Goal: Communication & Community: Answer question/provide support

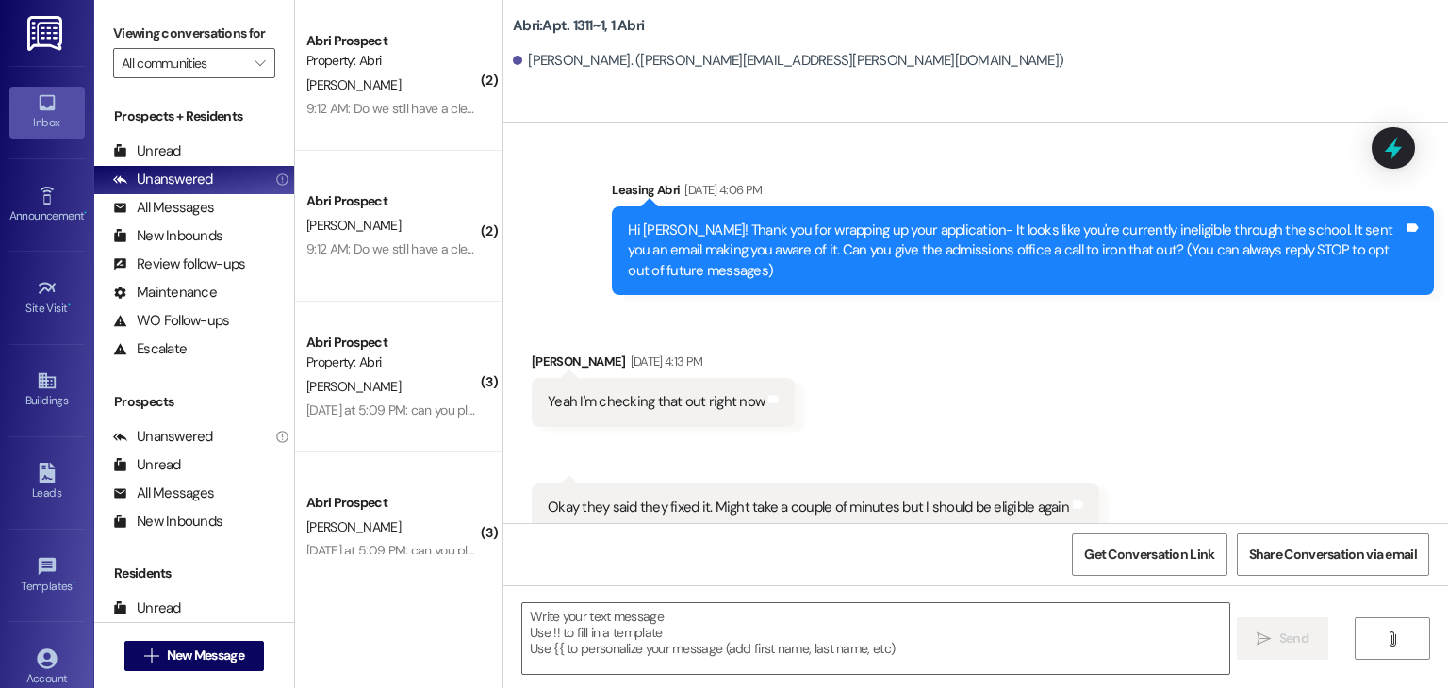
scroll to position [2587, 0]
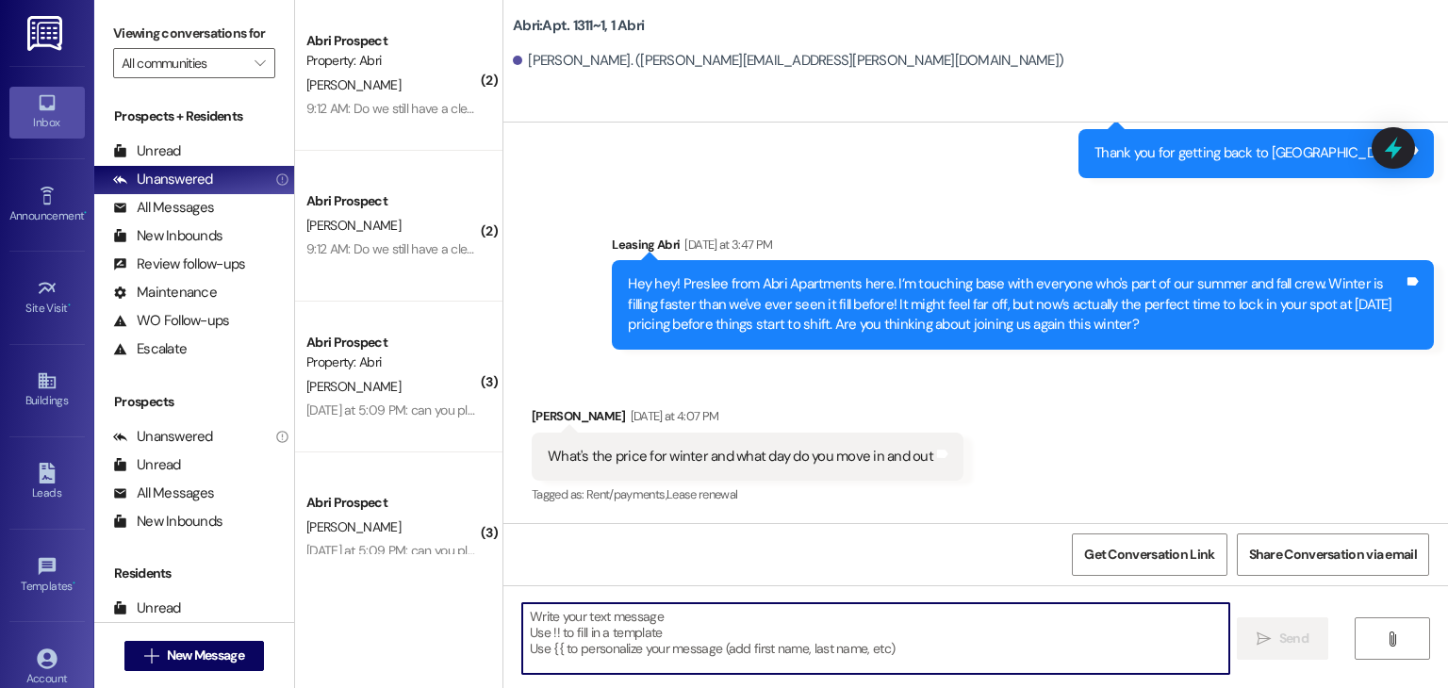
click at [574, 631] on textarea at bounding box center [875, 638] width 706 height 71
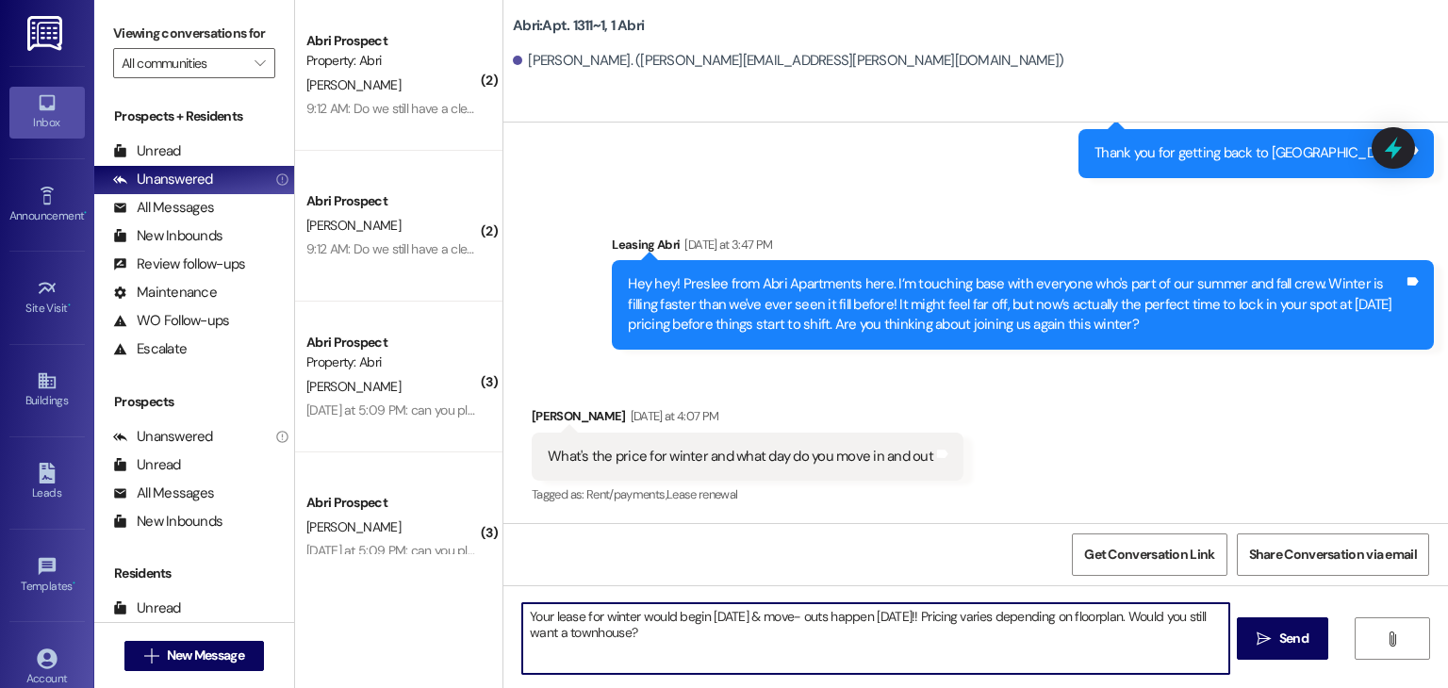
type textarea "Your lease for winter would begin January 5th & move- outs happen April 11th!! …"
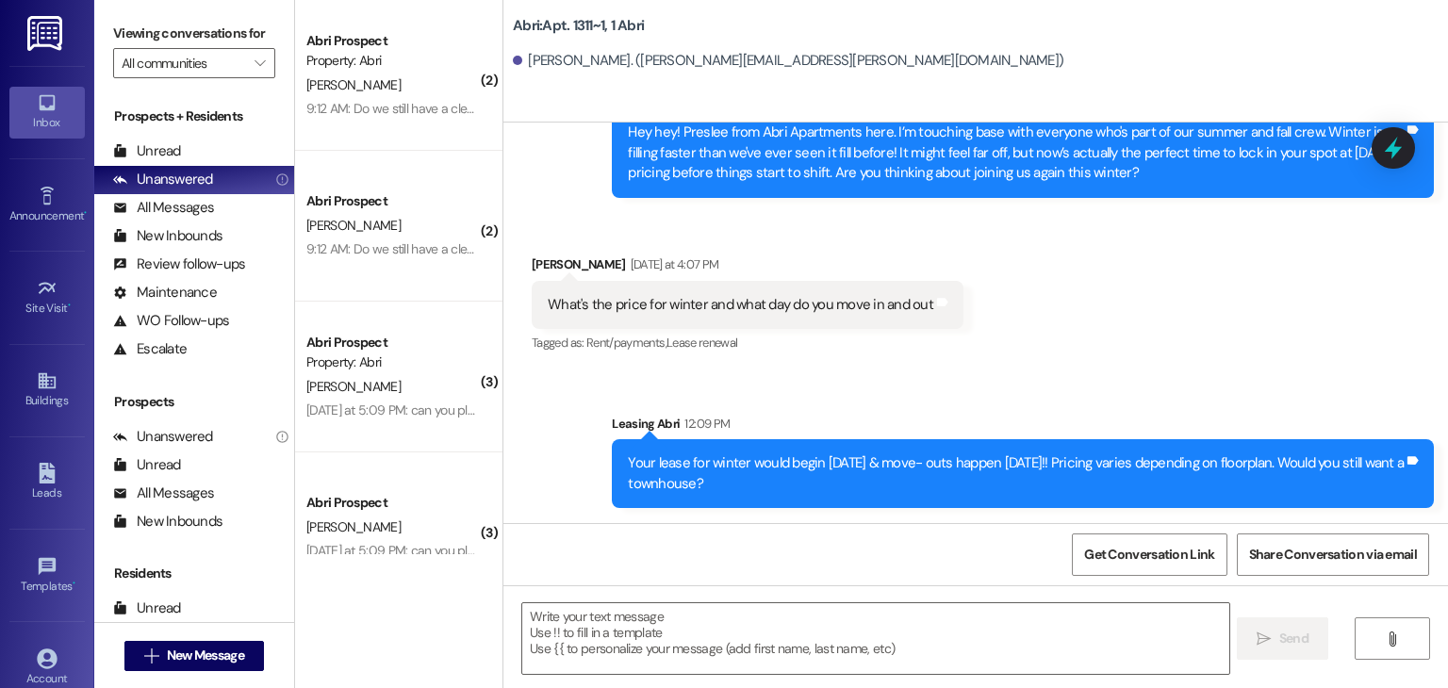
drag, startPoint x: 615, startPoint y: 464, endPoint x: 781, endPoint y: 488, distance: 167.8
click at [781, 488] on div "Your lease for winter would begin January 5th & move- outs happen April 11th!! …" at bounding box center [1016, 474] width 780 height 41
copy div "Your lease for winter would begin January 5th & move- outs happen April 11th!! …"
click at [781, 379] on div "Sent via SMS Leasing Abri 12:09 PM Your lease for winter would begin January 5t…" at bounding box center [976, 448] width 945 height 152
click at [223, 661] on span "New Message" at bounding box center [205, 656] width 77 height 20
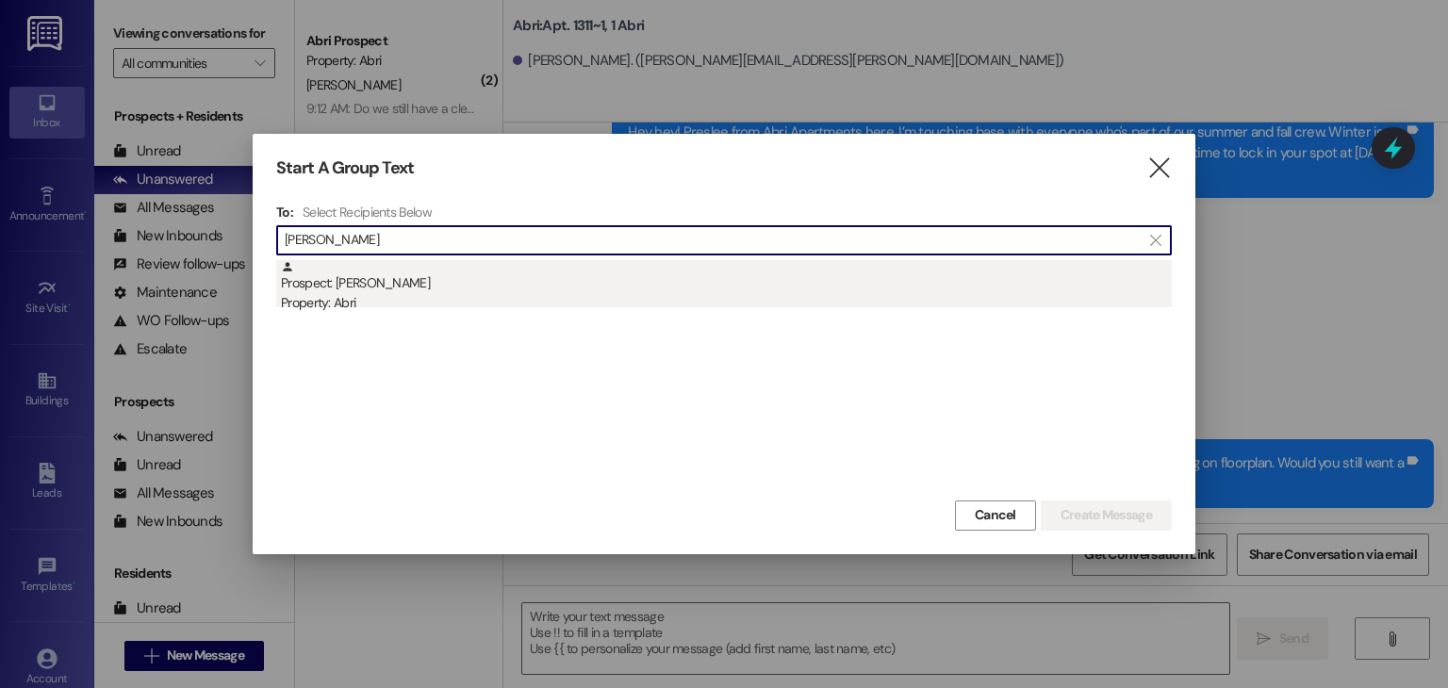
type input "herbert"
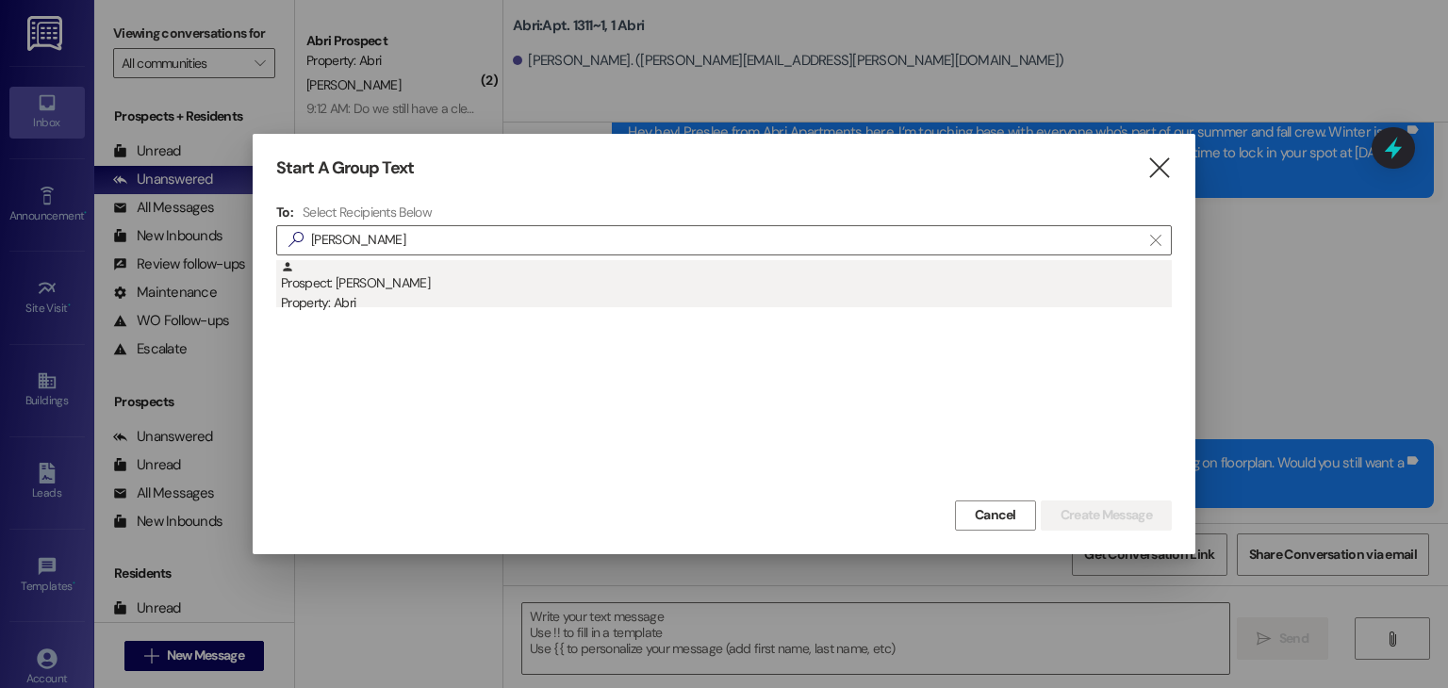
click at [472, 275] on div "Prospect: Herbert Blaser Property: Abri" at bounding box center [726, 287] width 891 height 54
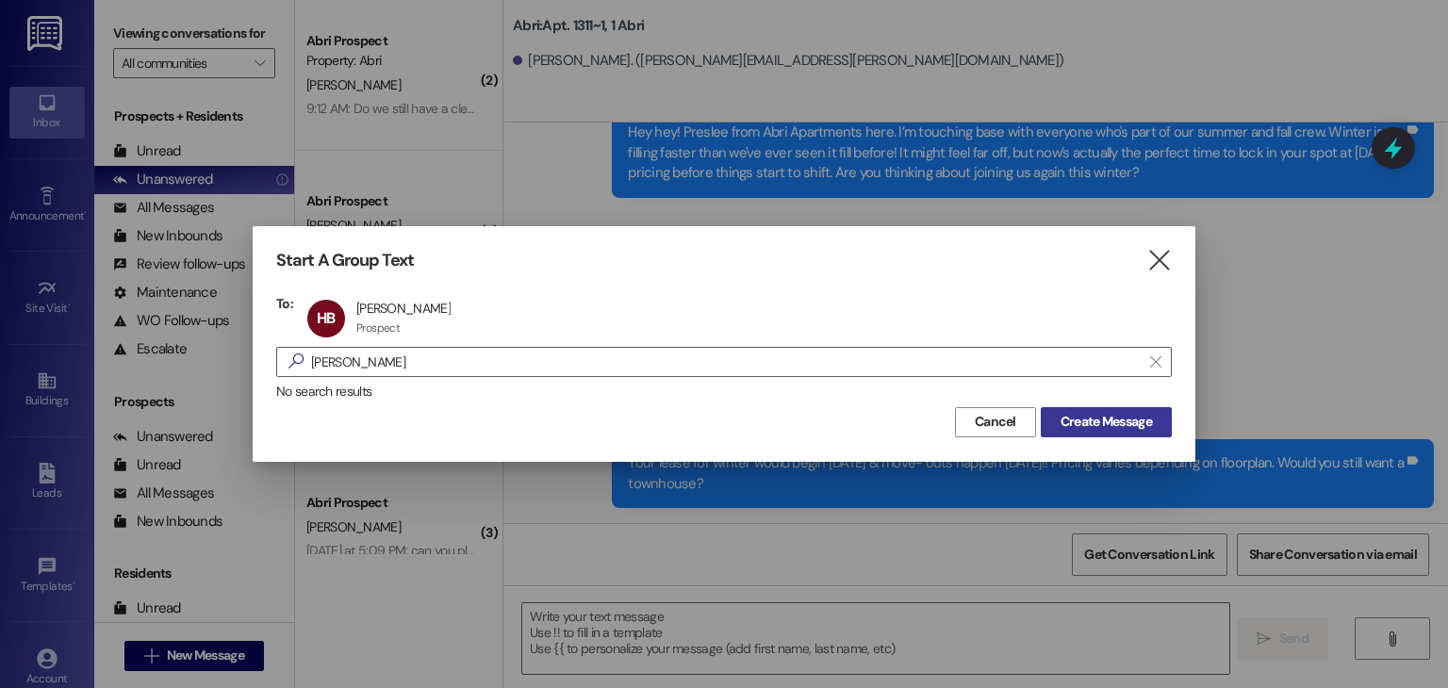
click at [1094, 434] on button "Create Message" at bounding box center [1106, 422] width 131 height 30
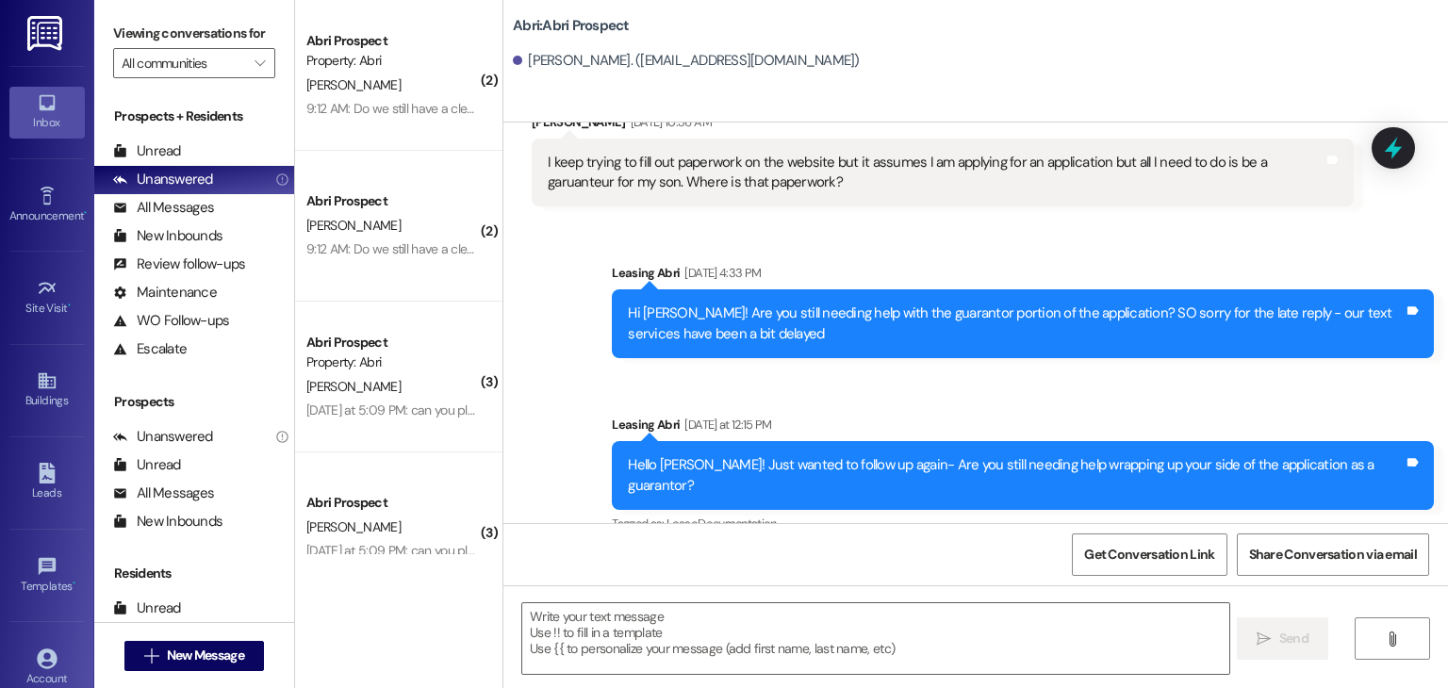
scroll to position [1181, 0]
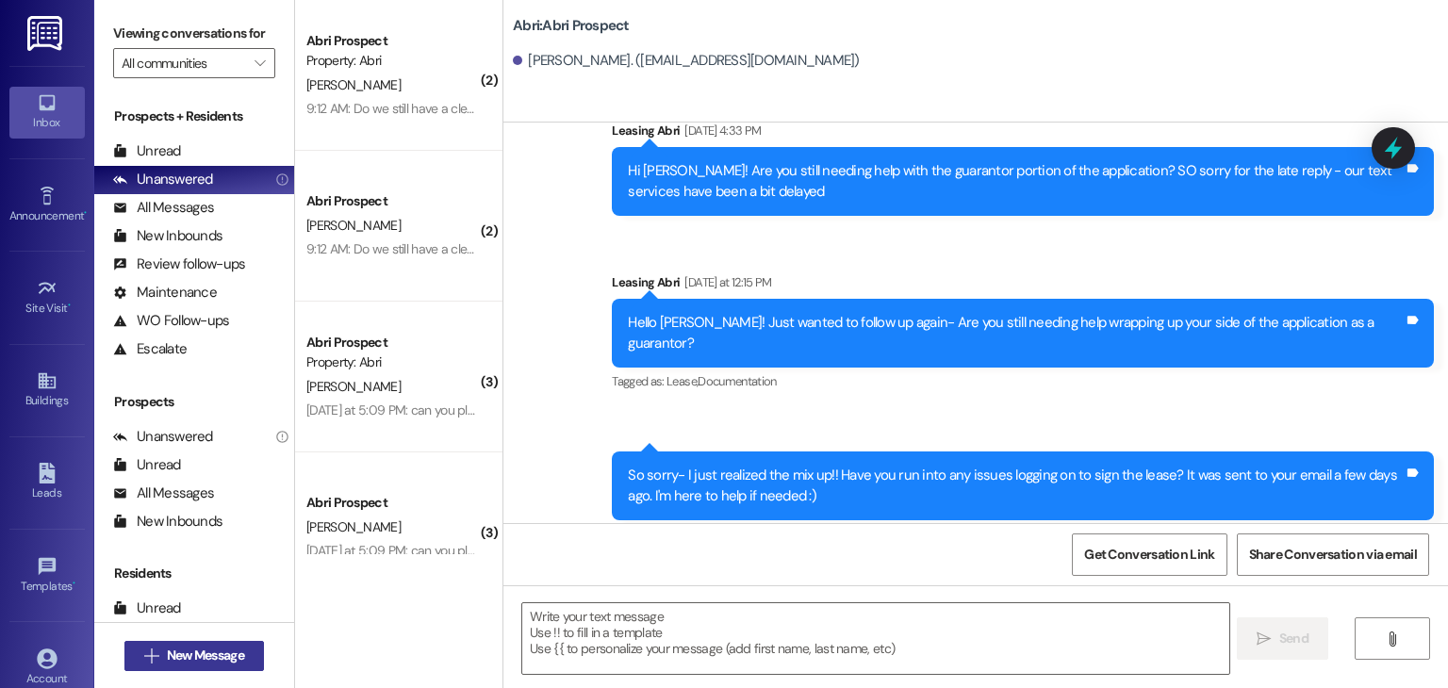
click at [225, 667] on button " New Message" at bounding box center [194, 656] width 140 height 30
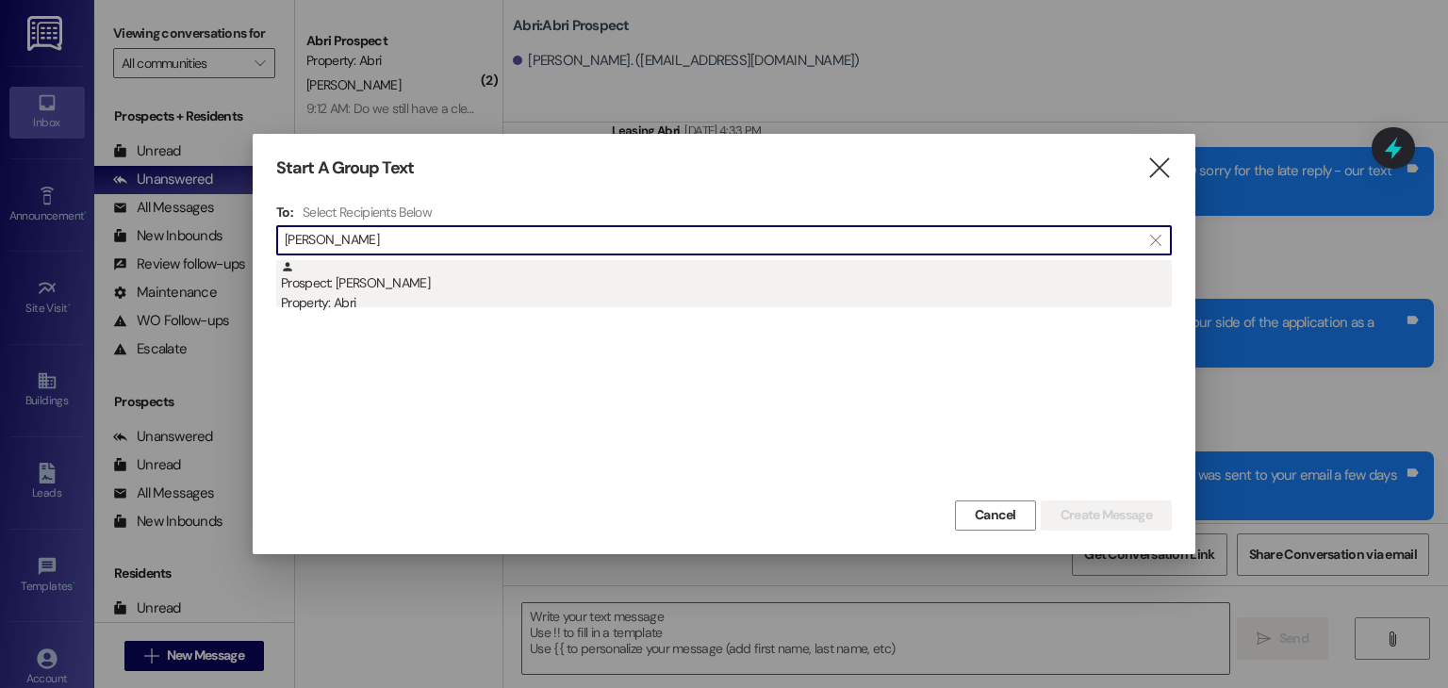
type input "elizabeth sern"
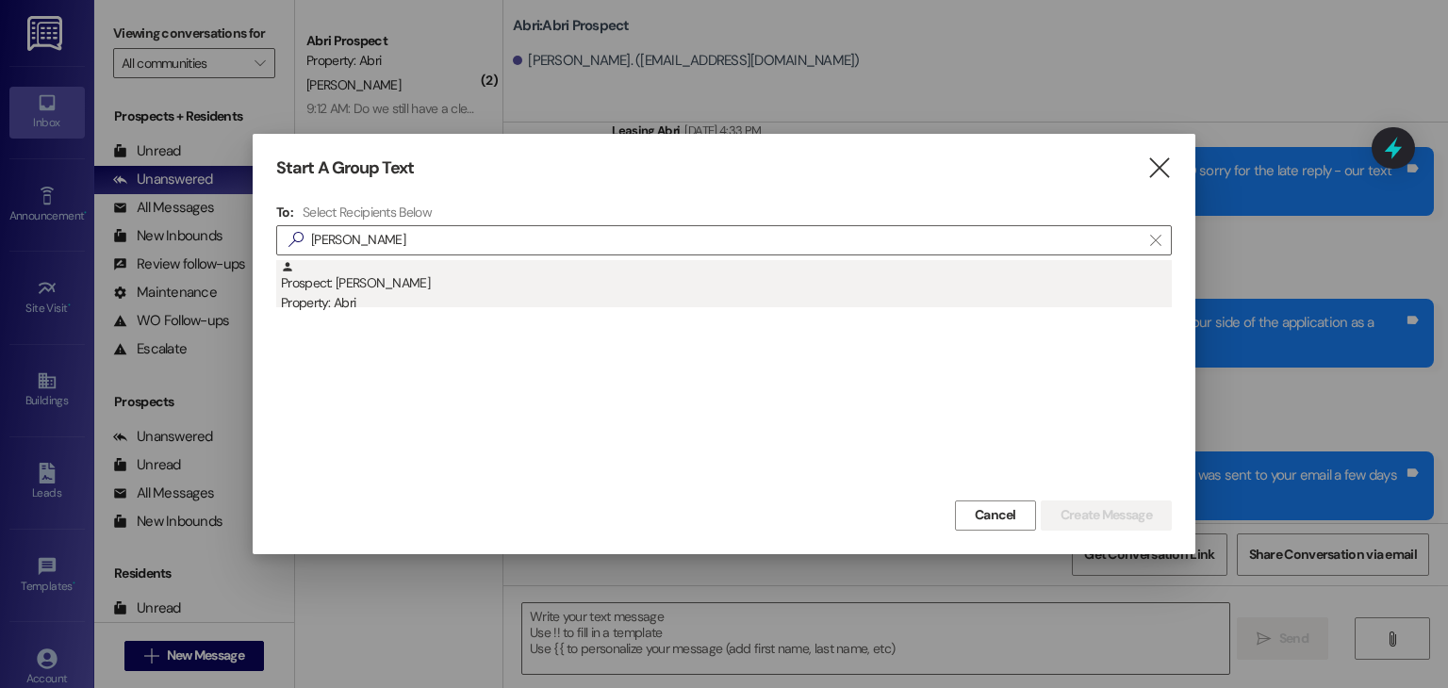
click at [422, 300] on div "Property: Abri" at bounding box center [726, 303] width 891 height 20
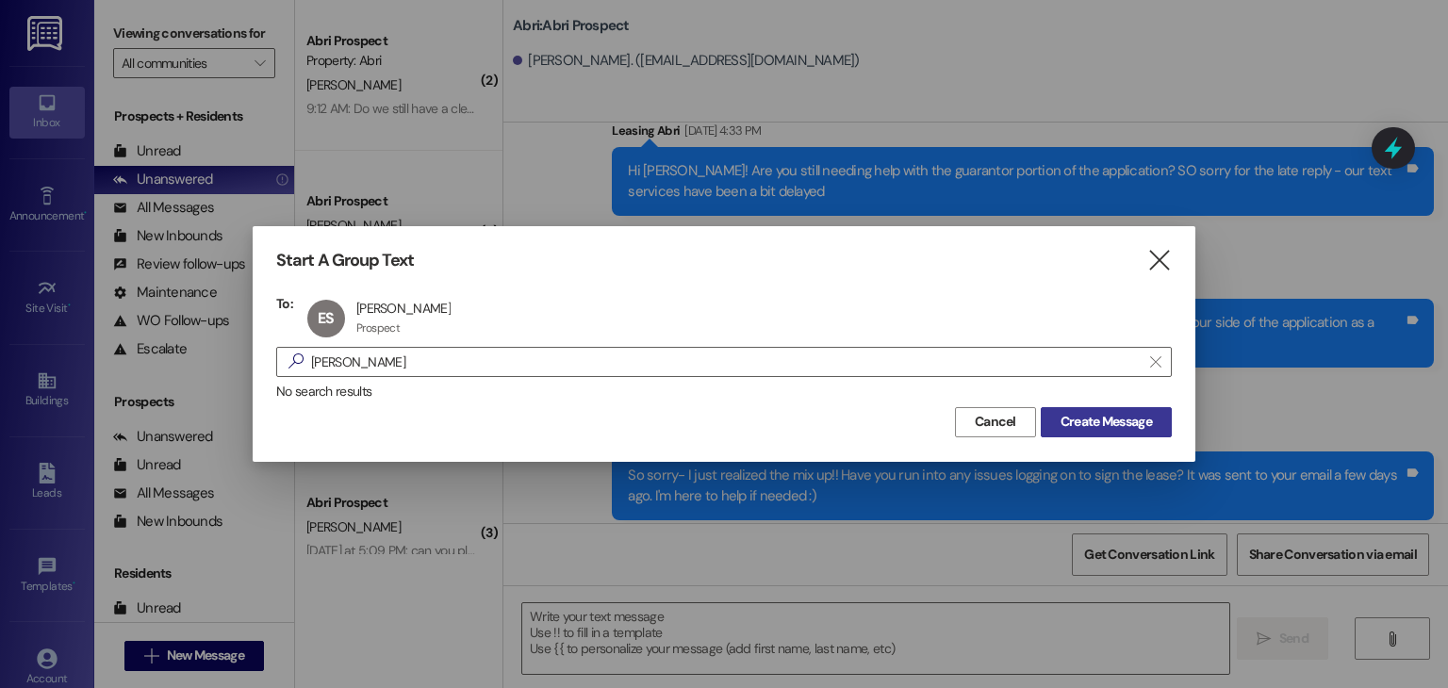
click at [1117, 421] on span "Create Message" at bounding box center [1106, 422] width 91 height 20
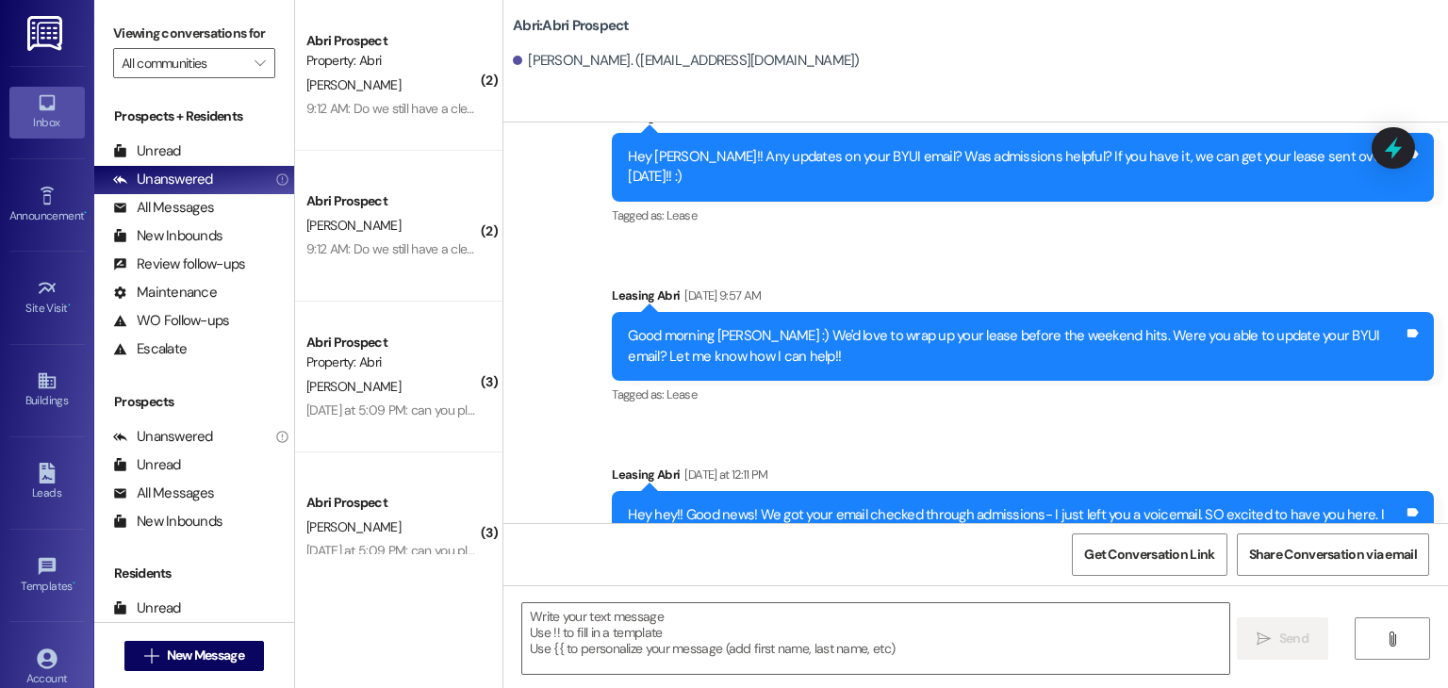
scroll to position [1325, 0]
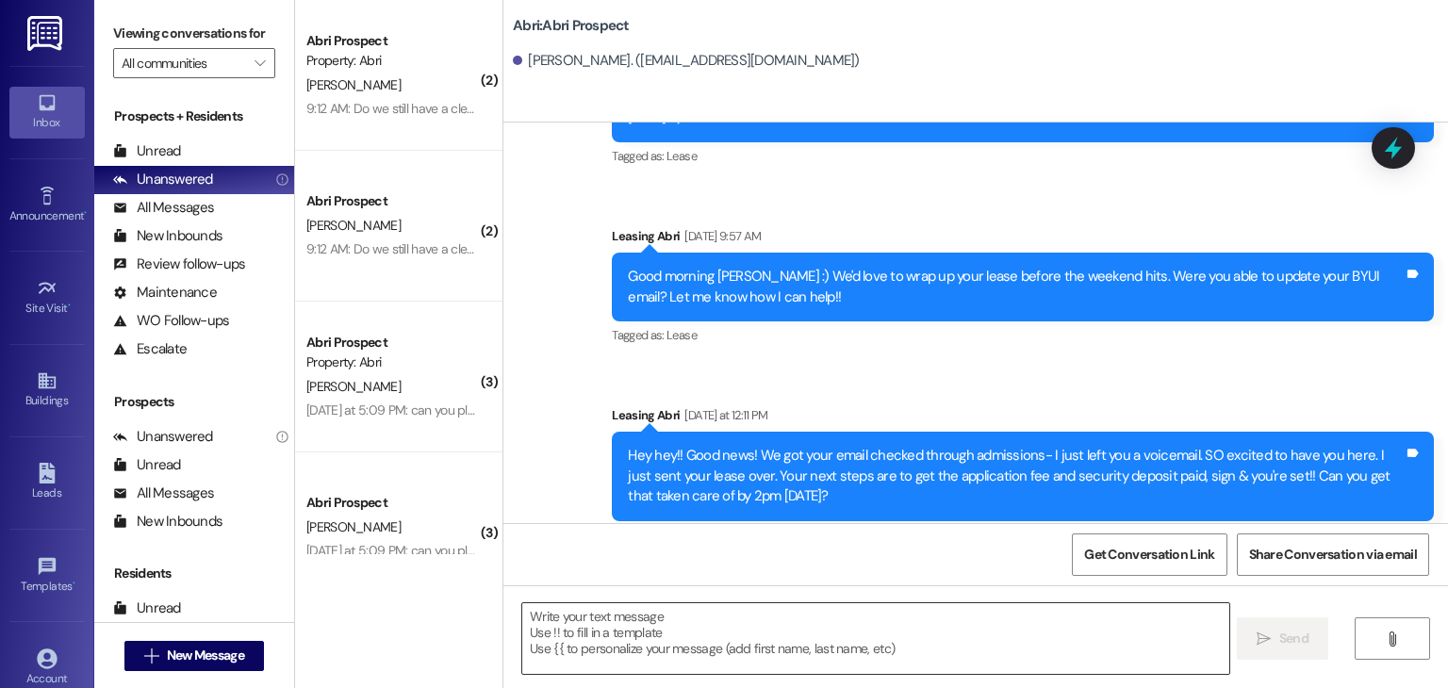
click at [791, 618] on textarea at bounding box center [875, 638] width 706 height 71
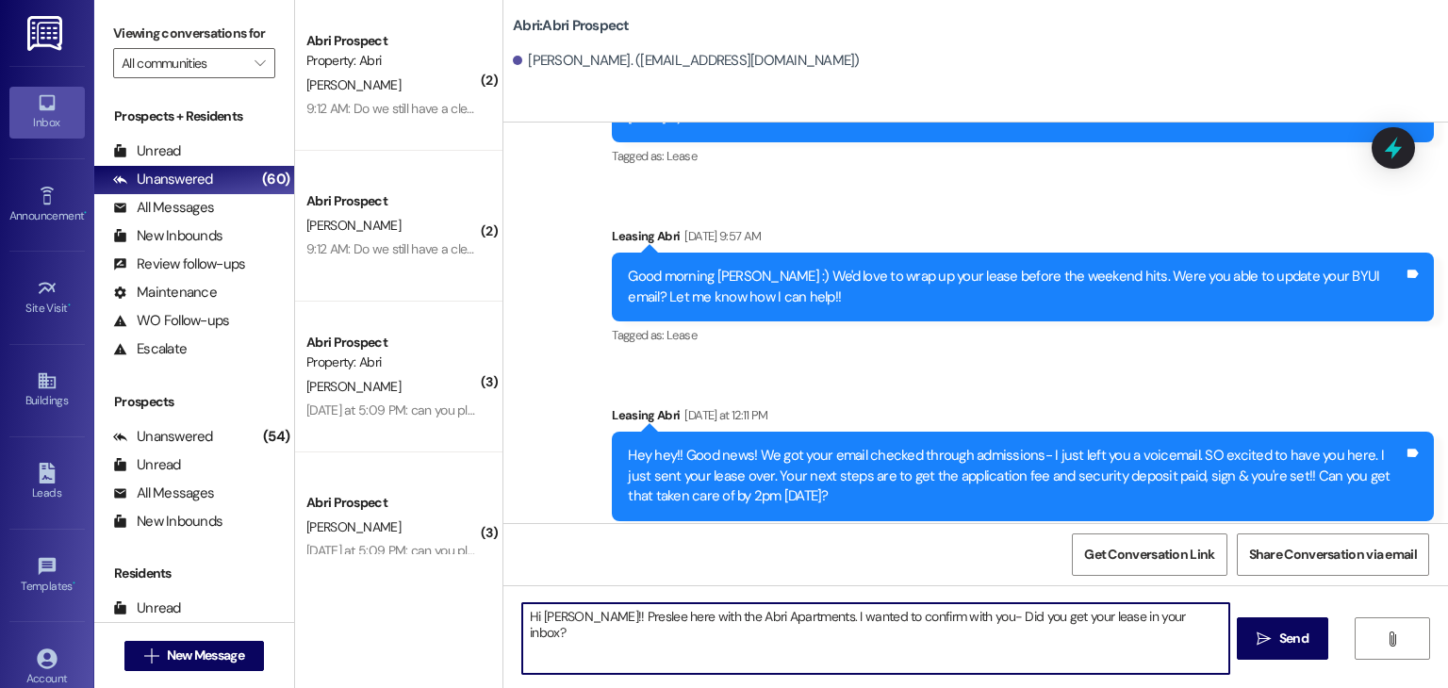
type textarea "Hi Elizabeth!! Preslee here with the Abri Apartments. I wanted to confirm with …"
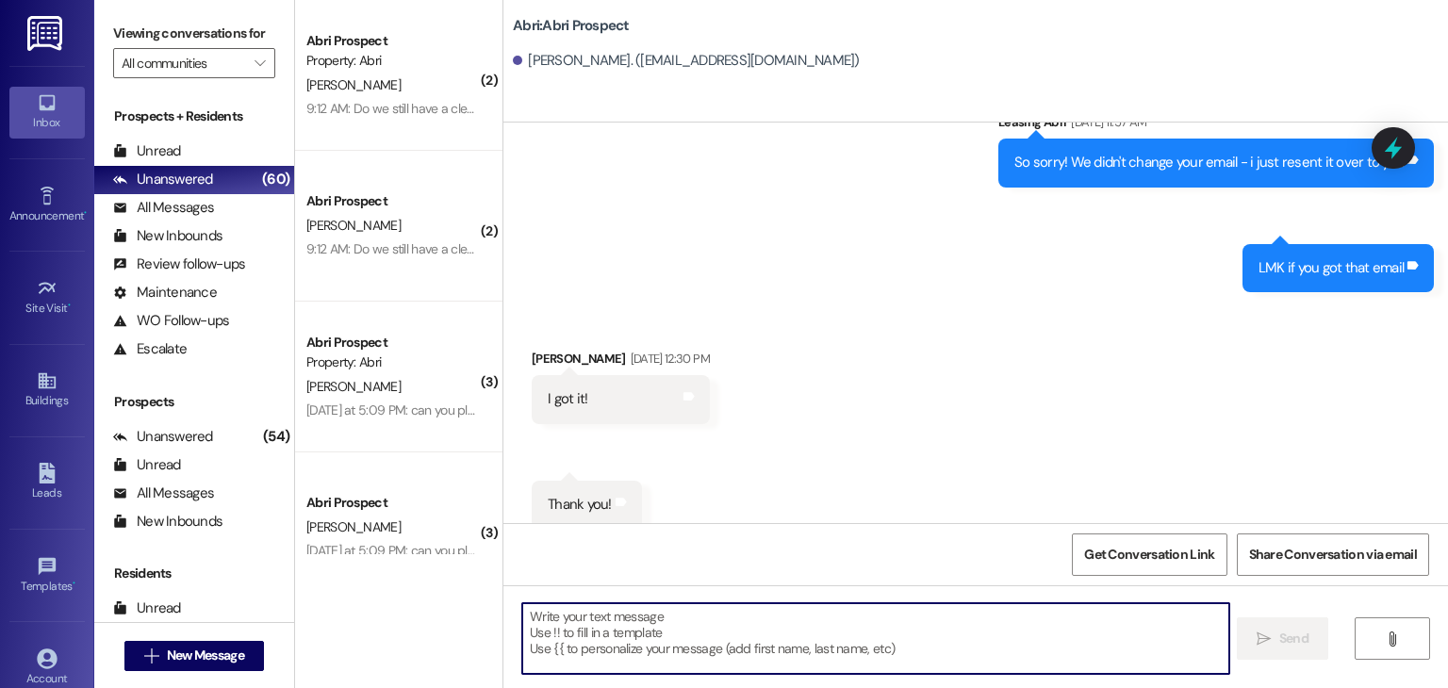
scroll to position [1456, 0]
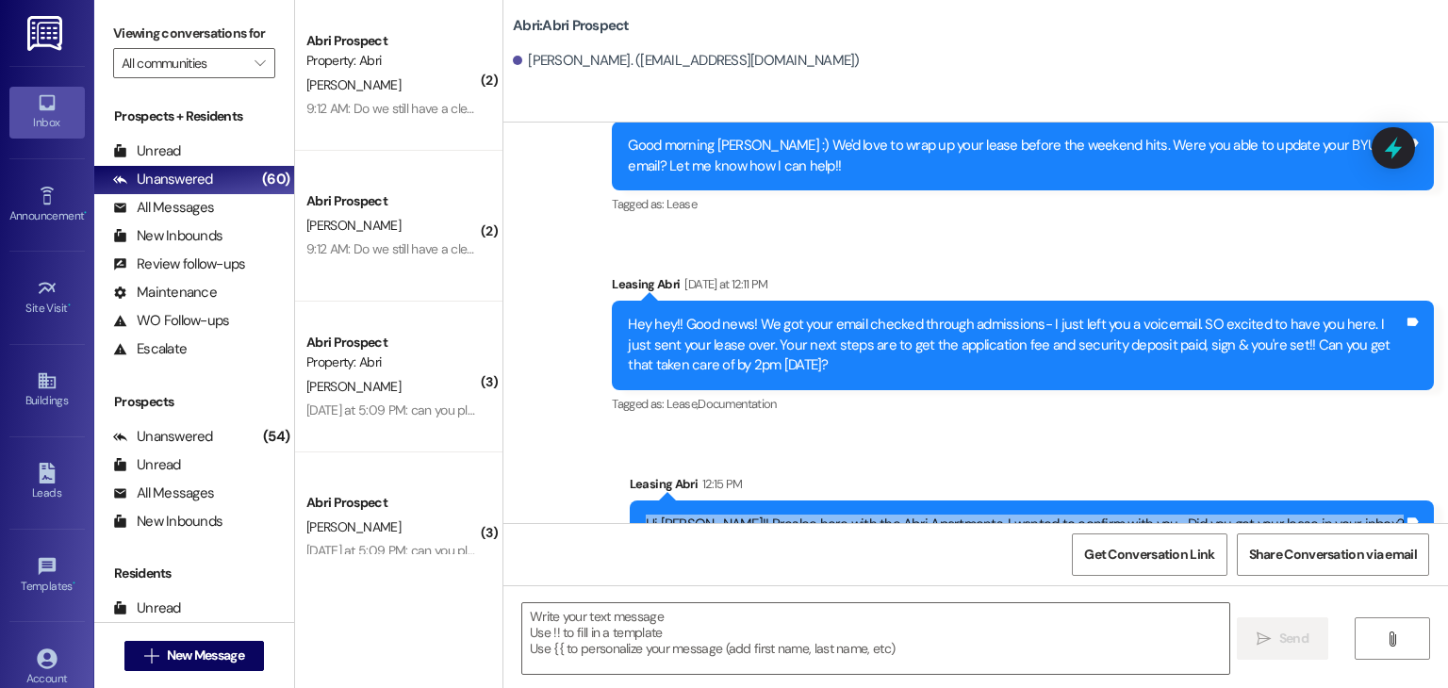
drag, startPoint x: 704, startPoint y: 484, endPoint x: 1408, endPoint y: 495, distance: 703.5
click at [1408, 501] on div "Hi Elizabeth!! Preslee here with the Abri Apartments. I wanted to confirm with …" at bounding box center [1032, 525] width 804 height 48
copy div "Hi Elizabeth!! Preslee here with the Abri Apartments. I wanted to confirm with …"
click at [1098, 386] on div "Sent via SMS Leasing Abri Yesterday at 12:11 PM Hey hey!! Good news! We got you…" at bounding box center [1023, 346] width 851 height 172
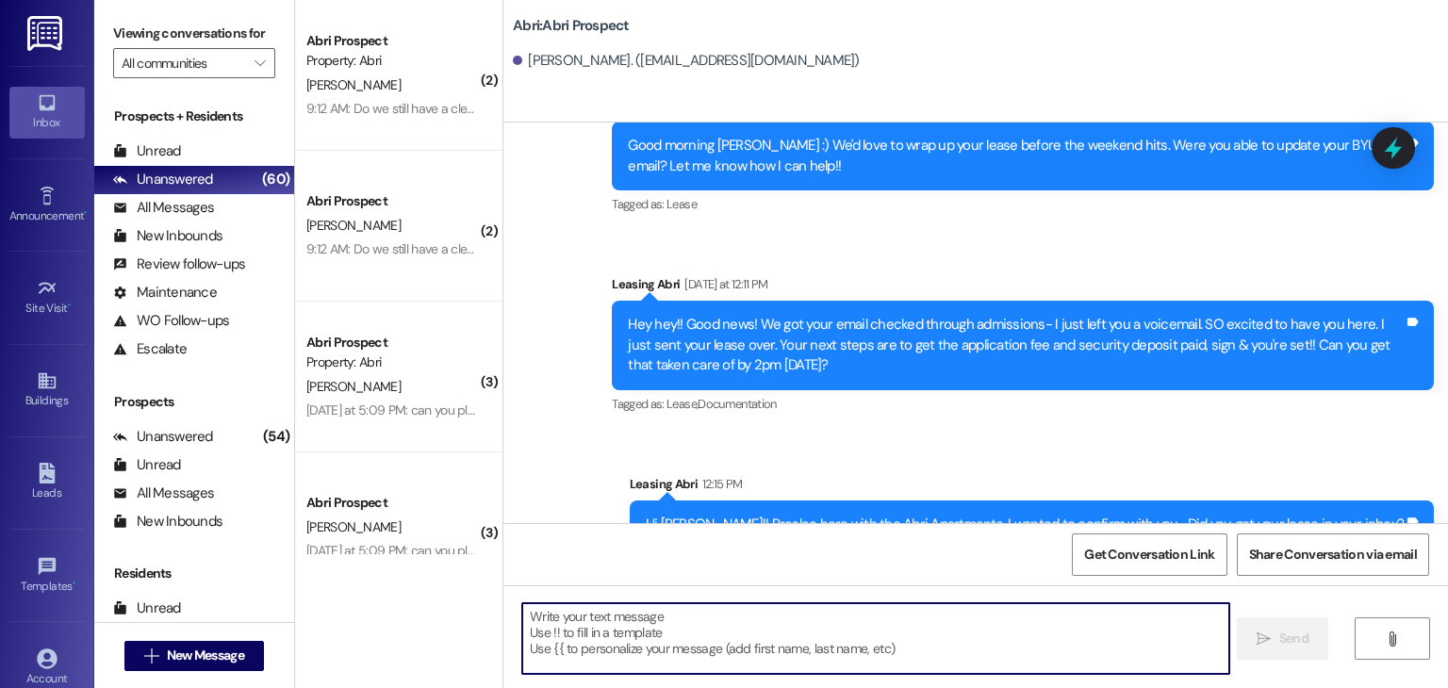
click at [565, 619] on textarea at bounding box center [875, 638] width 706 height 71
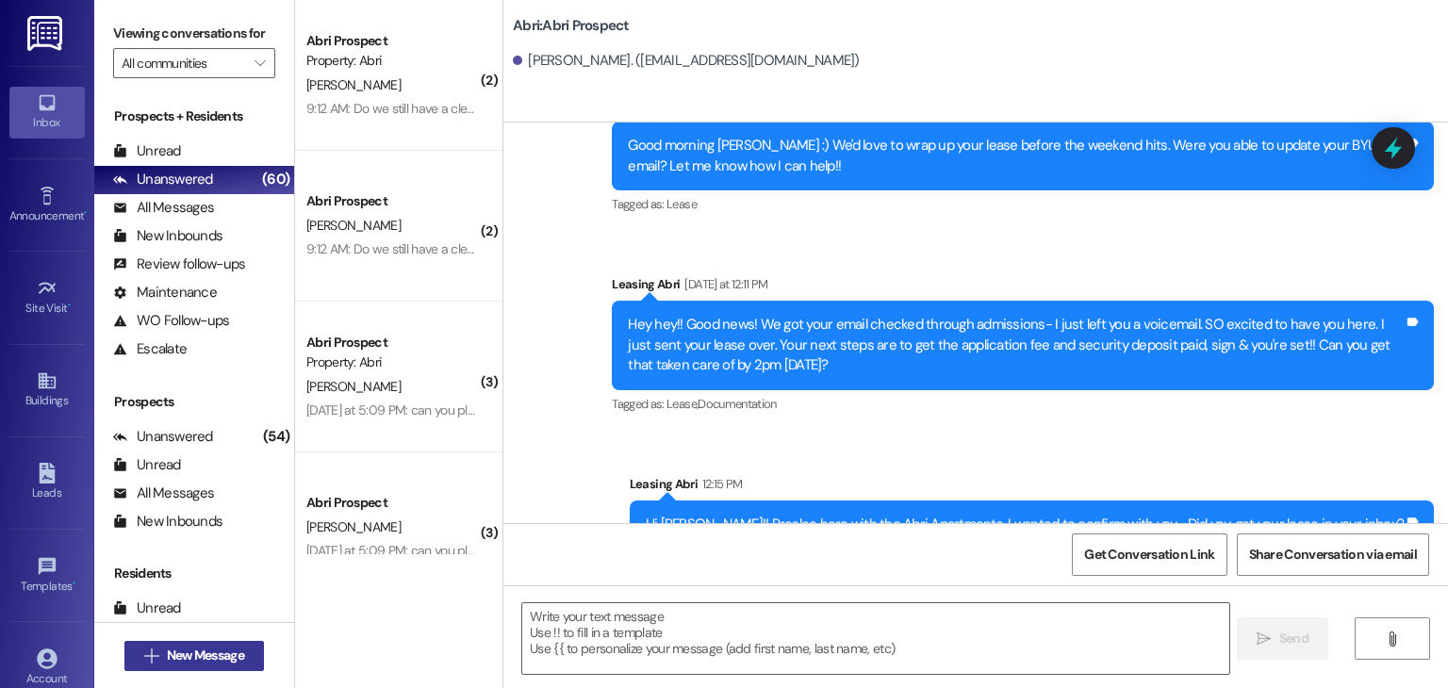
click at [221, 643] on button " New Message" at bounding box center [194, 656] width 140 height 30
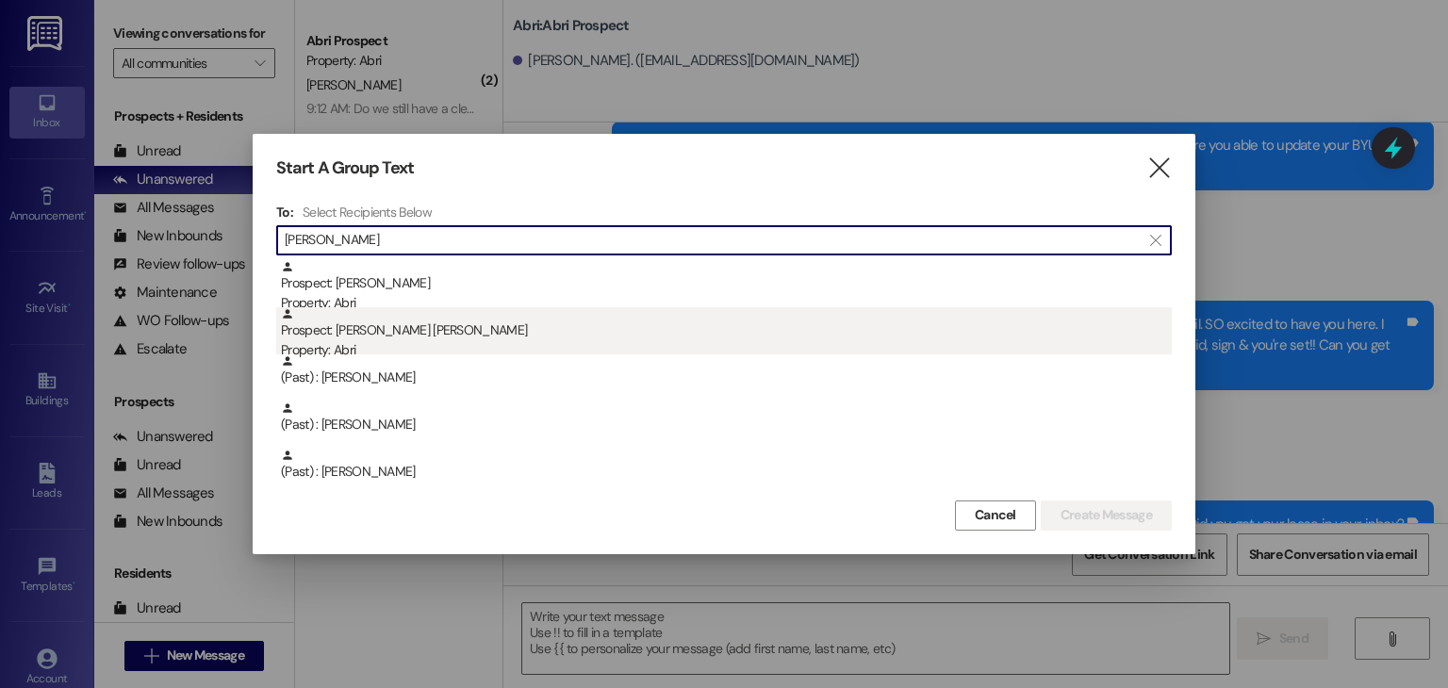
type input "jackson"
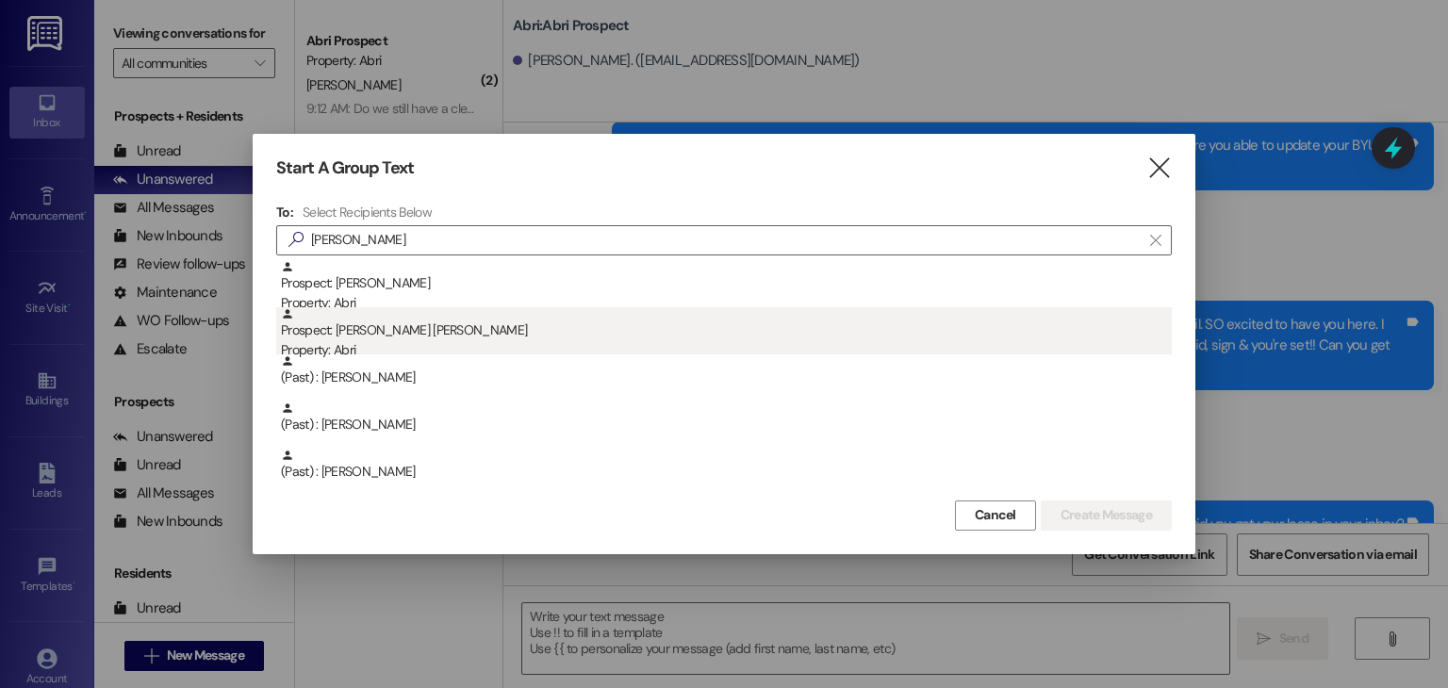
click at [424, 331] on div "Prospect: Jackson Cook Property: Abri" at bounding box center [726, 334] width 891 height 54
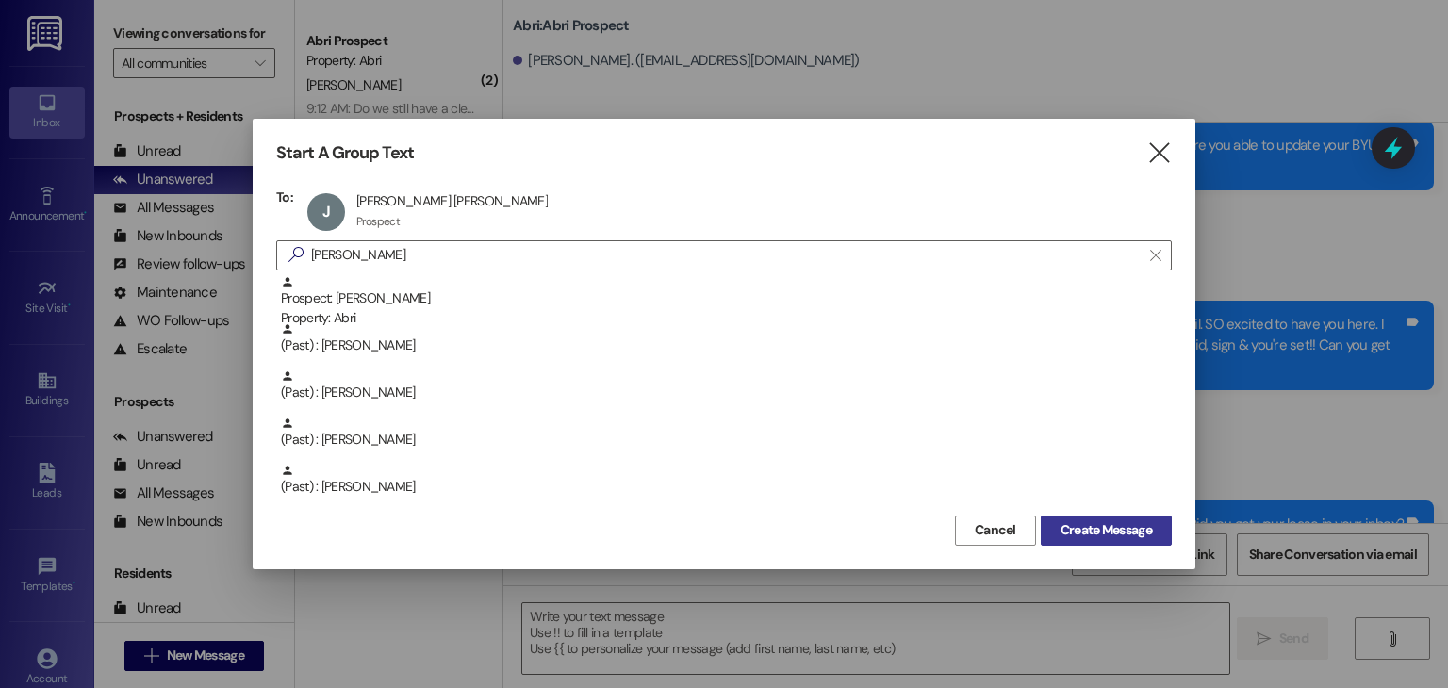
click at [1084, 535] on span "Create Message" at bounding box center [1106, 530] width 91 height 20
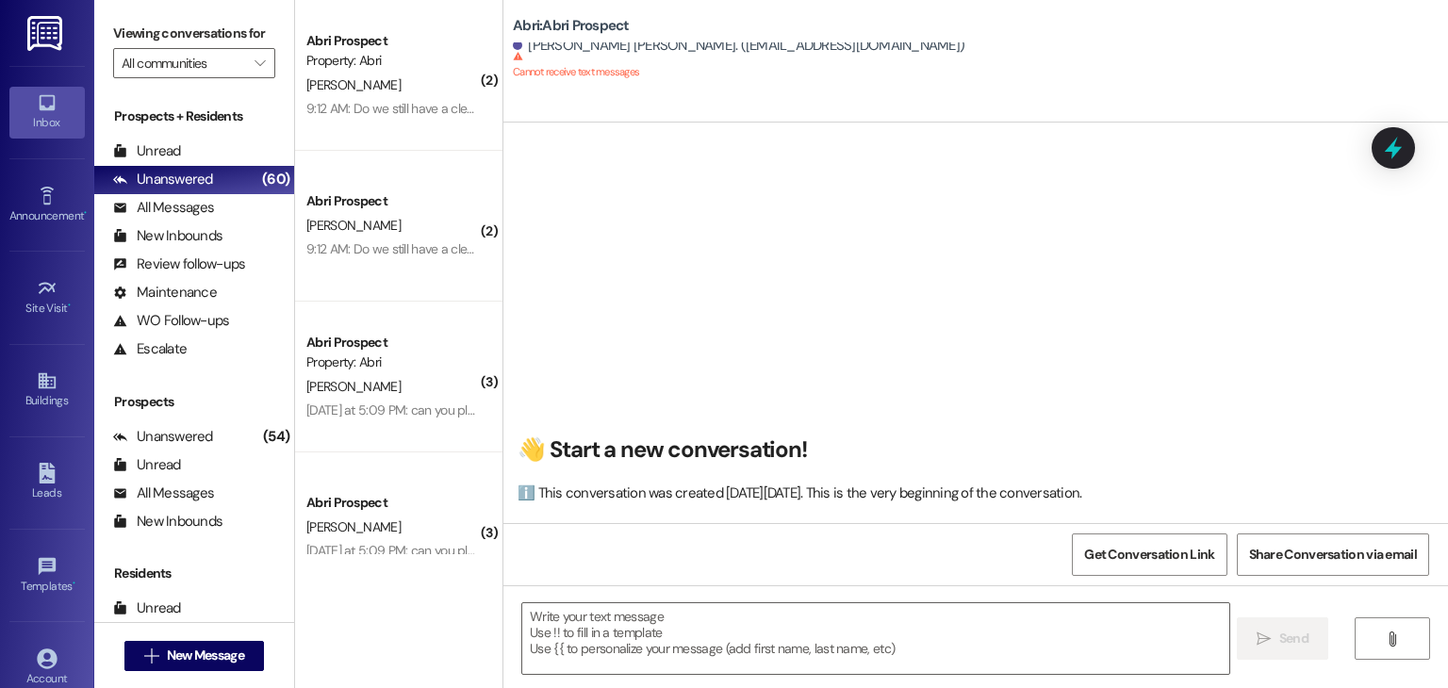
scroll to position [0, 0]
click at [229, 646] on span "New Message" at bounding box center [205, 656] width 77 height 20
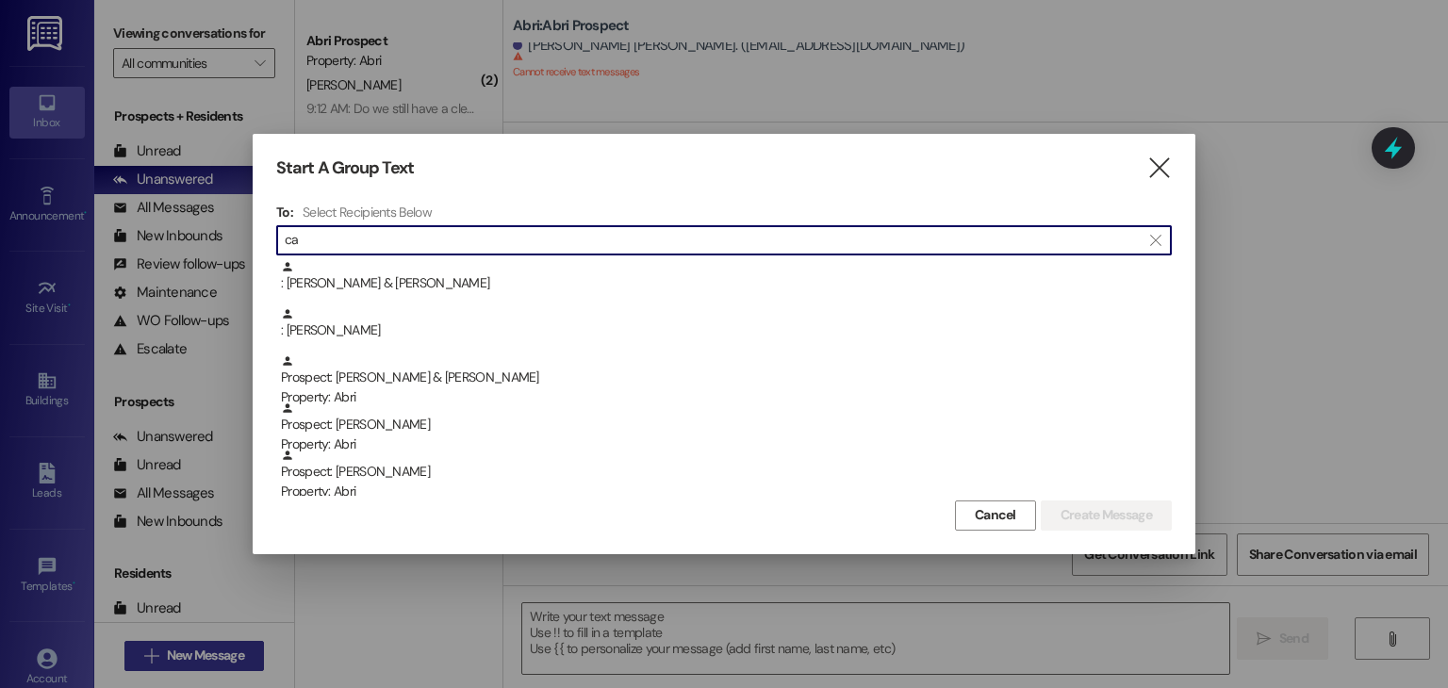
type input "c"
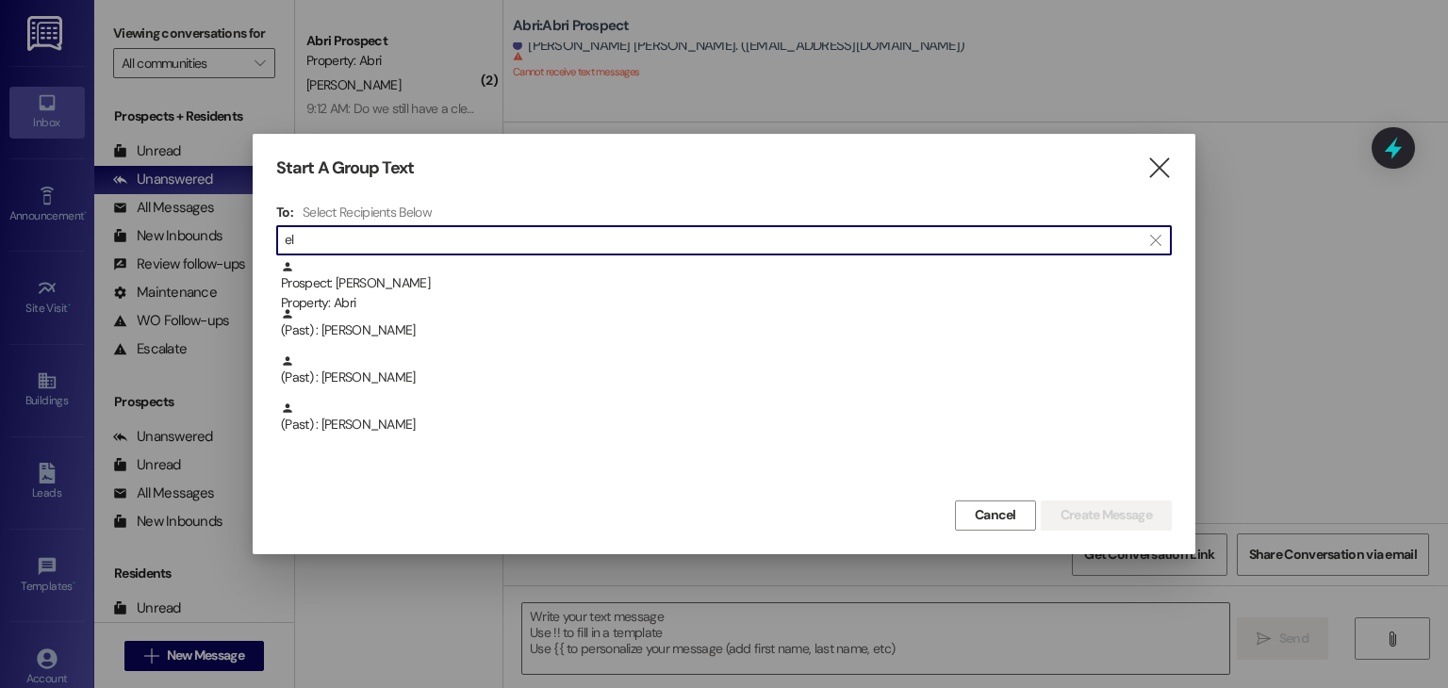
type input "e"
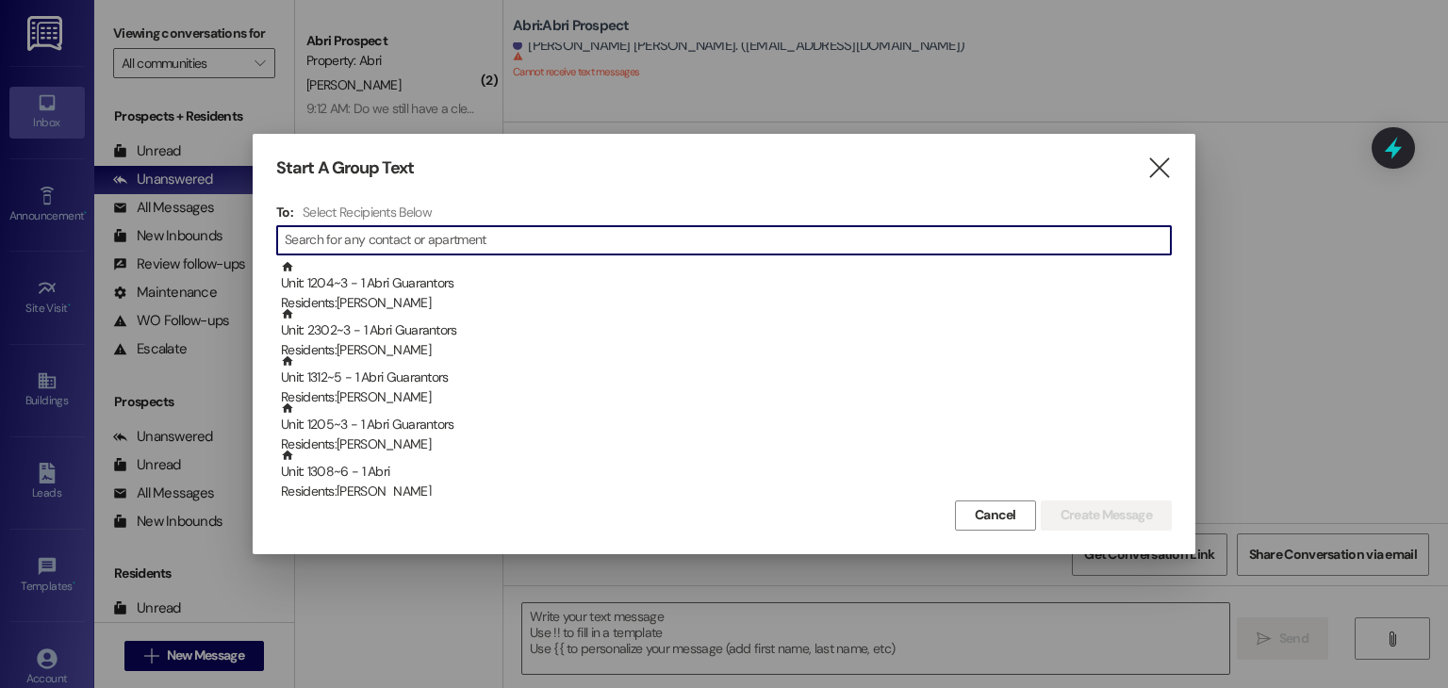
type input "c"
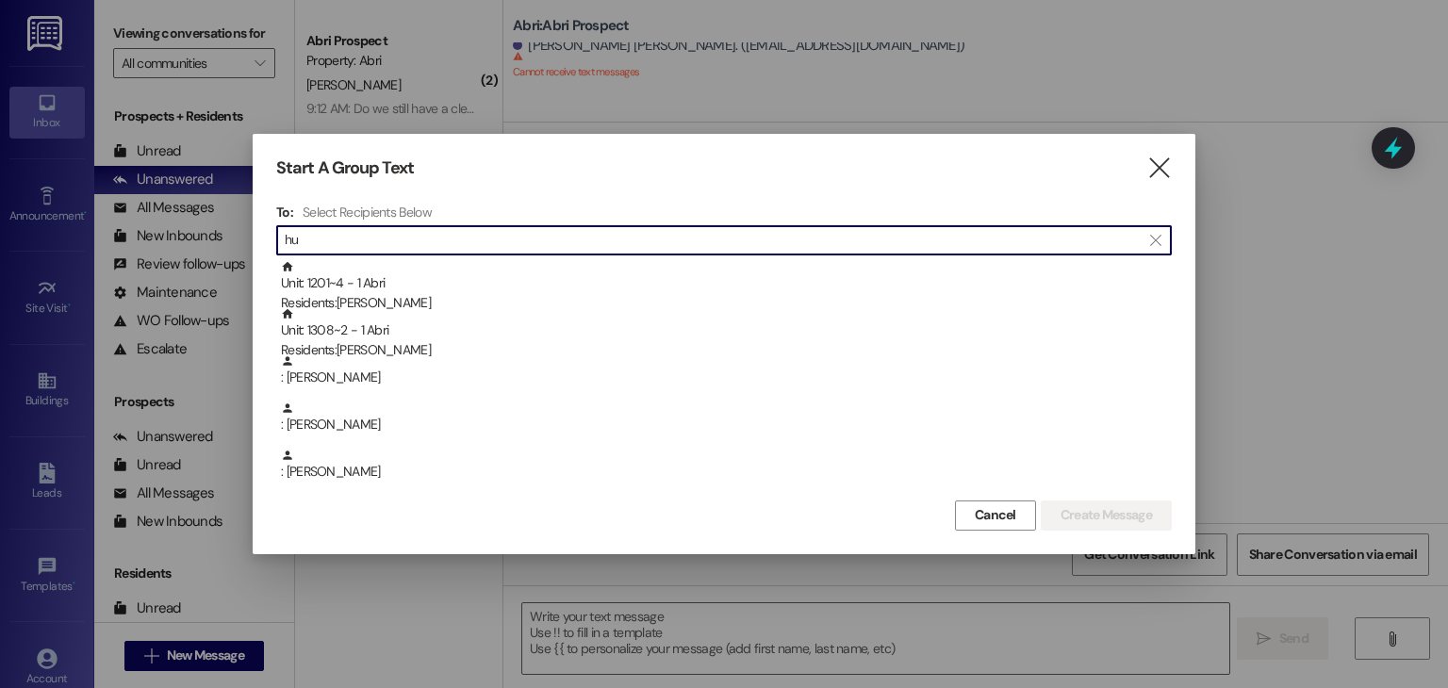
type input "h"
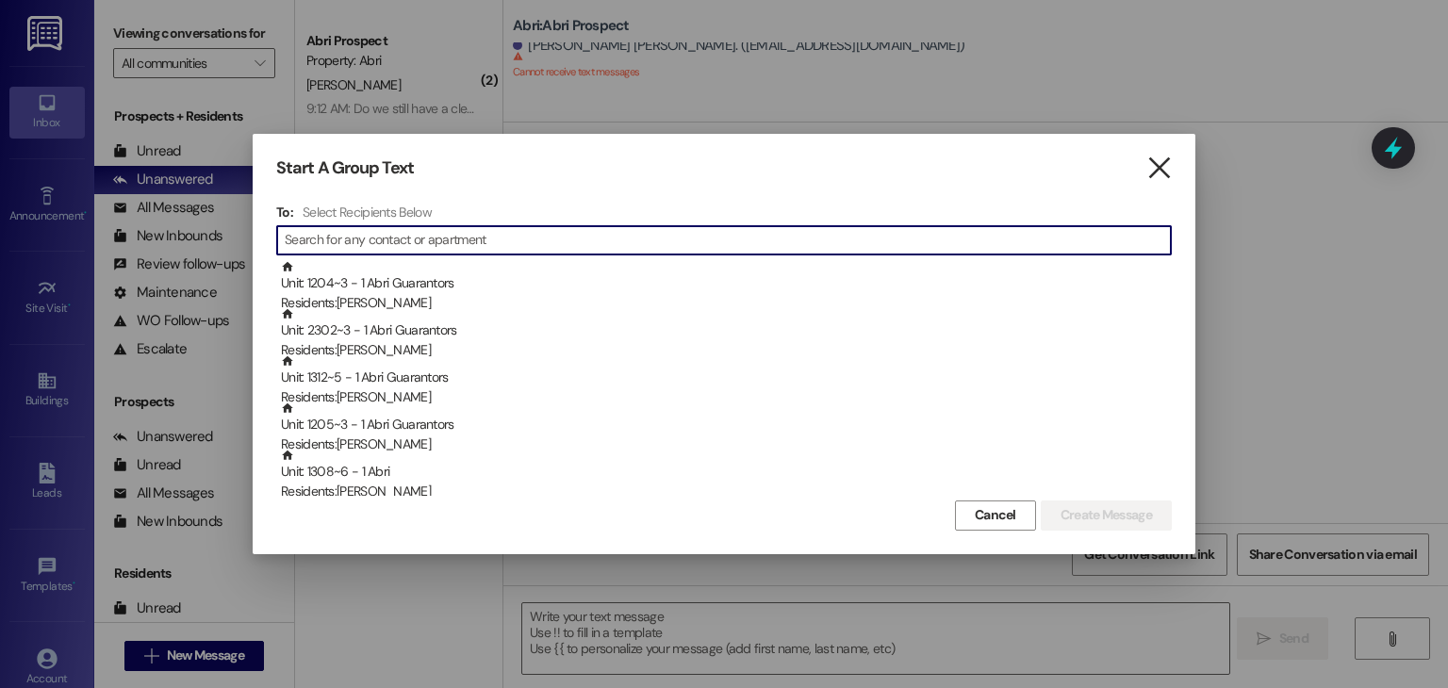
click at [1159, 158] on icon "" at bounding box center [1159, 168] width 25 height 20
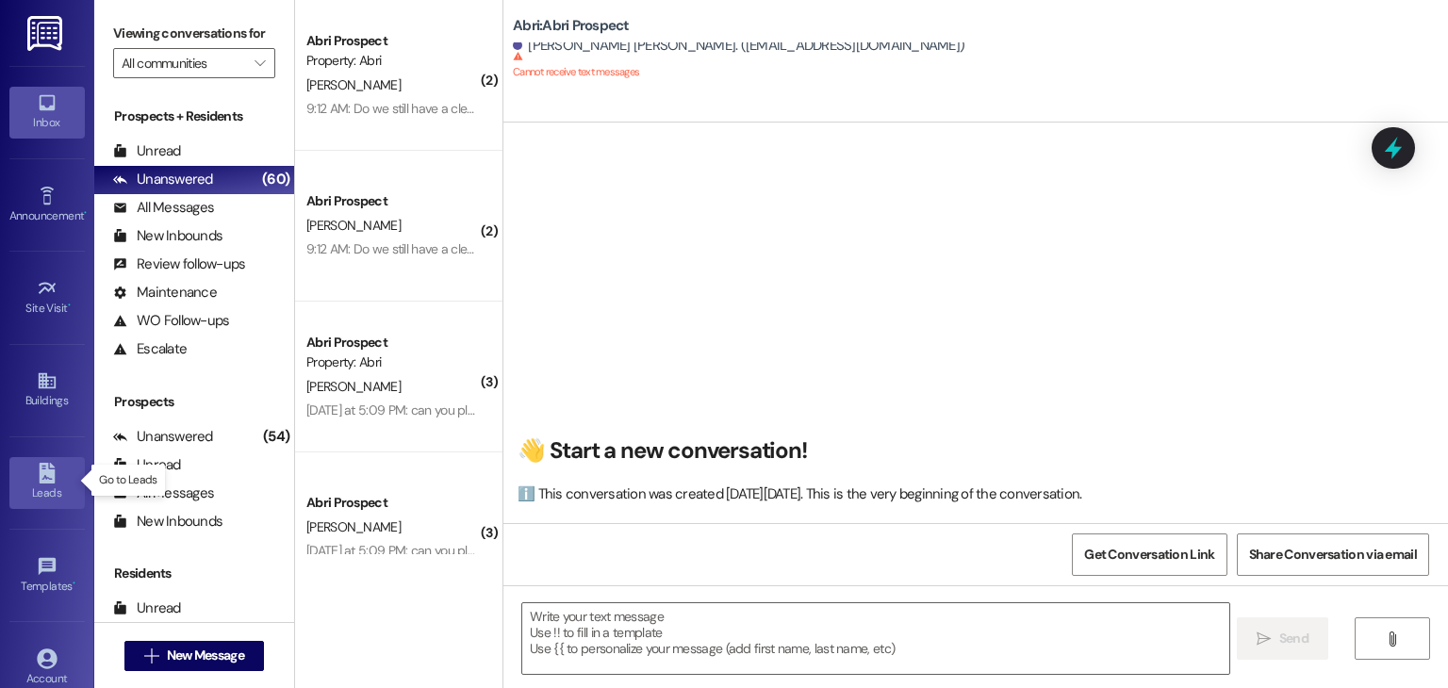
click at [41, 475] on icon at bounding box center [47, 473] width 21 height 21
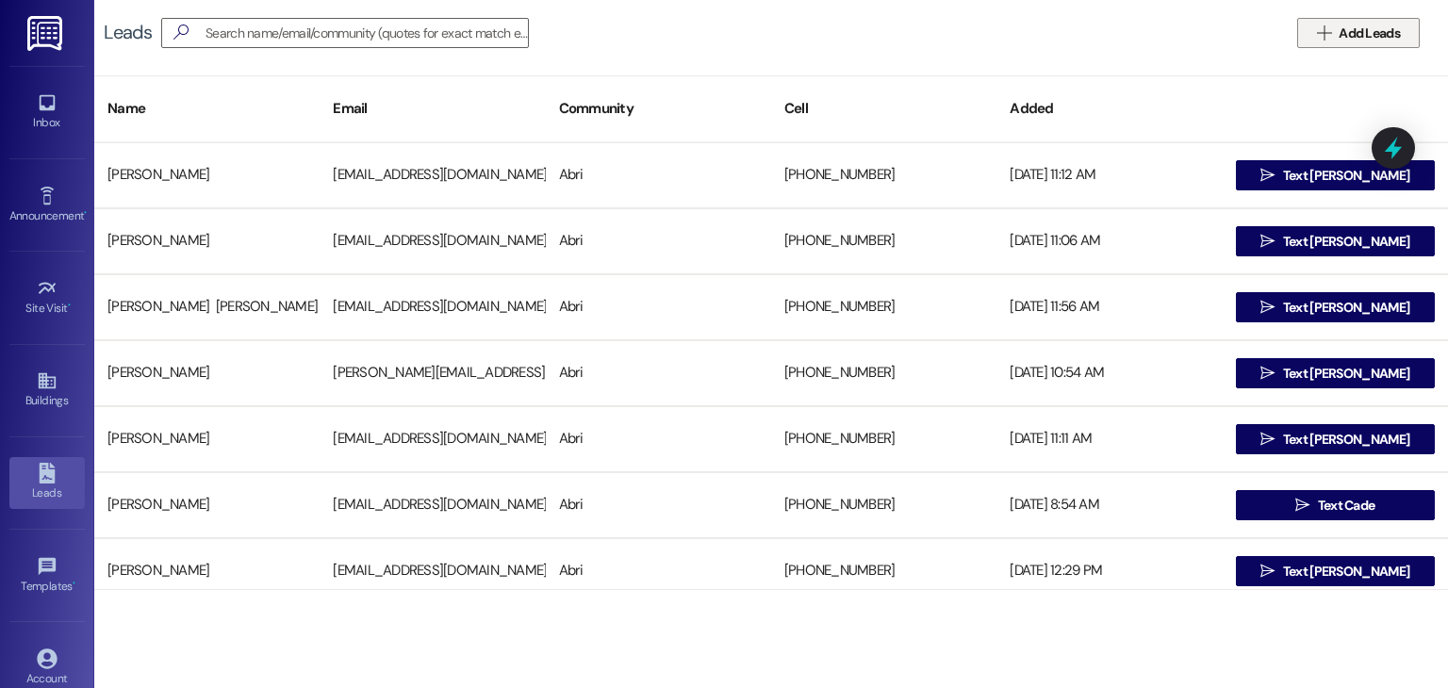
click at [1340, 40] on span "Add Leads" at bounding box center [1369, 34] width 61 height 20
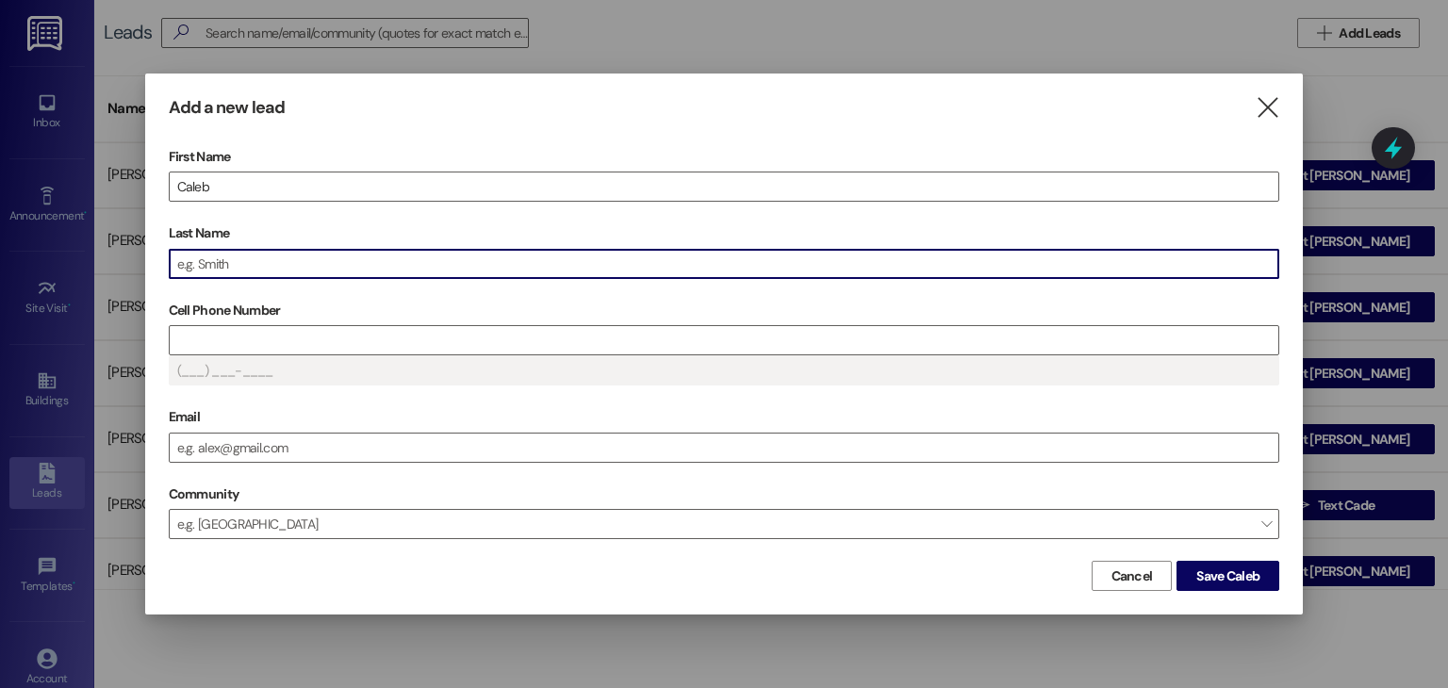
click at [933, 265] on input "Last Name" at bounding box center [725, 264] width 1110 height 28
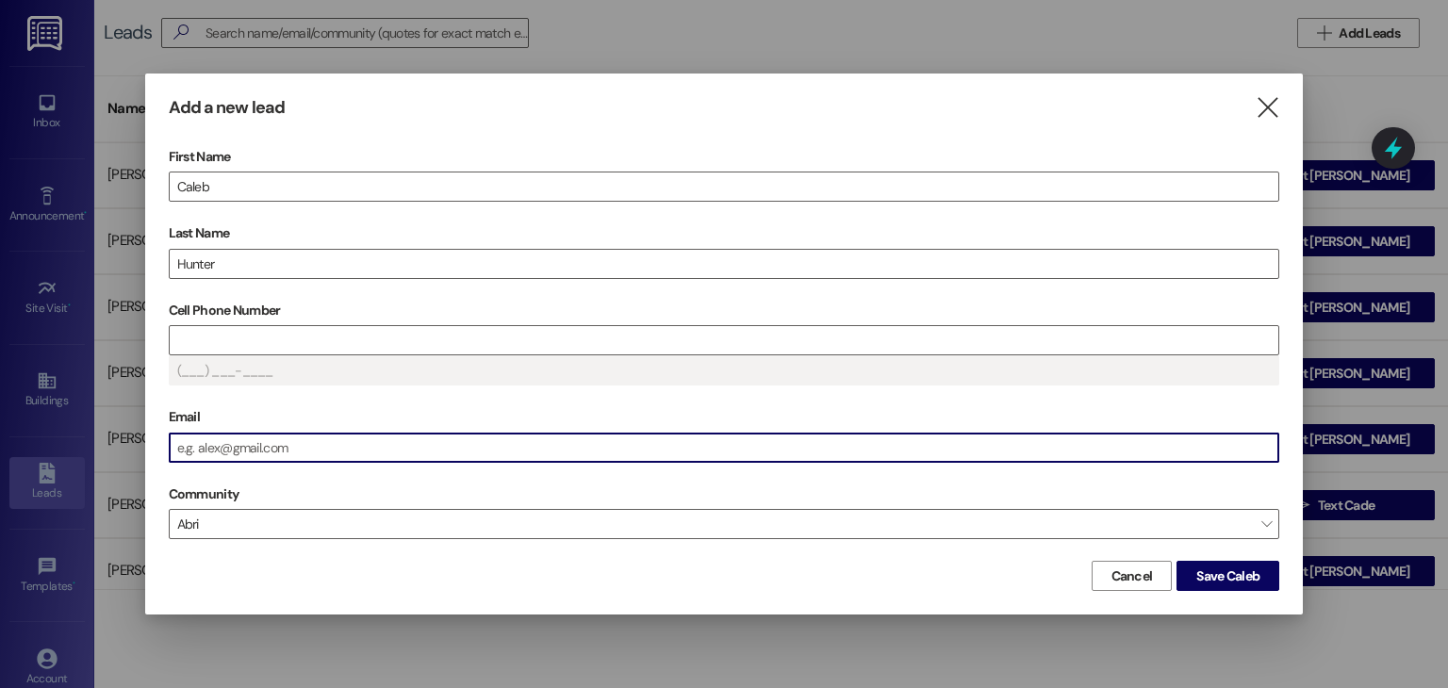
click at [291, 450] on input "Email" at bounding box center [725, 448] width 1110 height 28
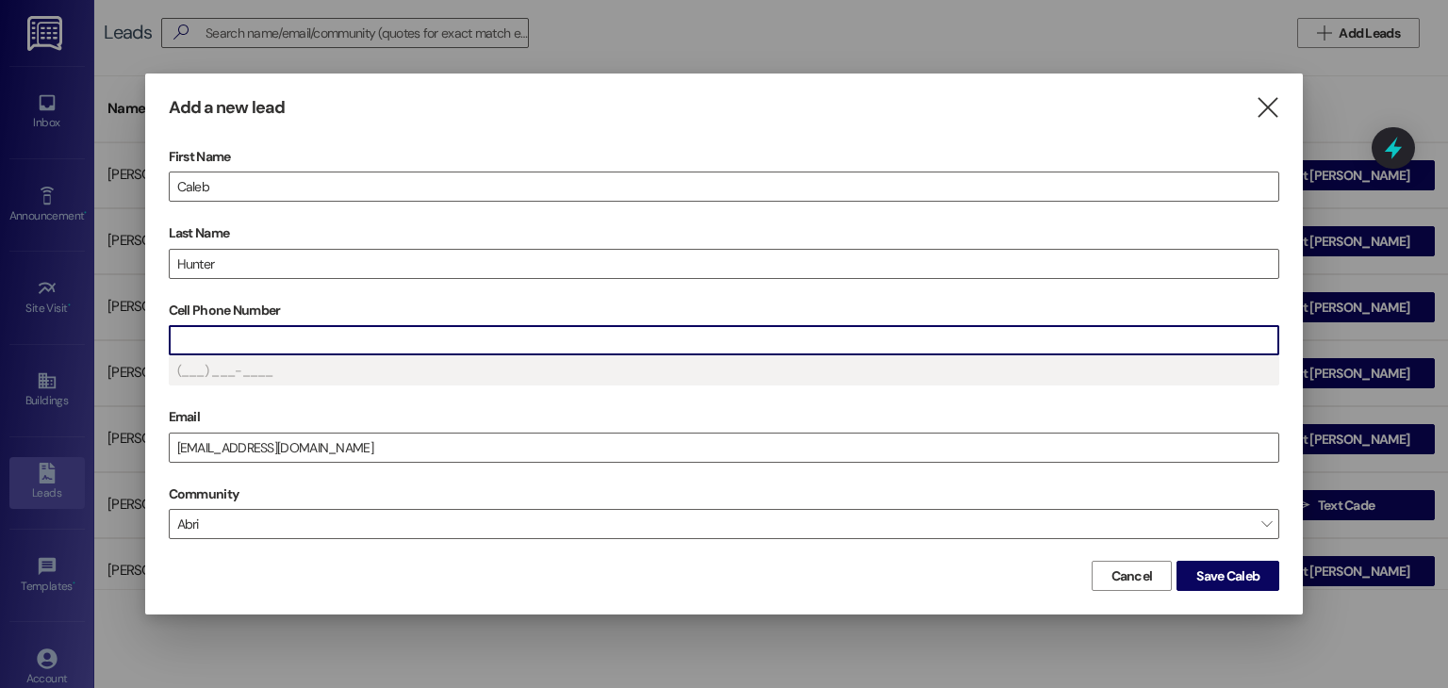
click at [298, 334] on input "Cell Phone Number" at bounding box center [725, 340] width 1110 height 28
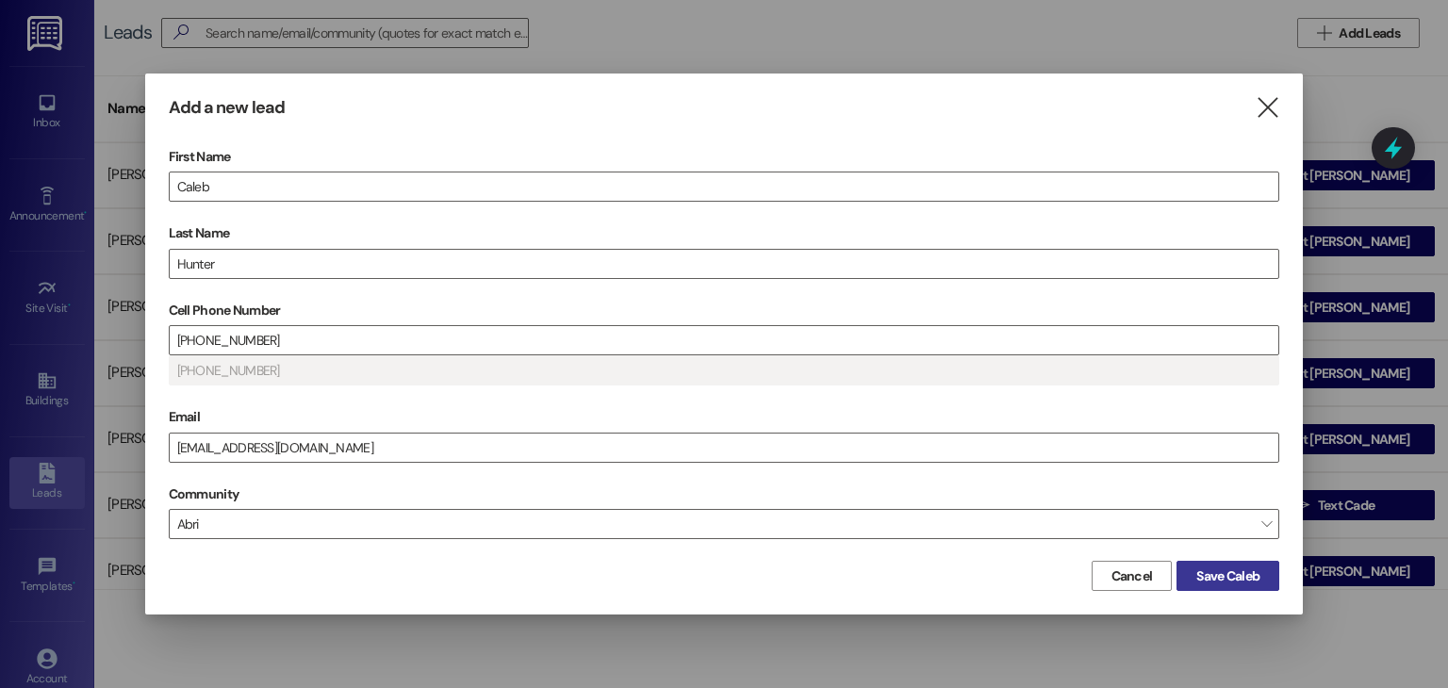
click at [1231, 578] on span "Save Caleb" at bounding box center [1228, 577] width 63 height 20
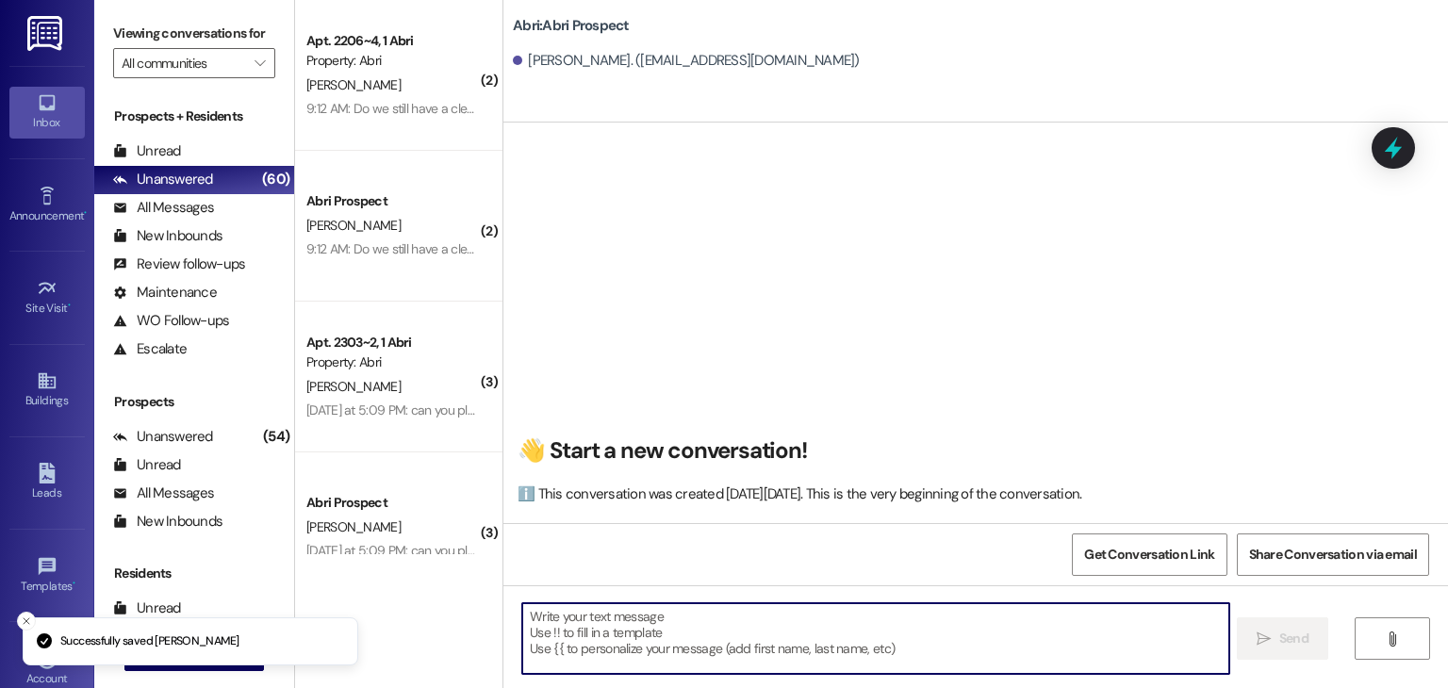
click at [637, 612] on textarea at bounding box center [875, 638] width 706 height 71
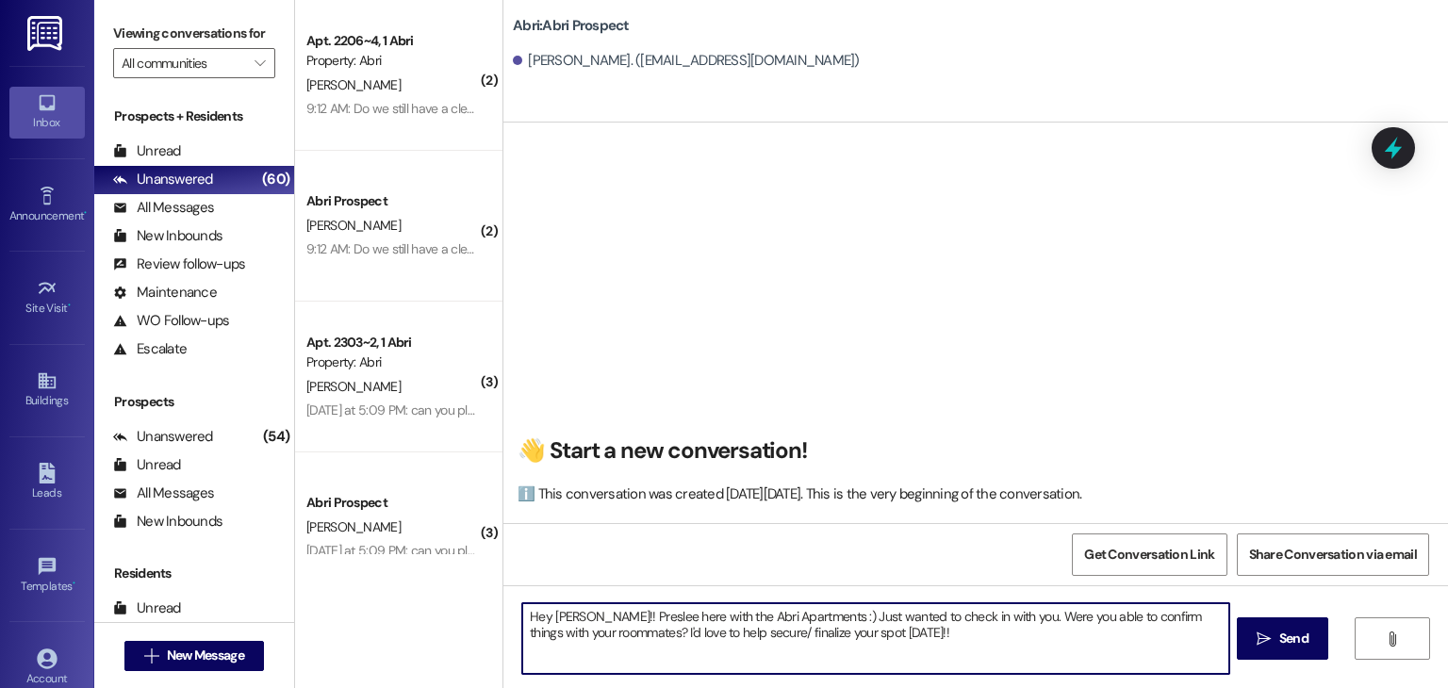
type textarea "Hey Caleb!! Preslee here with the Abri Apartments :) Just wanted to check in wi…"
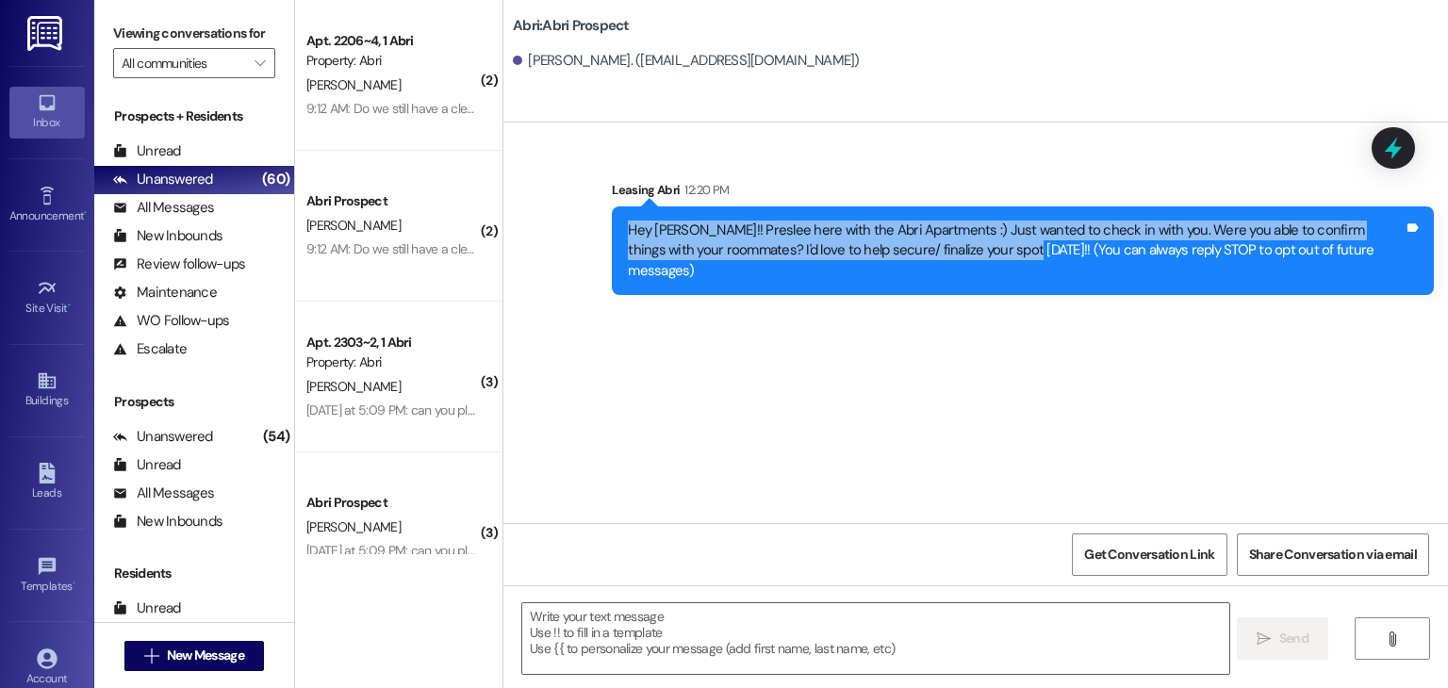
drag, startPoint x: 620, startPoint y: 229, endPoint x: 969, endPoint y: 255, distance: 349.8
click at [969, 255] on div "Hey [PERSON_NAME]!! Preslee here with the Abri Apartments :) Just wanted to che…" at bounding box center [1016, 251] width 776 height 60
copy div "Hey Caleb!! Preslee here with the Abri Apartments :) Just wanted to check in wi…"
click at [962, 367] on div "Sent via SMS Leasing Abri 12:20 PM Hey Caleb!! Preslee here with the Abri Apart…" at bounding box center [976, 323] width 945 height 401
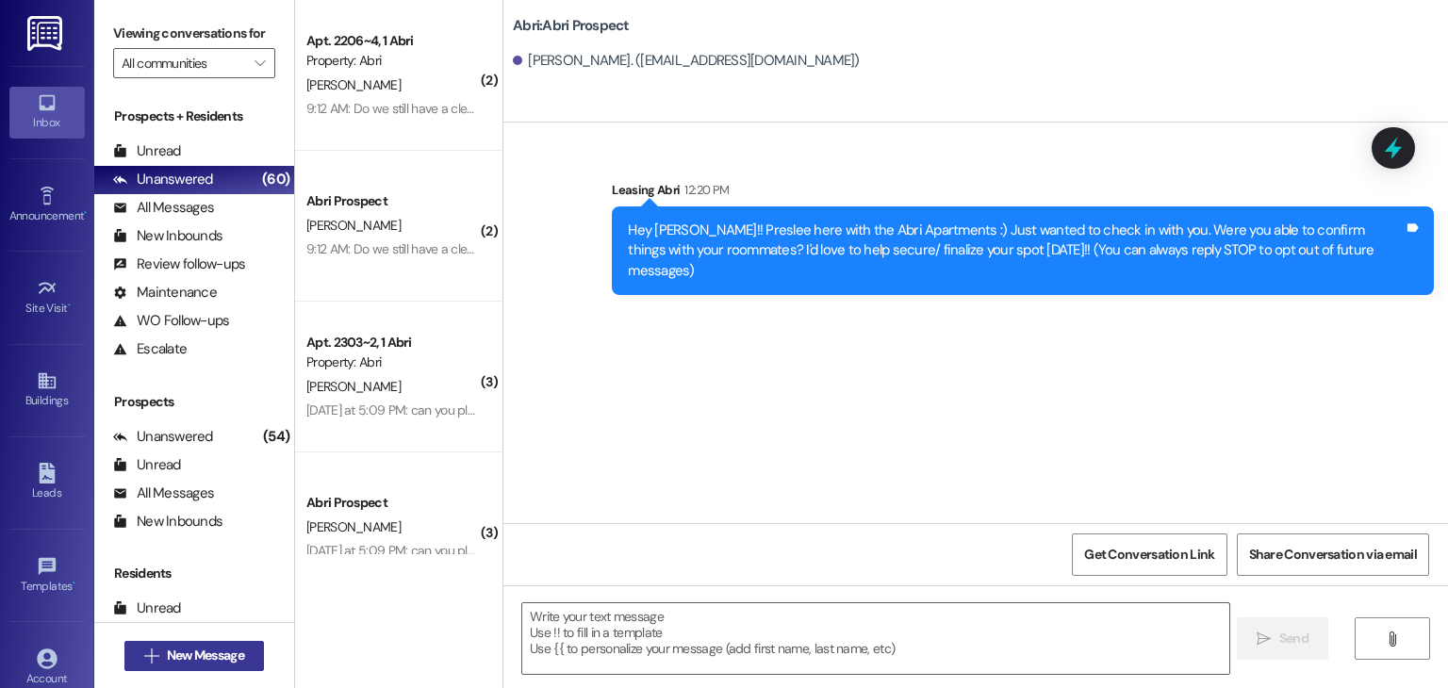
click at [223, 660] on span "New Message" at bounding box center [205, 656] width 77 height 20
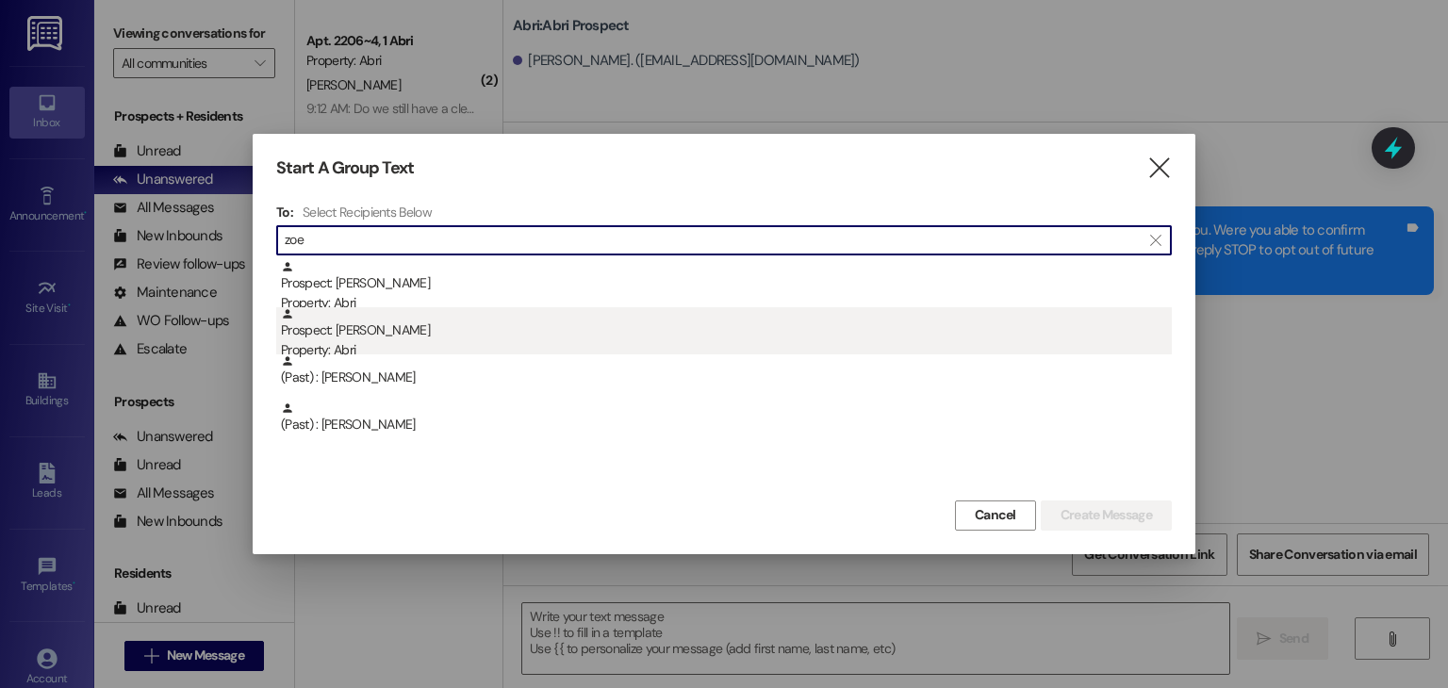
type input "zoe"
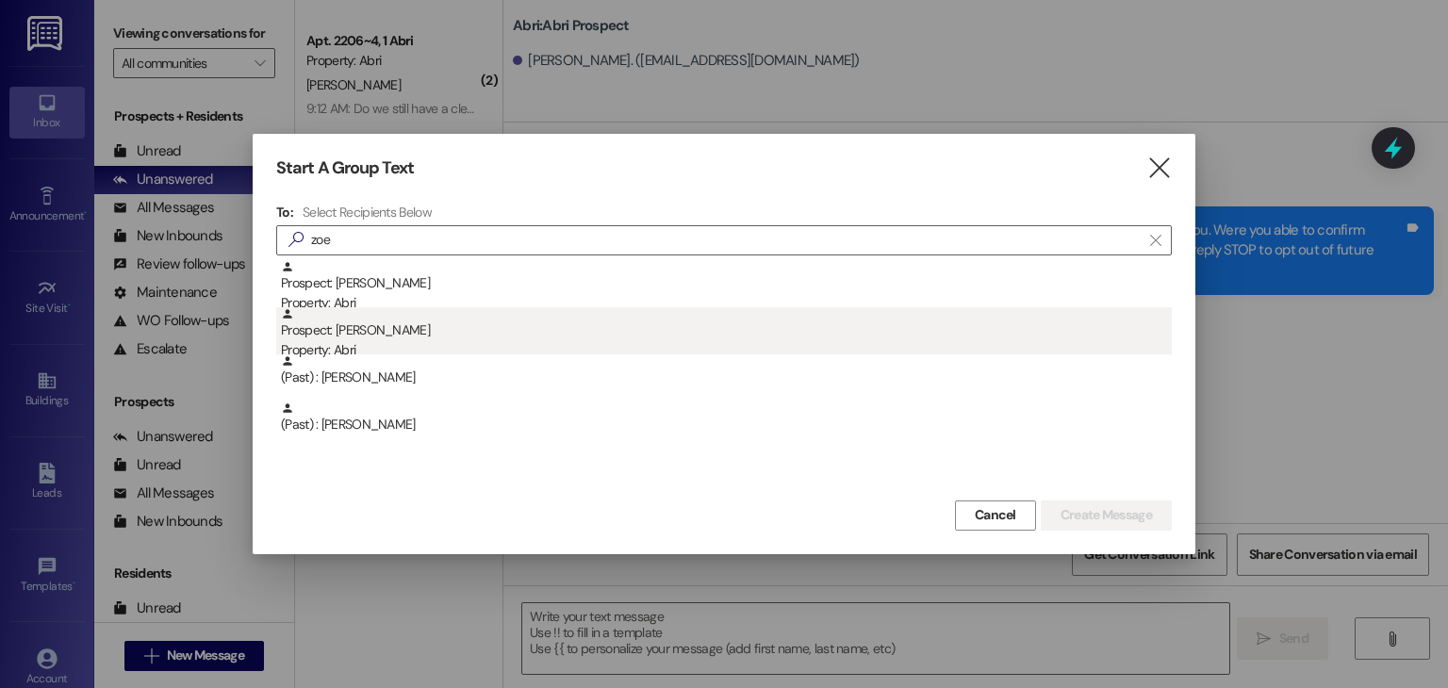
click at [412, 338] on div "Prospect: Zoe Shepherd Property: Abri" at bounding box center [726, 334] width 891 height 54
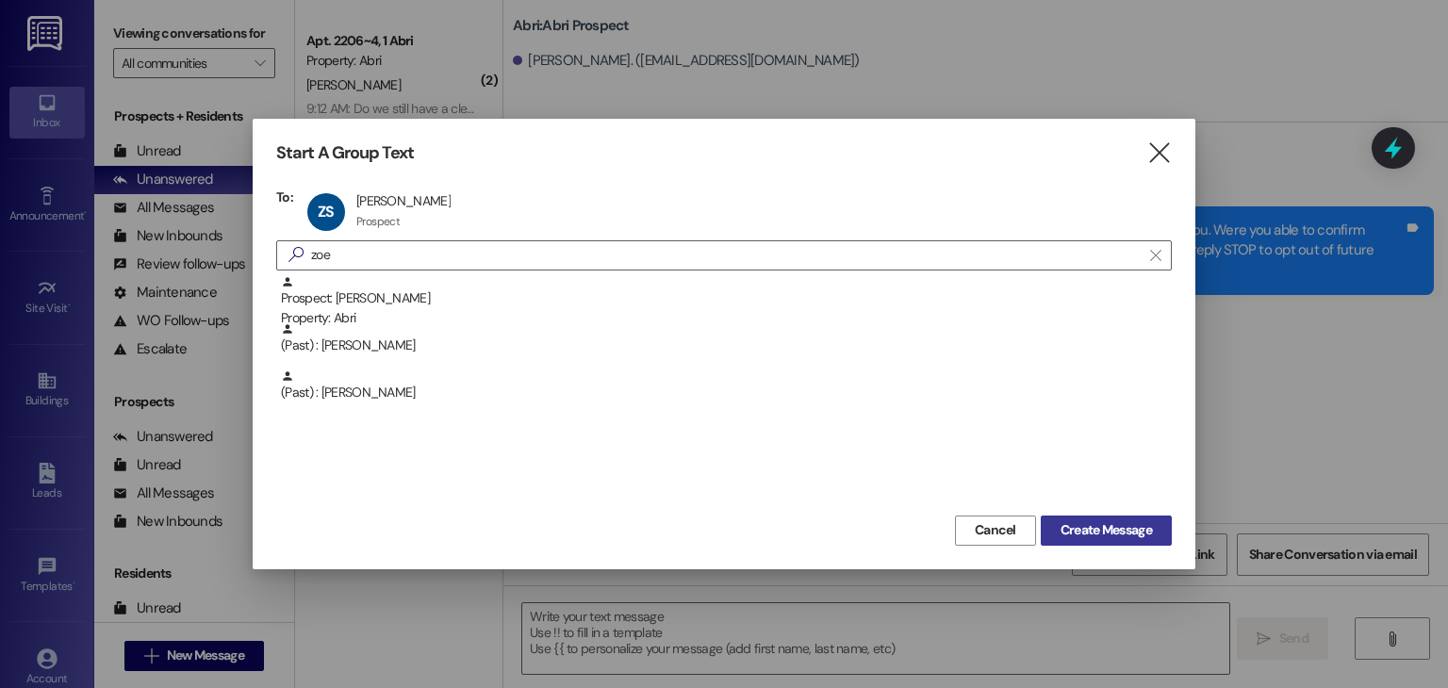
click at [1087, 536] on span "Create Message" at bounding box center [1106, 530] width 91 height 20
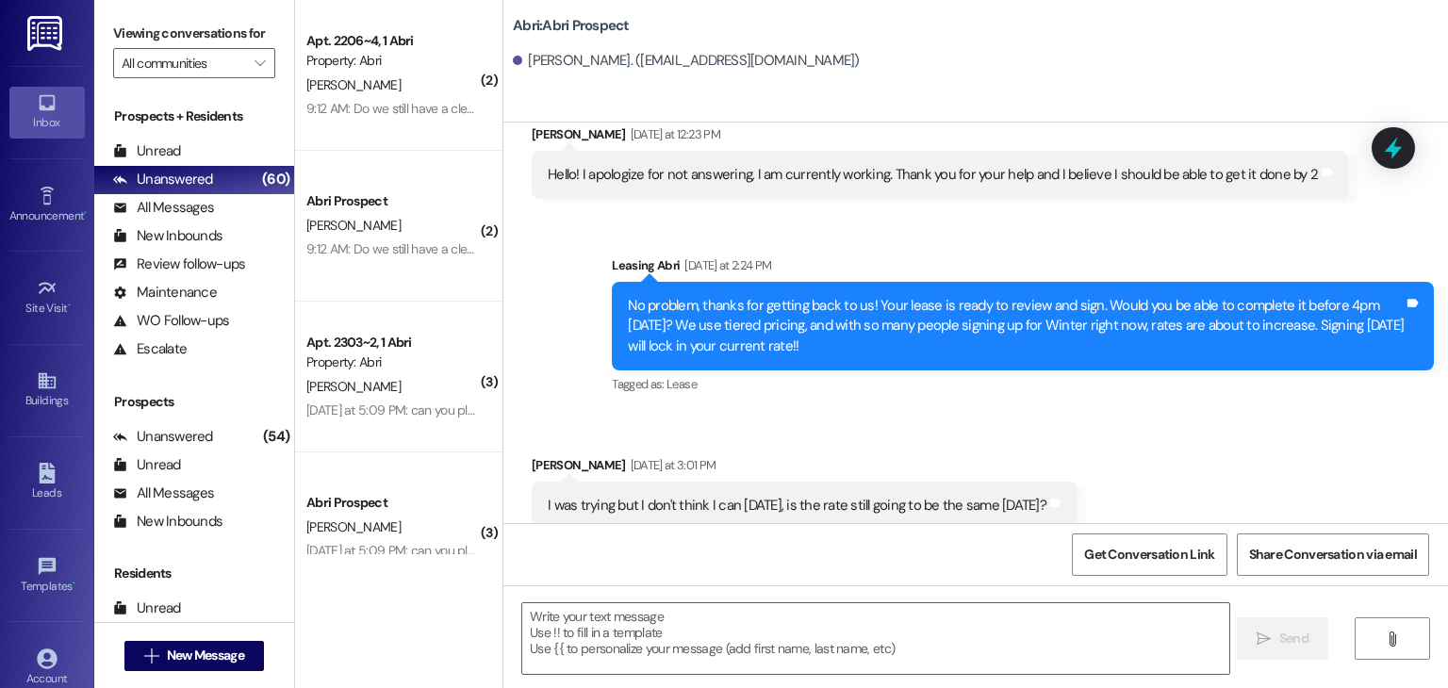
scroll to position [476, 0]
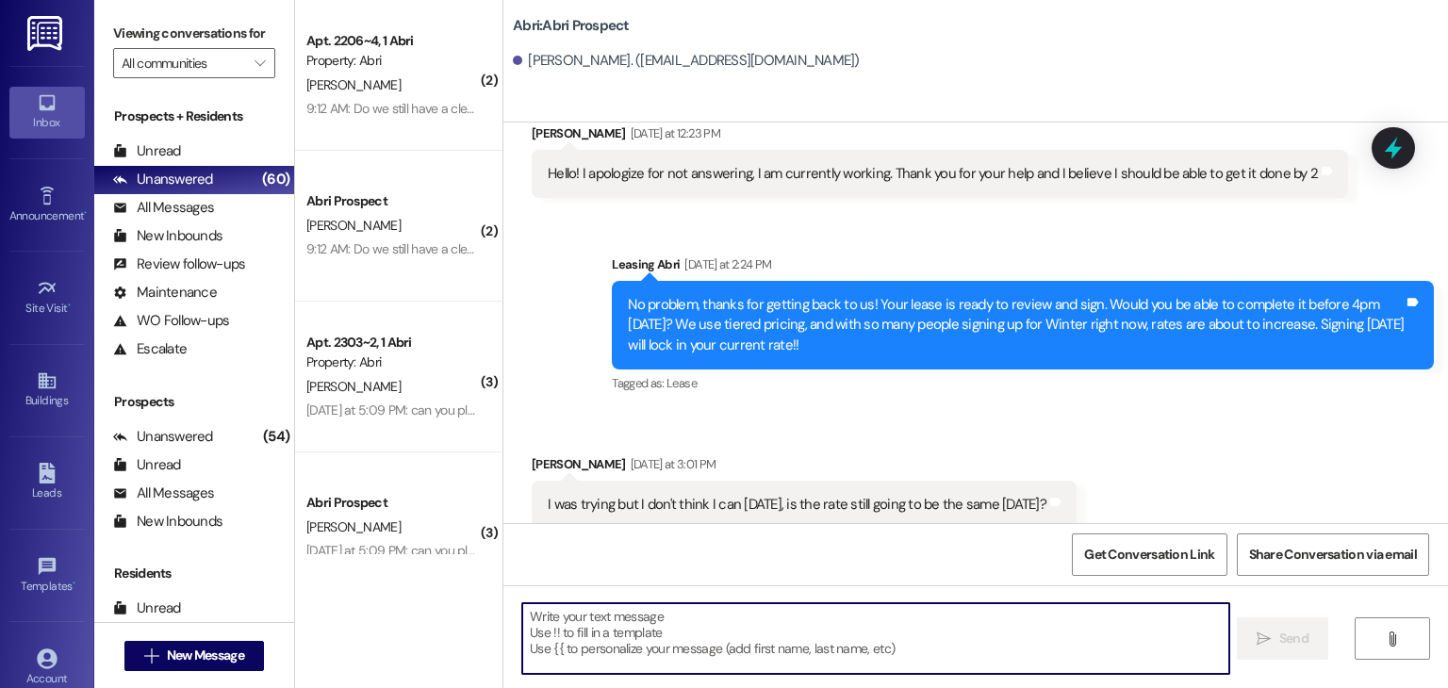
click at [595, 634] on textarea at bounding box center [875, 638] width 706 height 71
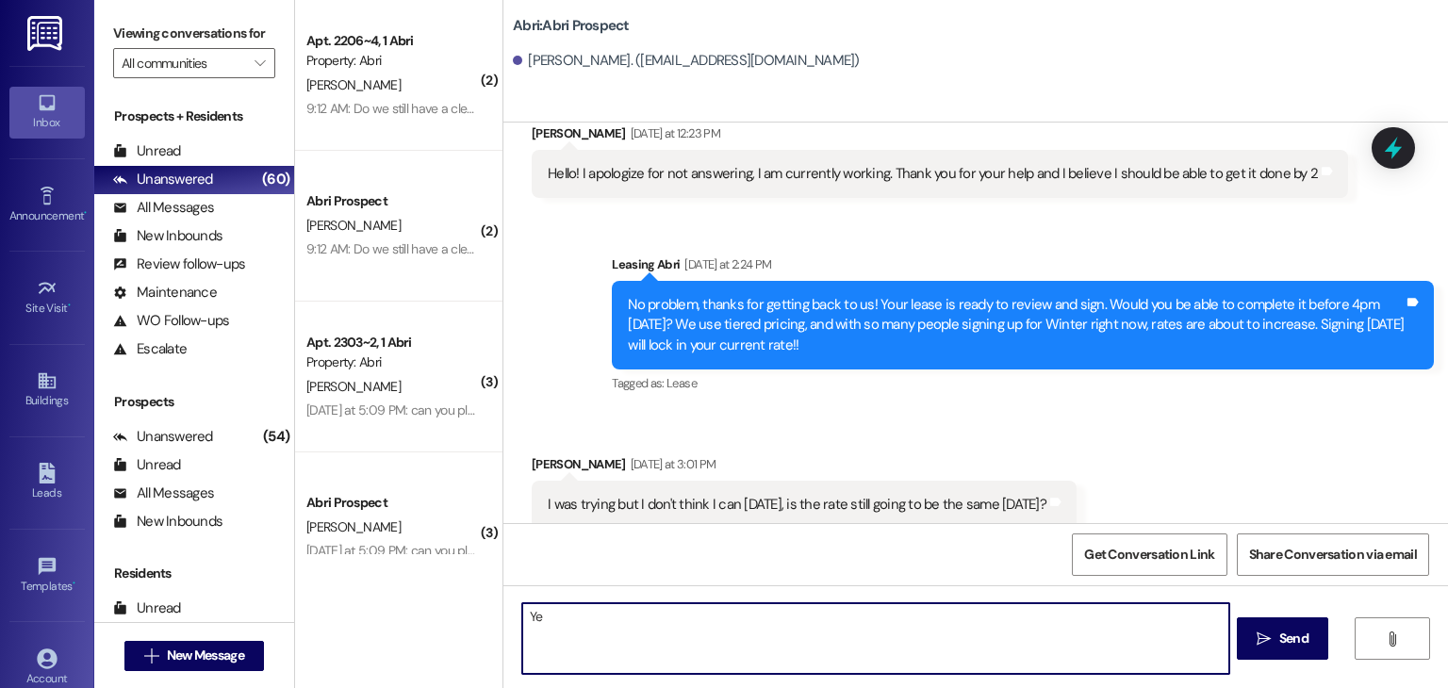
type textarea "Y"
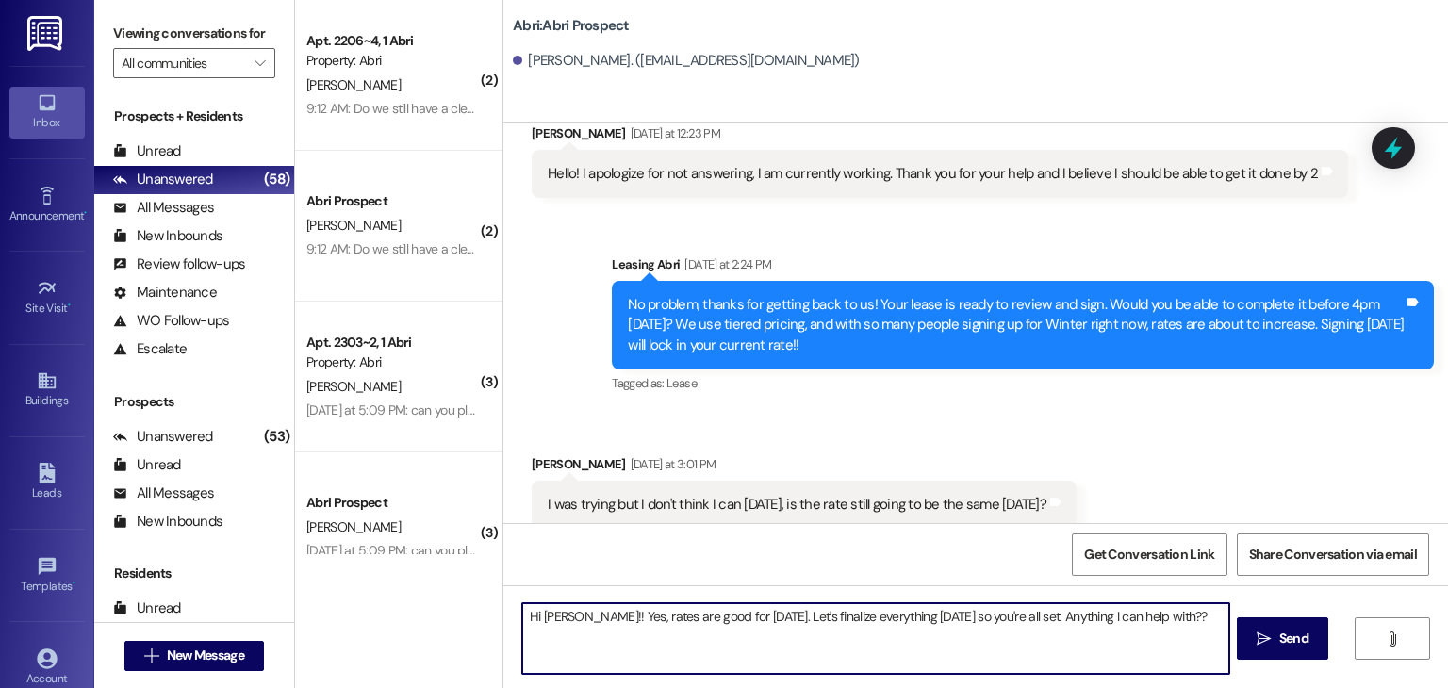
type textarea "Hi Zoe!! Yes, rates are good for today. Let's finalize everything today so you'…"
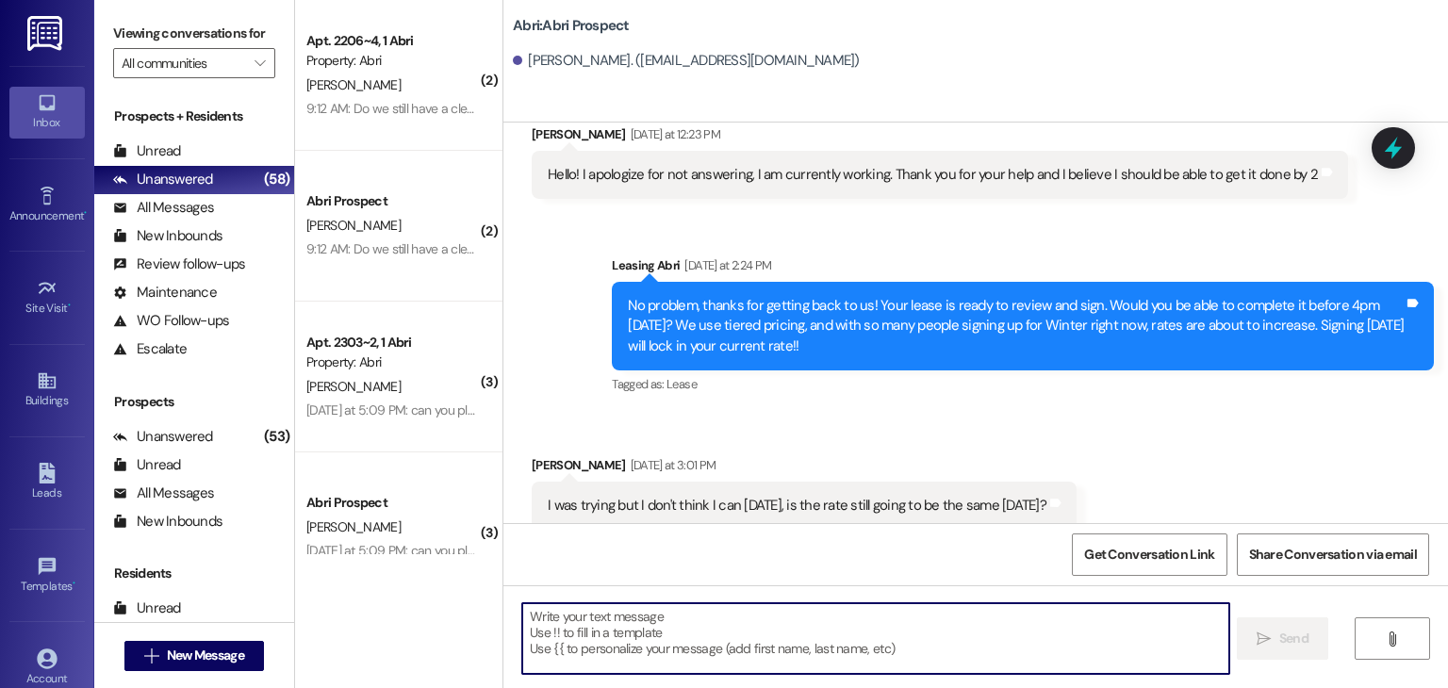
scroll to position [607, 0]
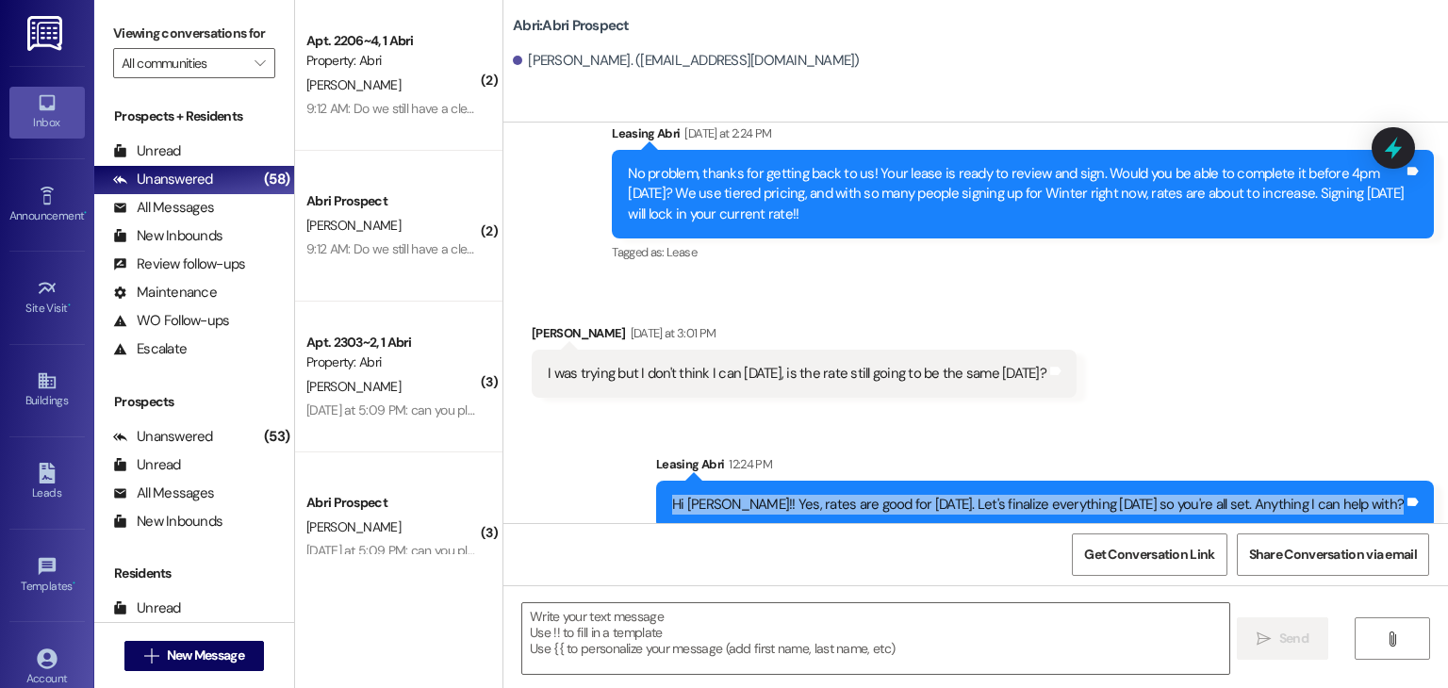
drag, startPoint x: 763, startPoint y: 485, endPoint x: 1442, endPoint y: 506, distance: 679.3
click at [1442, 506] on div "Sent via SMS Leasing Abri Aug 22, 2025 at 11:29 AM Hi Zoe!! This is Preslee wit…" at bounding box center [976, 323] width 945 height 401
copy div "Hi Zoe!! Yes, rates are good for today. Let's finalize everything today so you'…"
click at [223, 656] on span "New Message" at bounding box center [205, 656] width 77 height 20
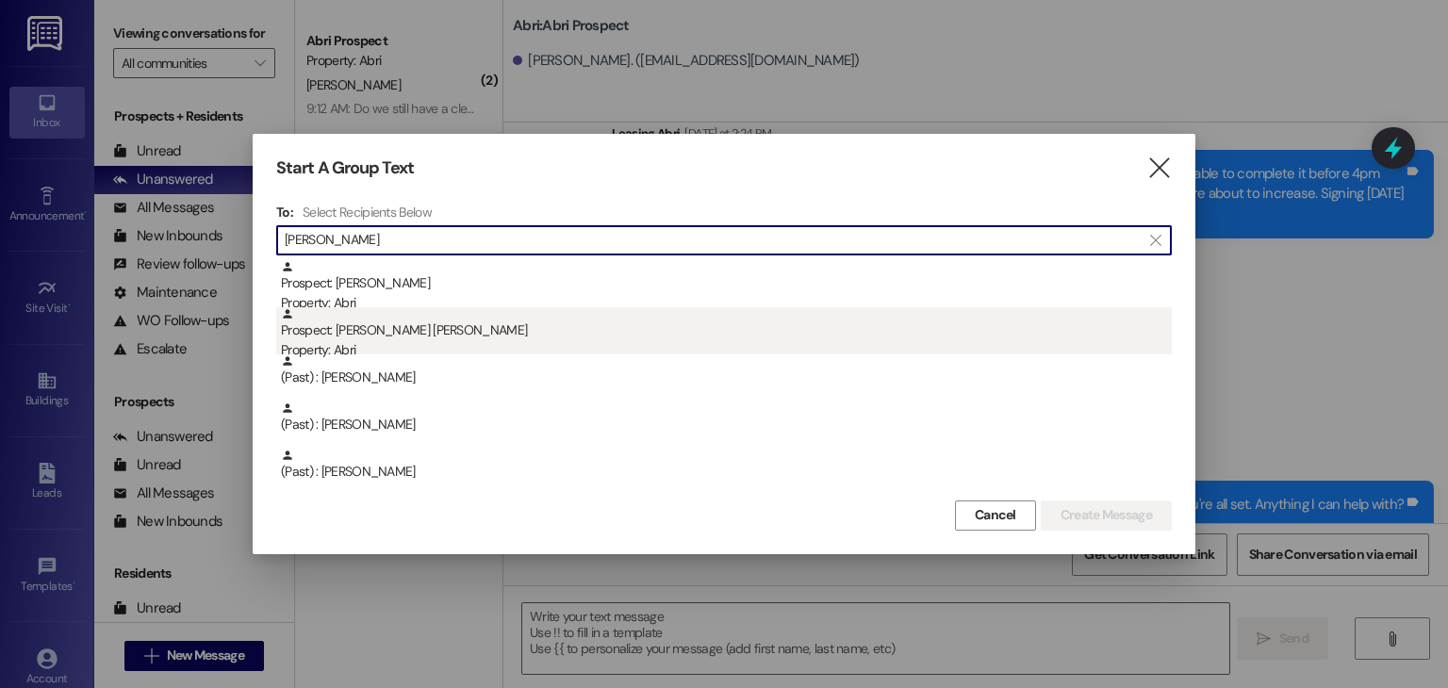
type input "jackson"
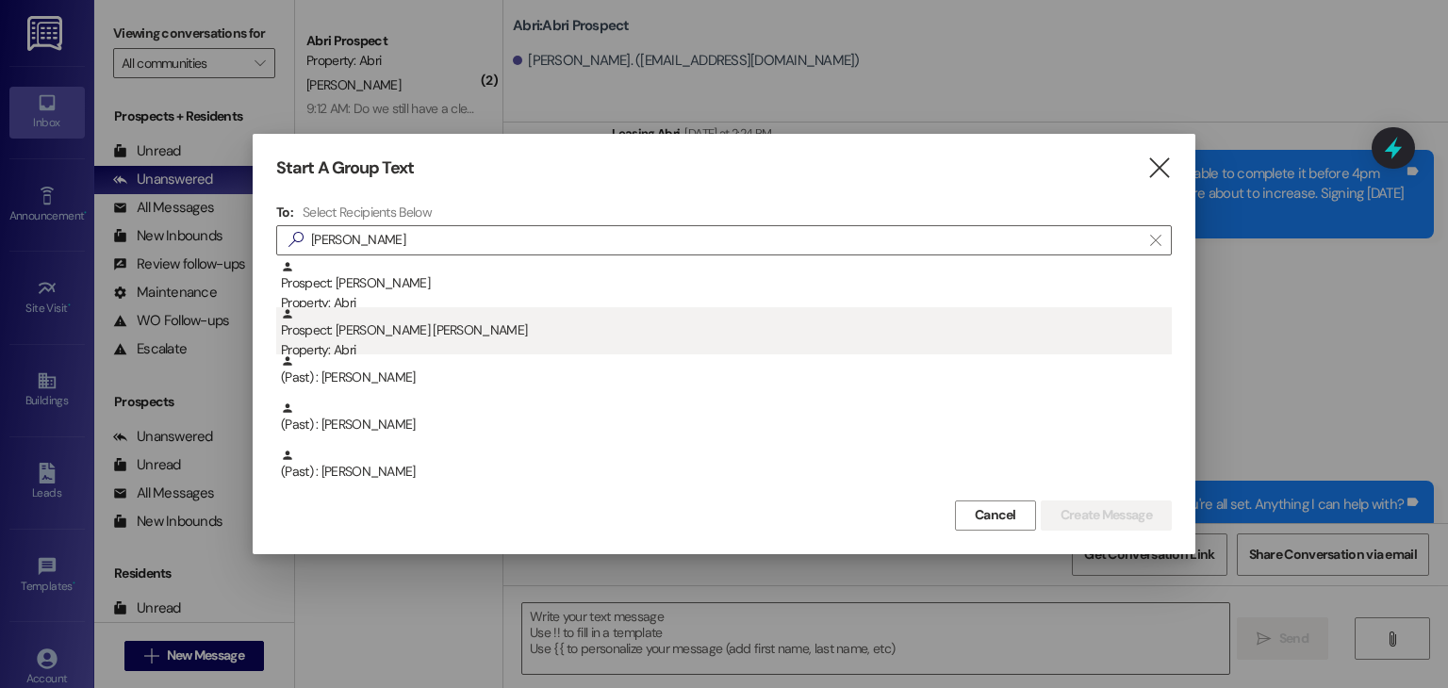
click at [439, 322] on div "Prospect: Jackson Cook Property: Abri" at bounding box center [726, 334] width 891 height 54
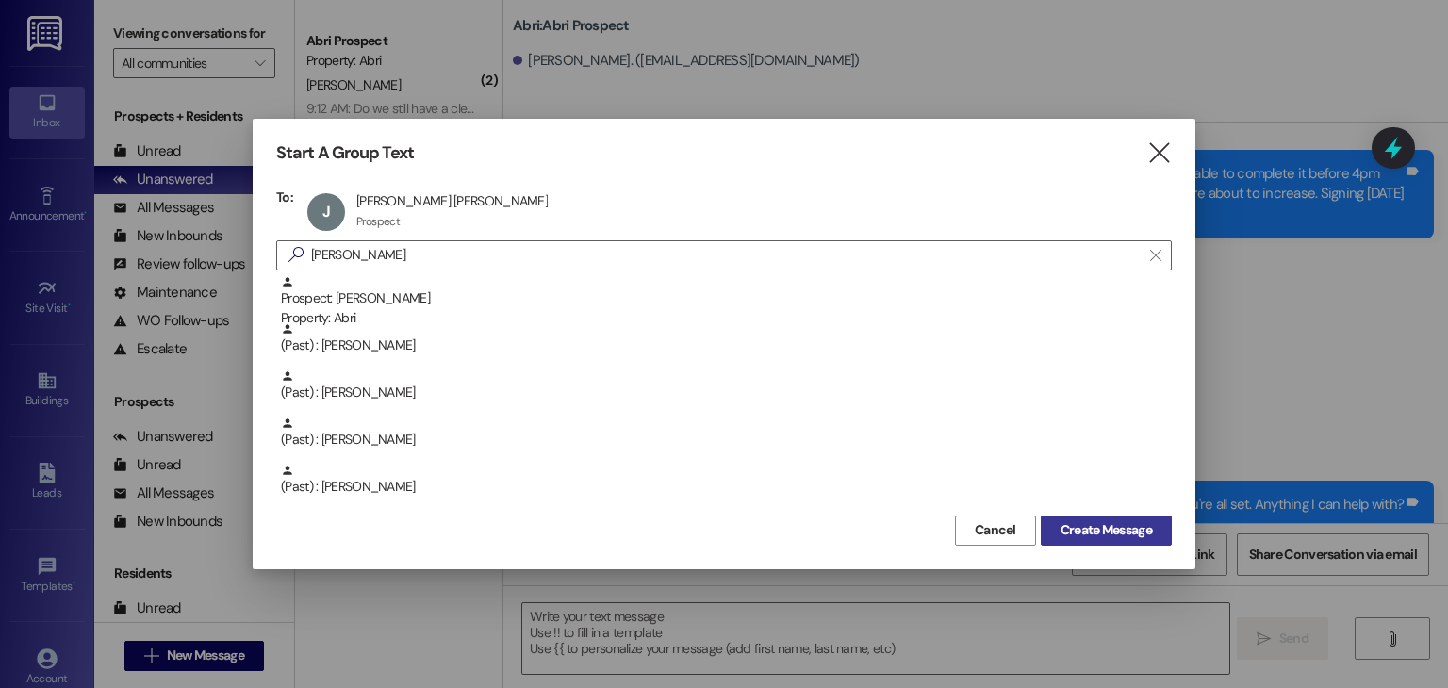
click at [1080, 529] on span "Create Message" at bounding box center [1106, 530] width 91 height 20
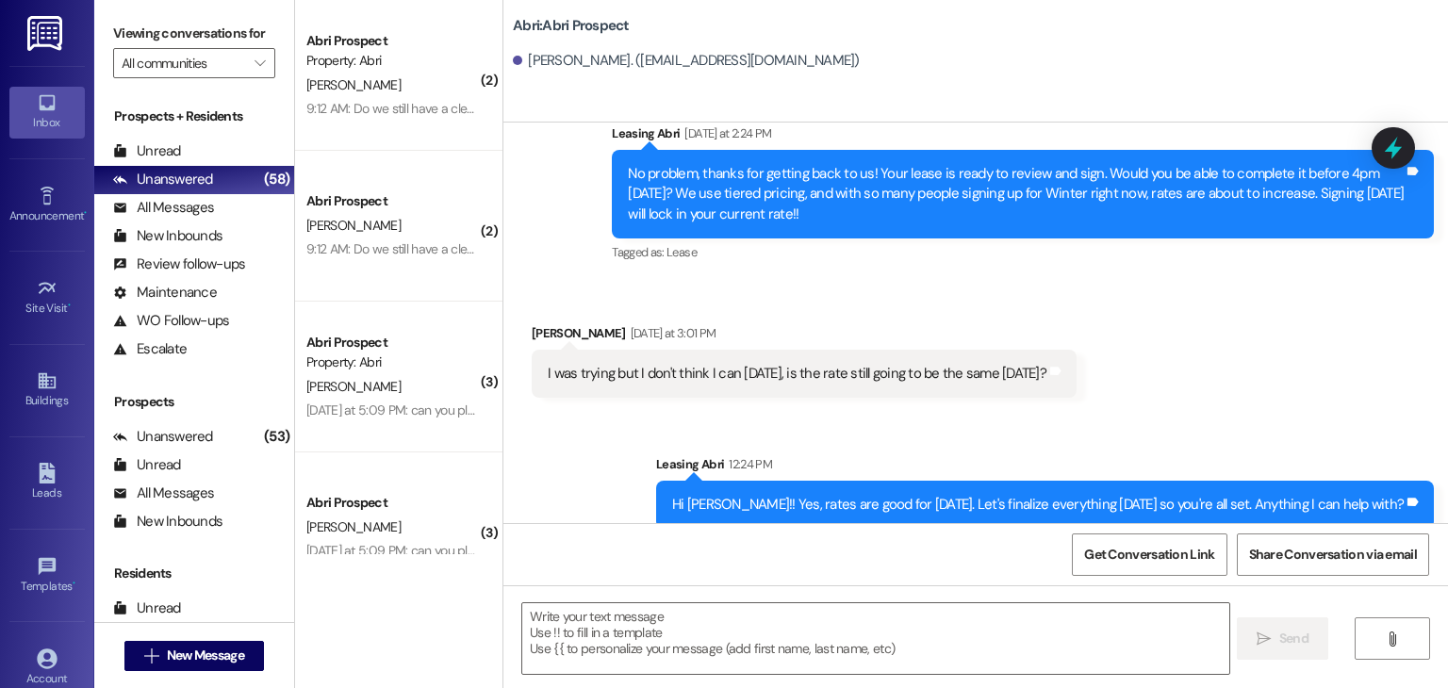
scroll to position [0, 0]
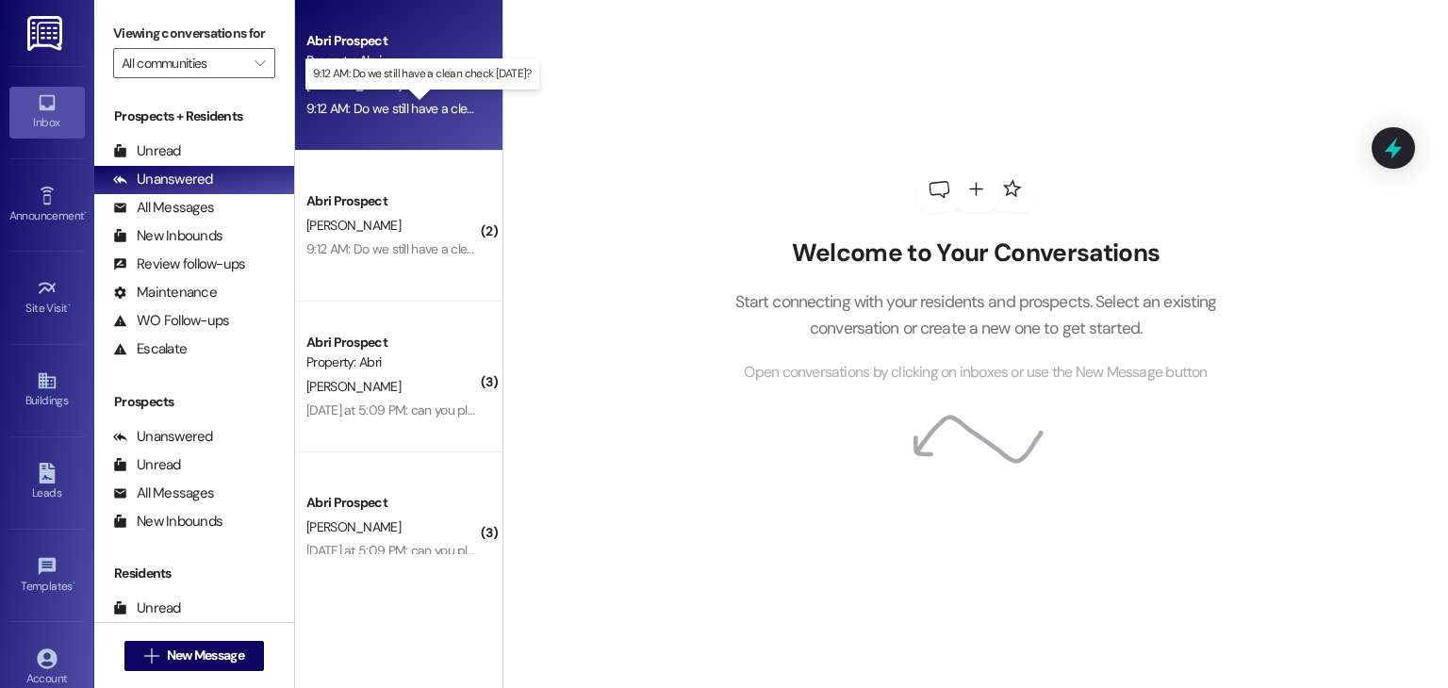
click at [428, 115] on div "9:12 AM: Do we still have a clean check [DATE]? 9:12 AM: Do we still have a cle…" at bounding box center [433, 108] width 255 height 17
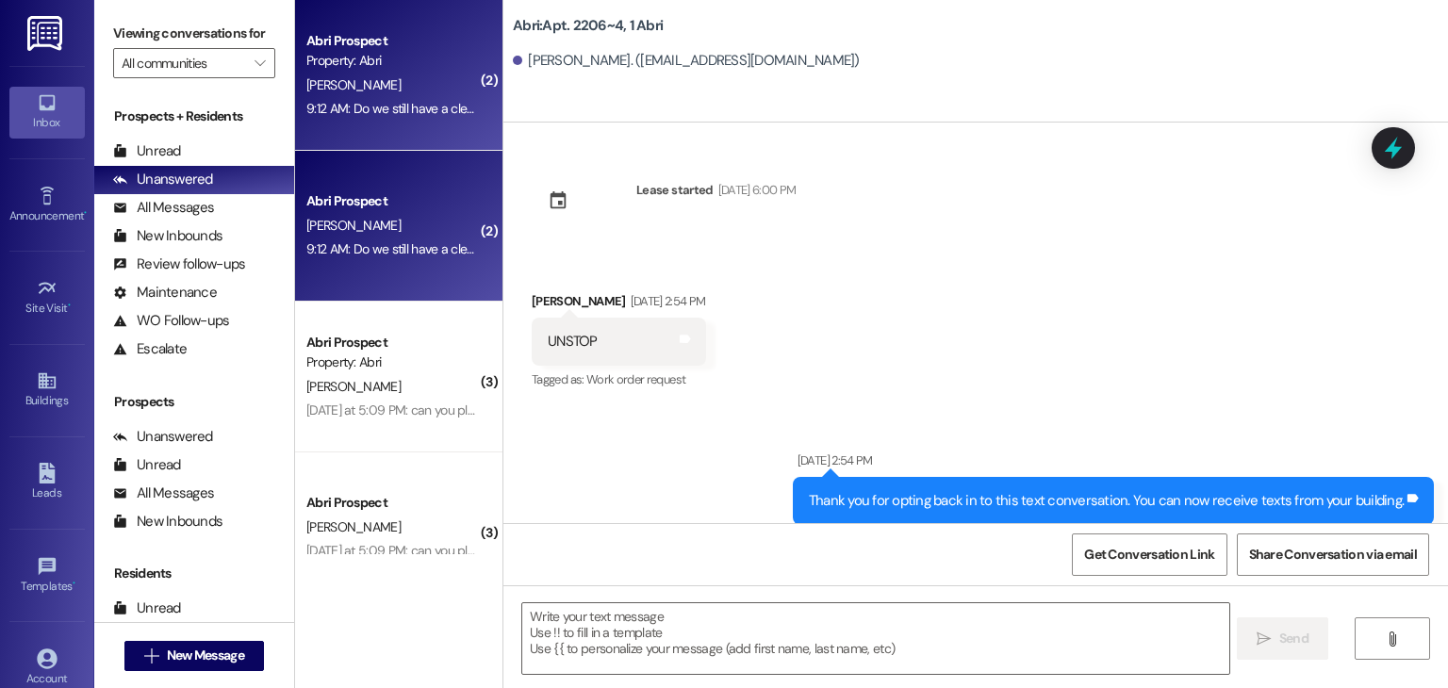
scroll to position [32743, 0]
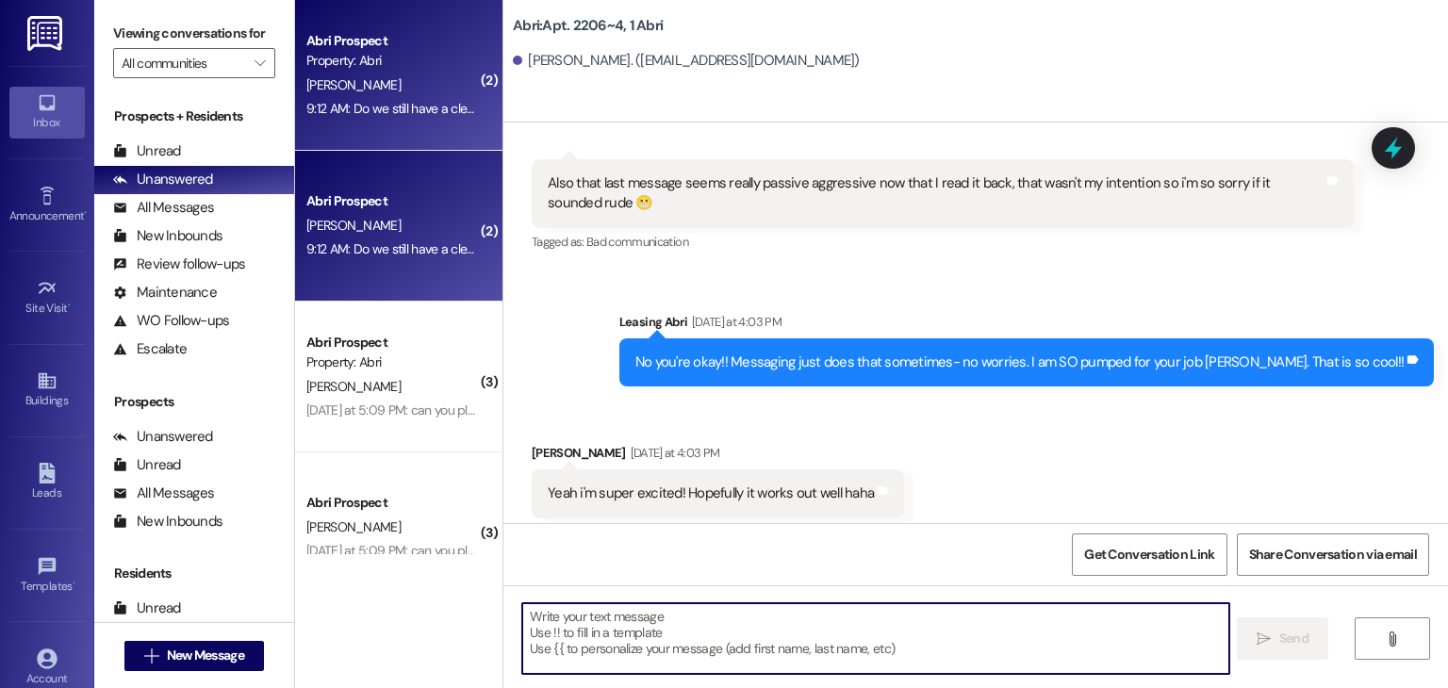
click at [657, 636] on textarea at bounding box center [875, 638] width 706 height 71
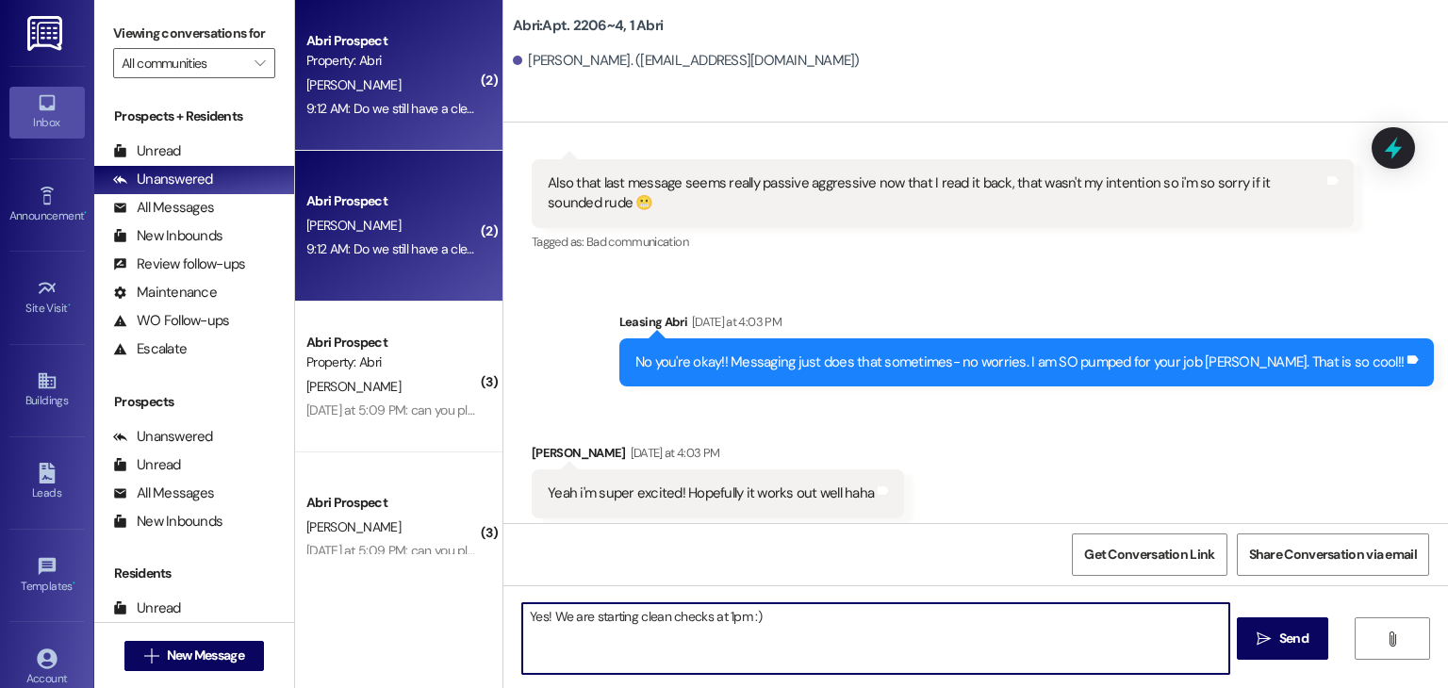
type textarea "Yes! We are starting clean checks at 1pm :)"
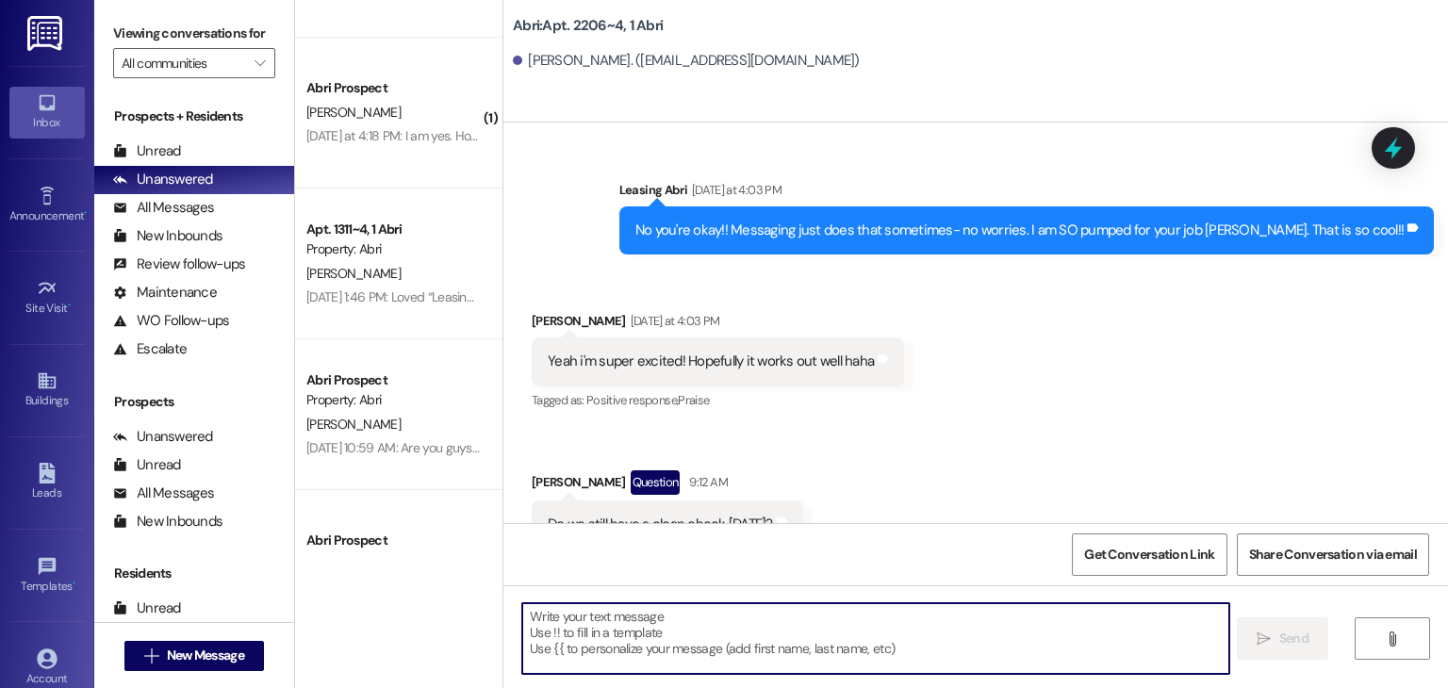
scroll to position [4488, 0]
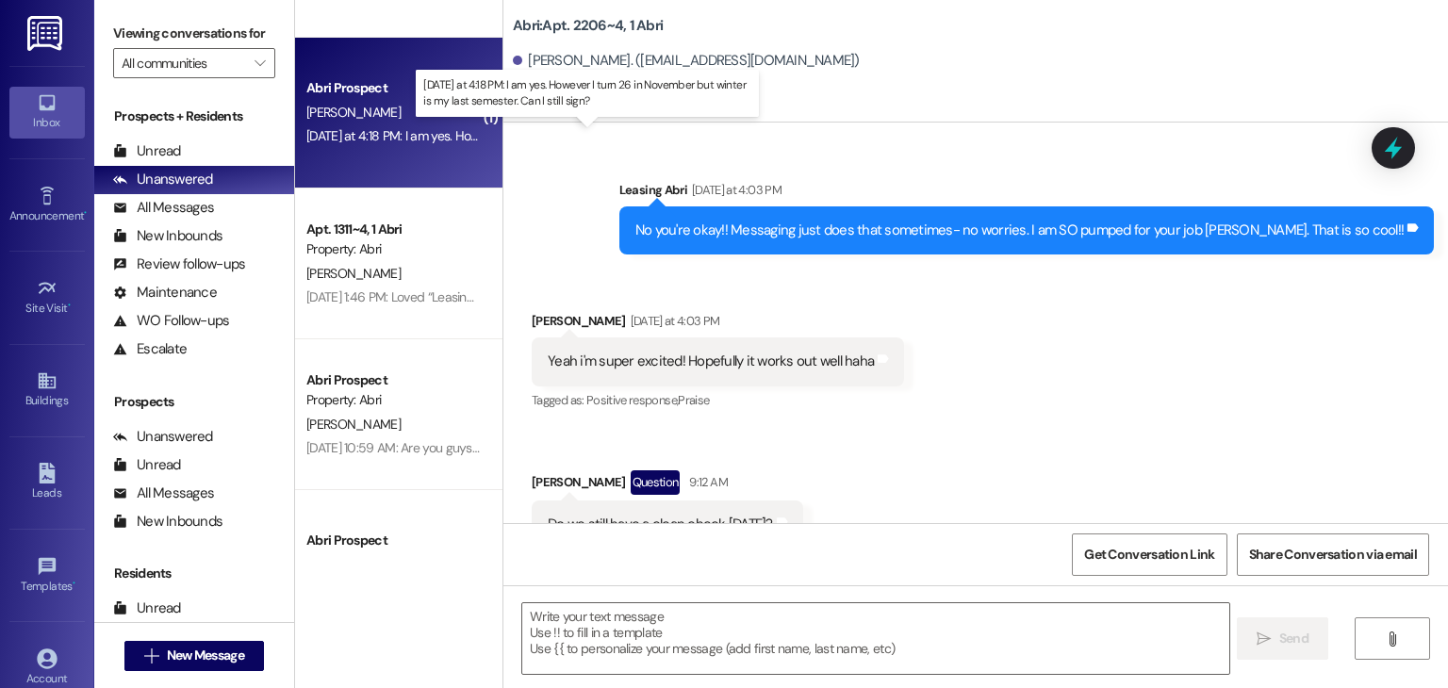
click at [394, 136] on div "[DATE] at 4:18 PM: I am yes. However I turn 26 in November but winter is my las…" at bounding box center [590, 135] width 569 height 17
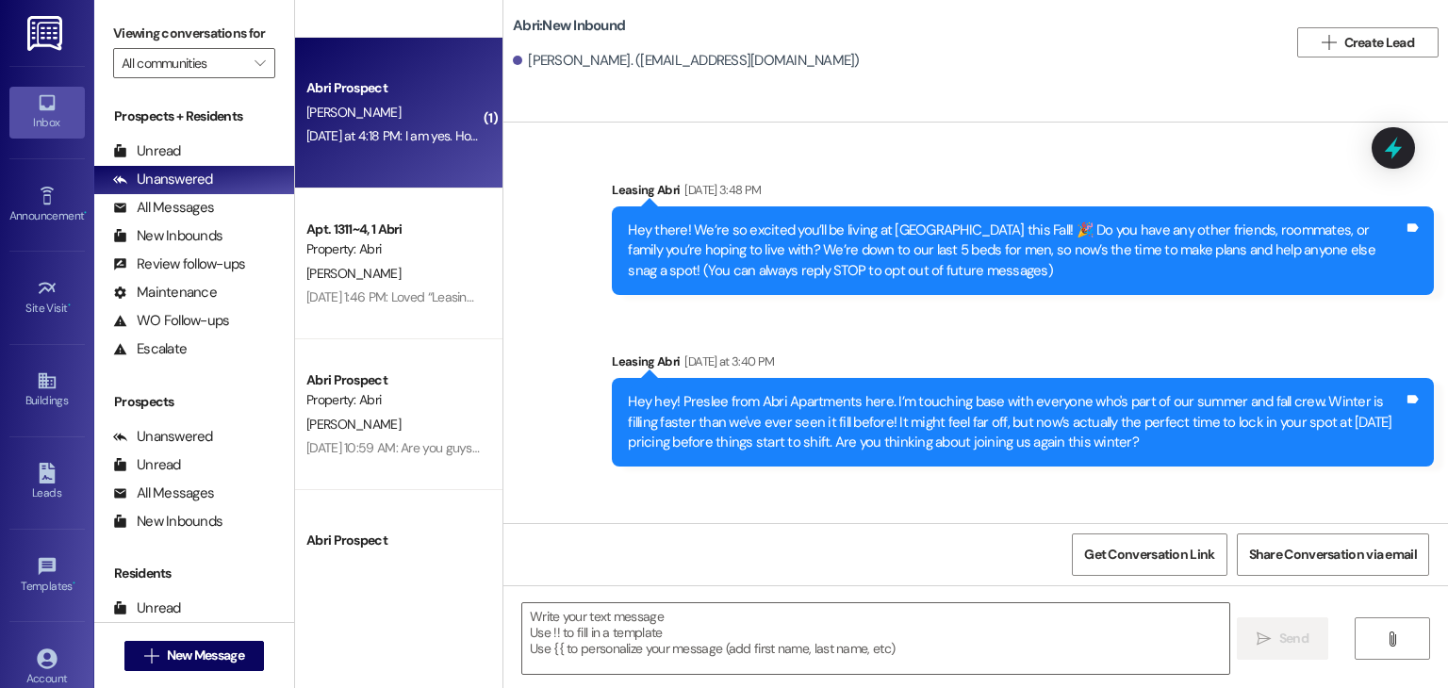
scroll to position [121, 0]
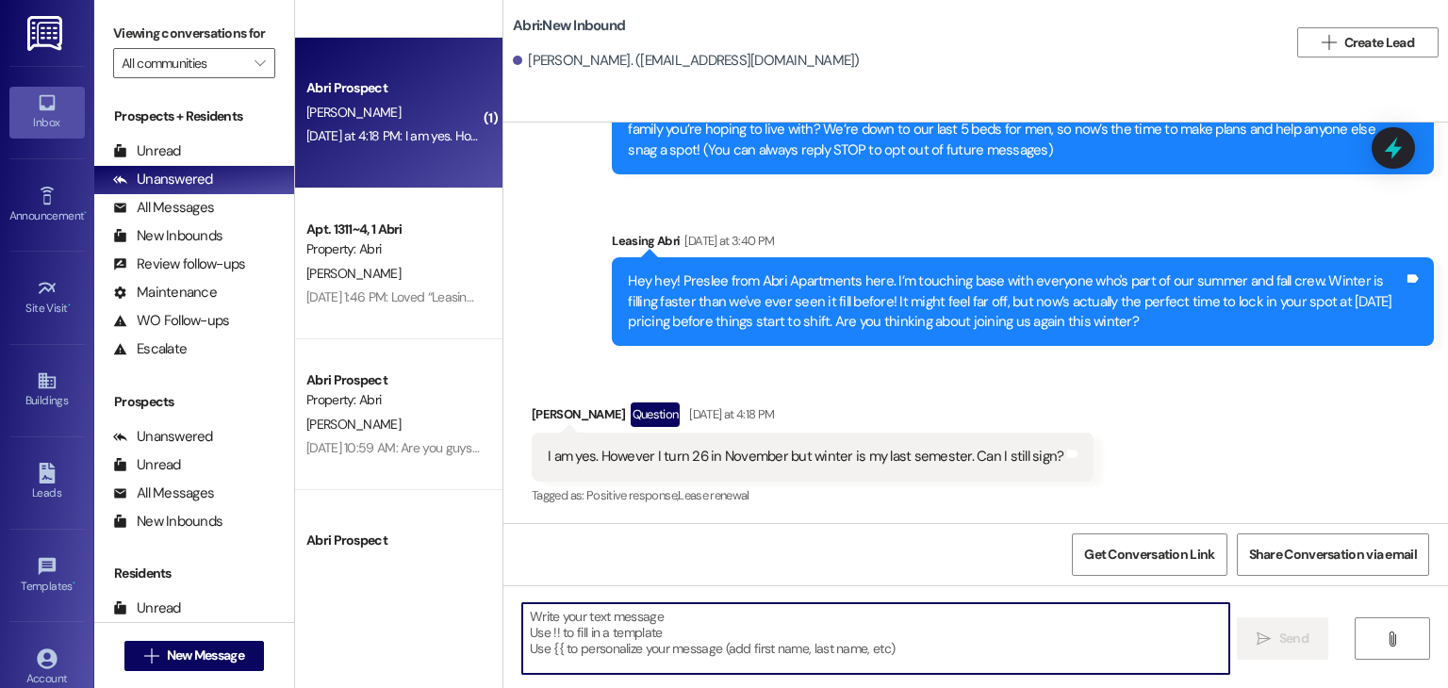
click at [688, 616] on textarea at bounding box center [875, 638] width 706 height 71
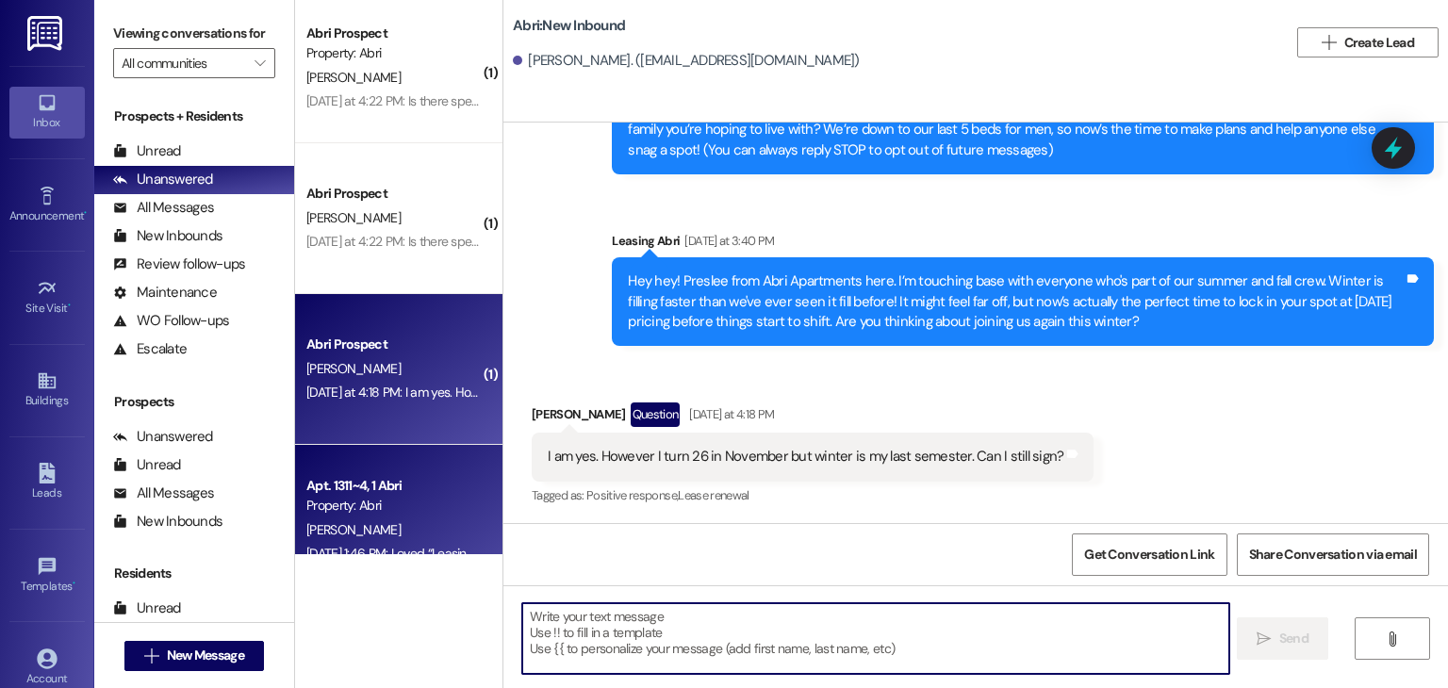
scroll to position [4230, 0]
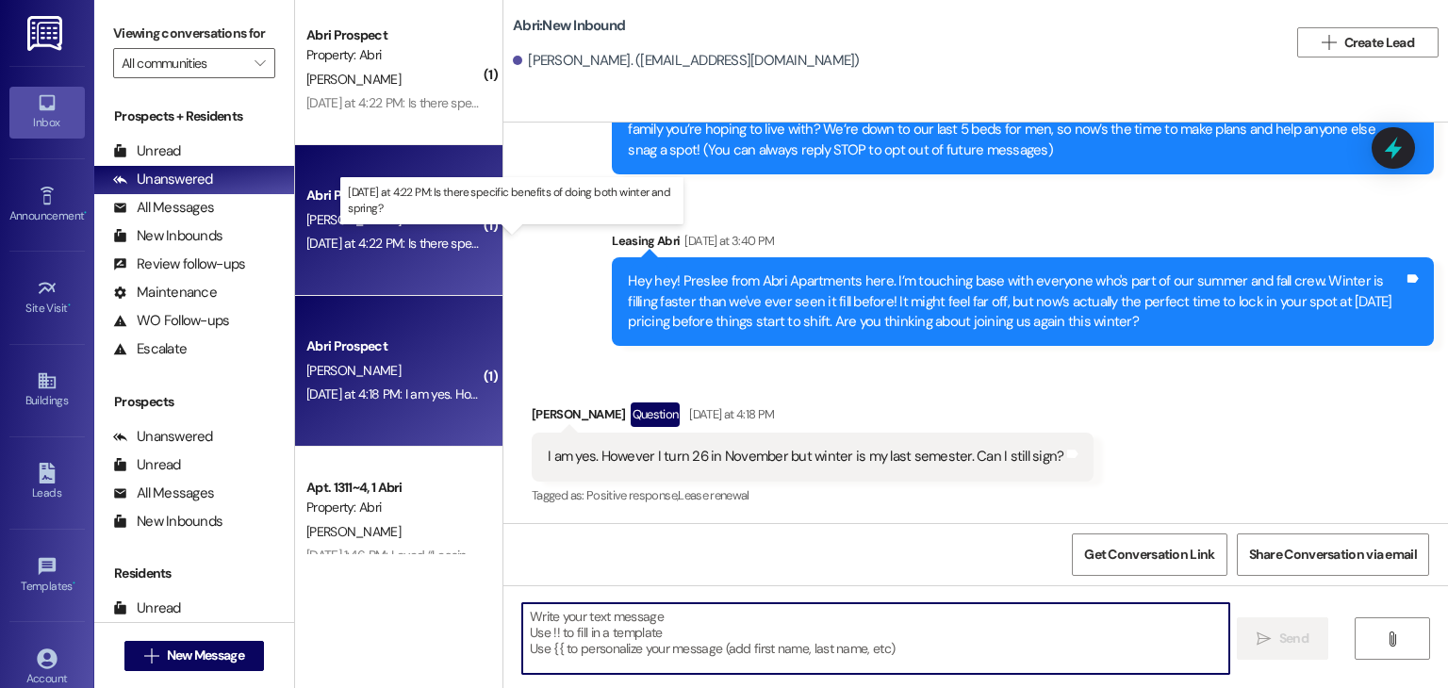
click at [441, 243] on div "[DATE] at 4:22 PM: Is there specific benefits of doing both winter and spring? …" at bounding box center [514, 243] width 416 height 17
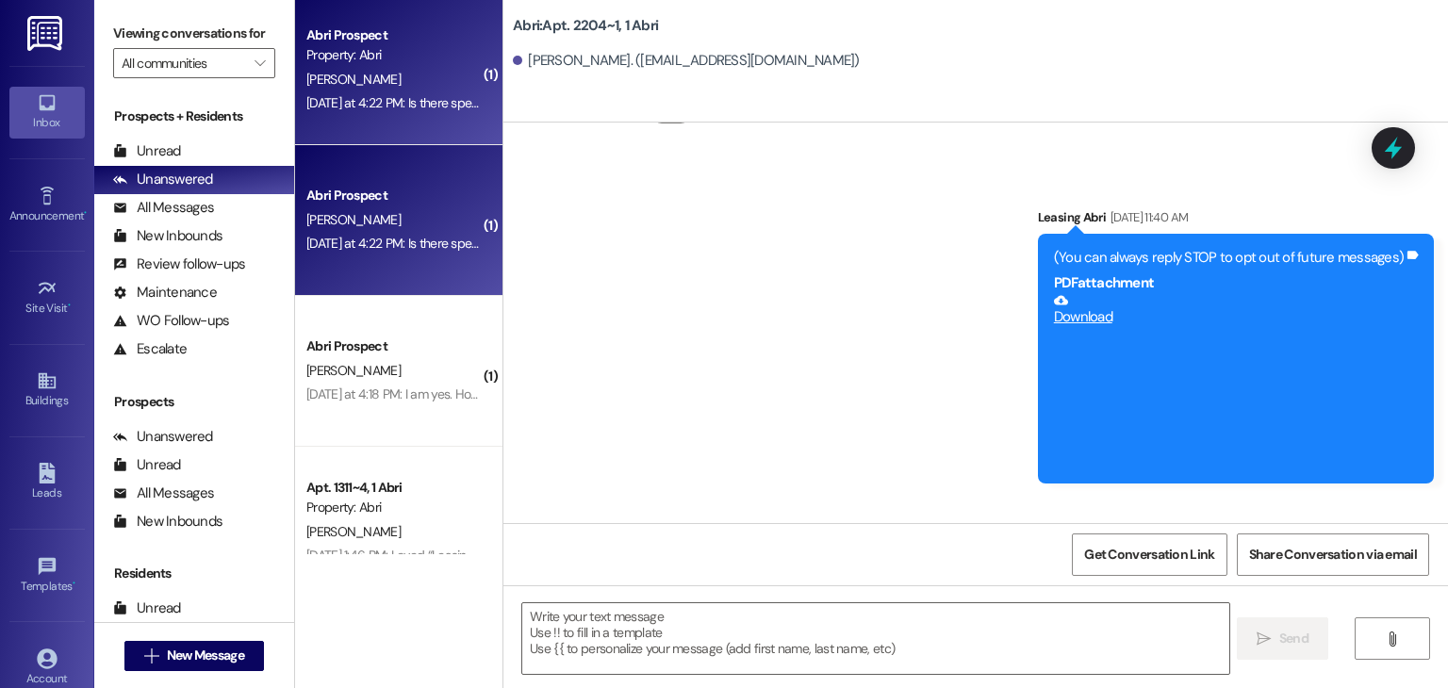
scroll to position [9829, 0]
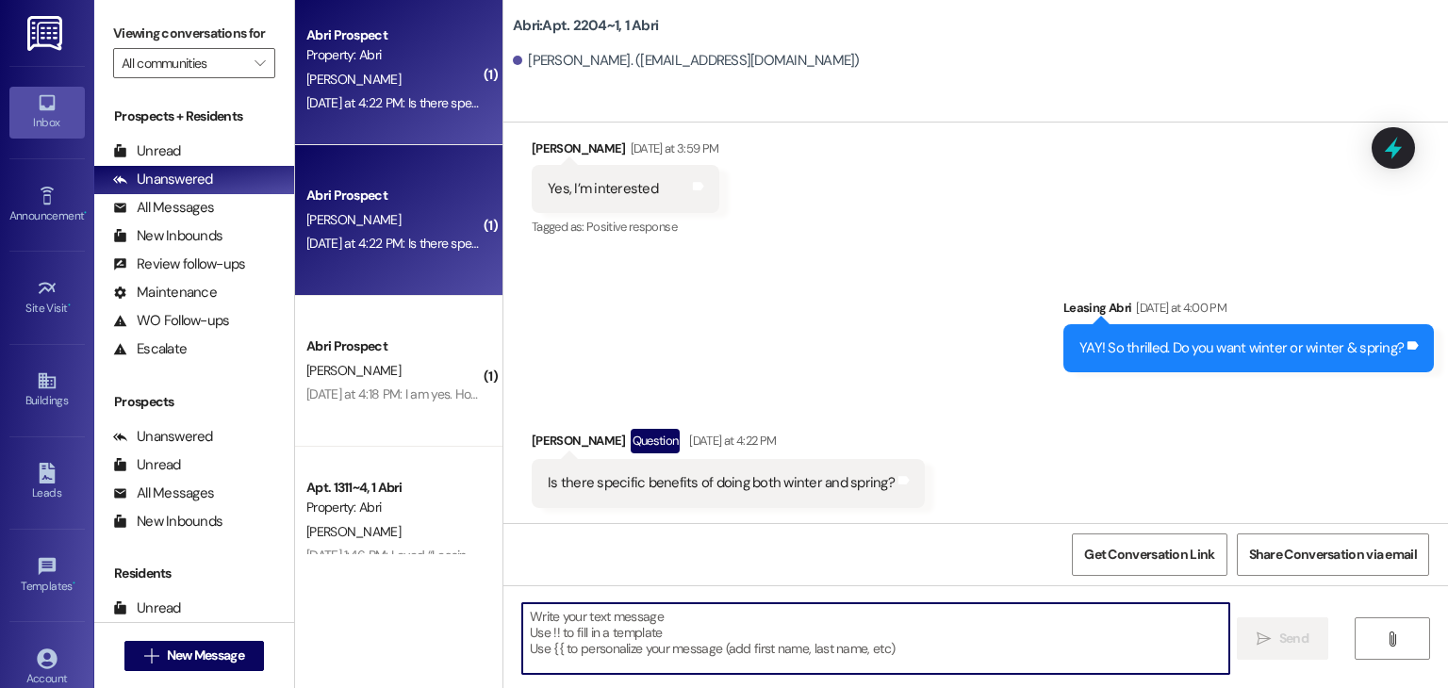
click at [682, 632] on textarea at bounding box center [875, 638] width 706 height 71
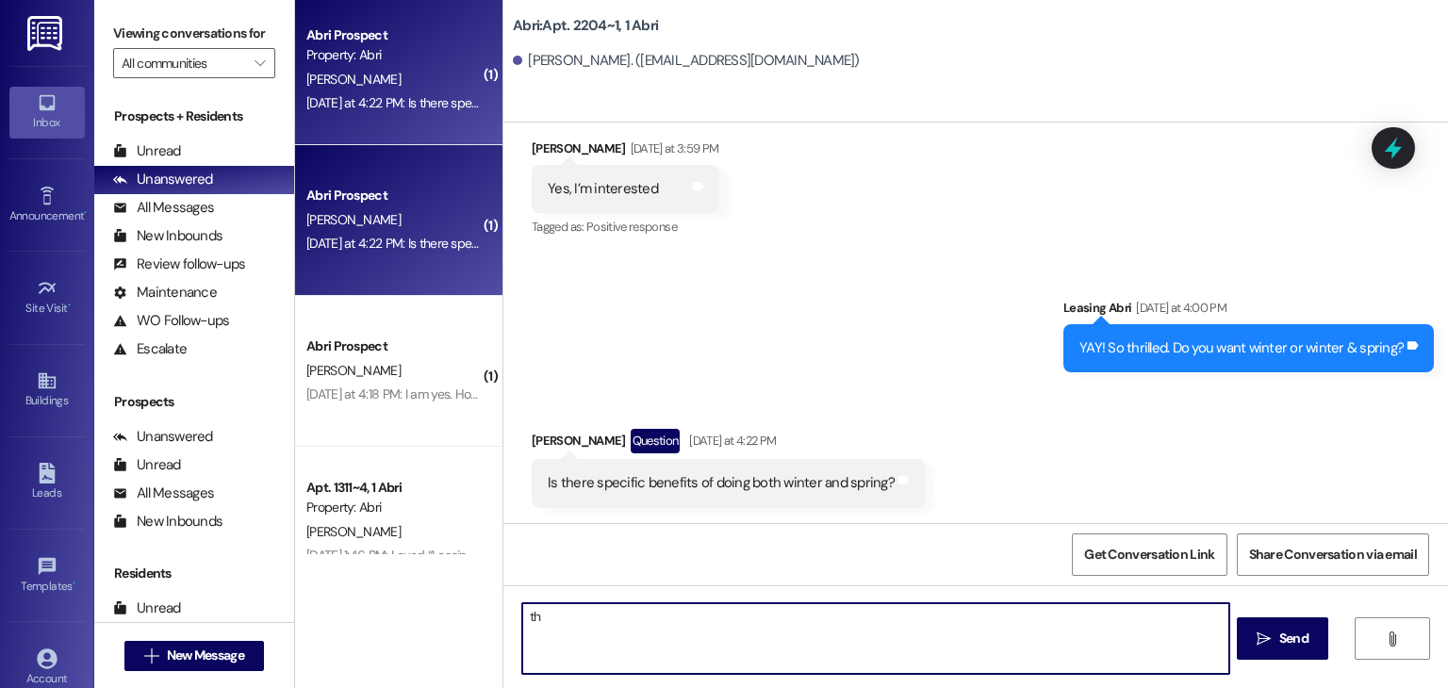
type textarea "t"
click at [824, 616] on textarea "There is a concession for $50 off both semesters- with a total of $100 off" at bounding box center [875, 638] width 706 height 71
click at [911, 621] on textarea "There is a concession for $50 off both semesters- a total of $100 off" at bounding box center [875, 638] width 706 height 71
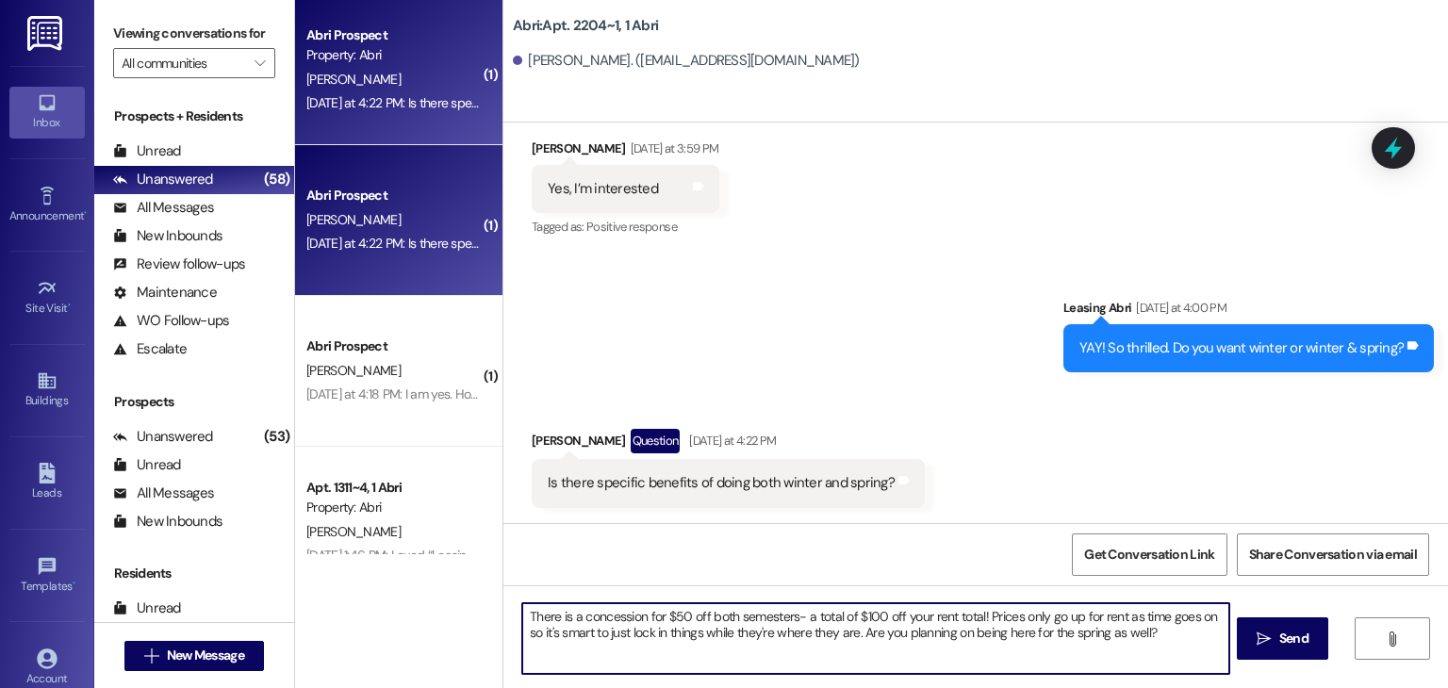
type textarea "There is a concession for $50 off both semesters- a total of $100 off your rent…"
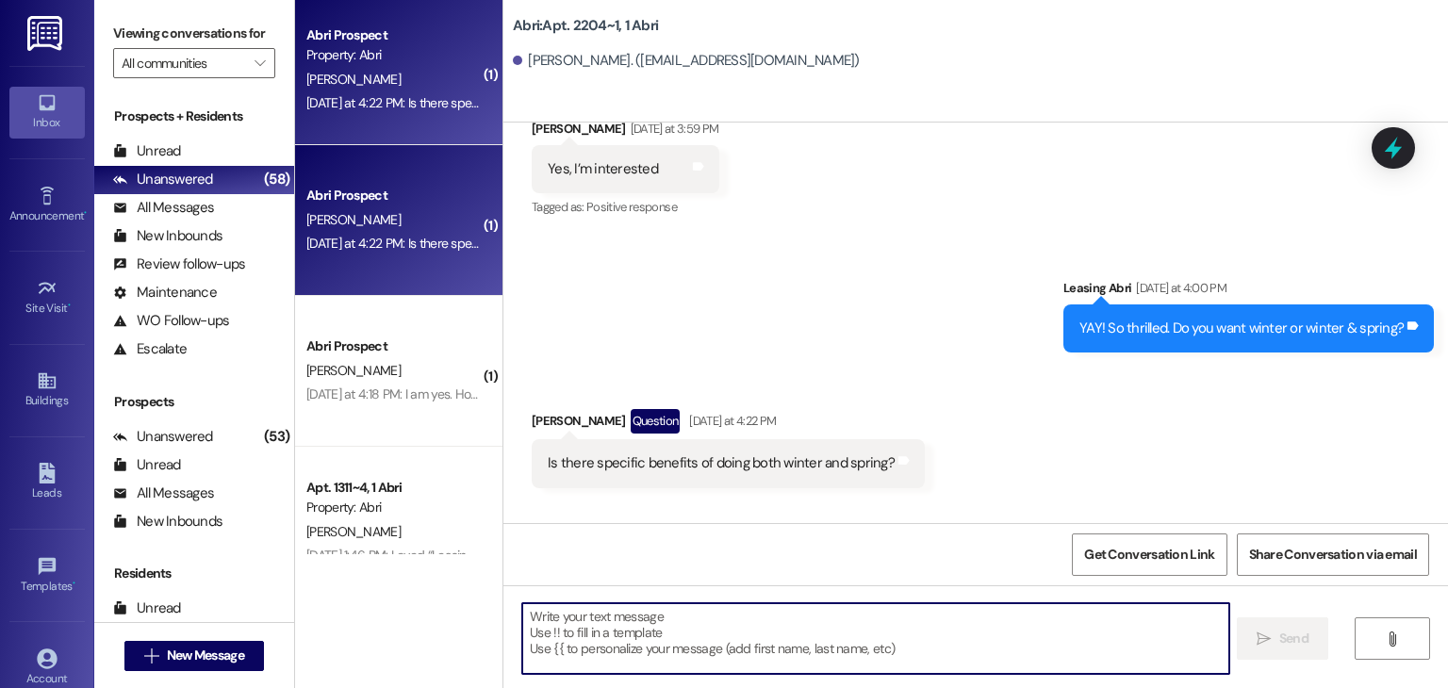
scroll to position [9980, 0]
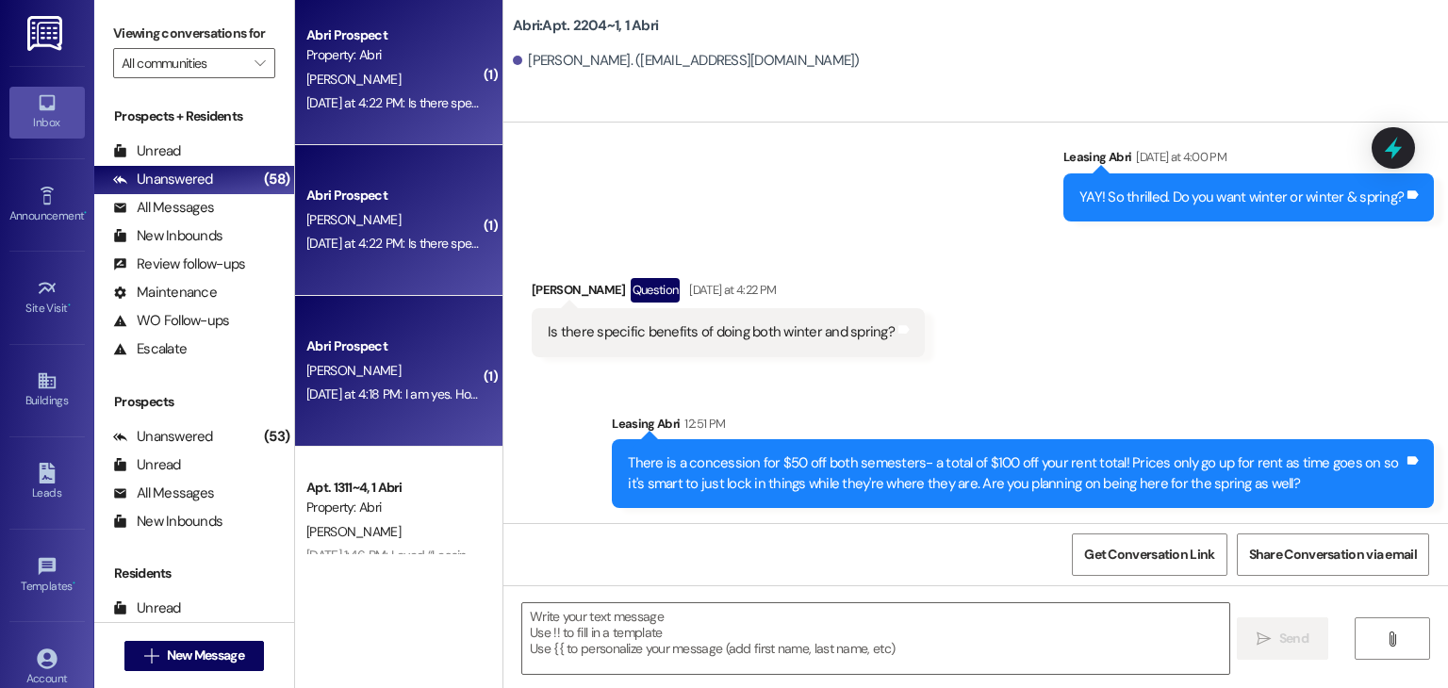
click at [400, 376] on div "[PERSON_NAME]" at bounding box center [394, 371] width 178 height 24
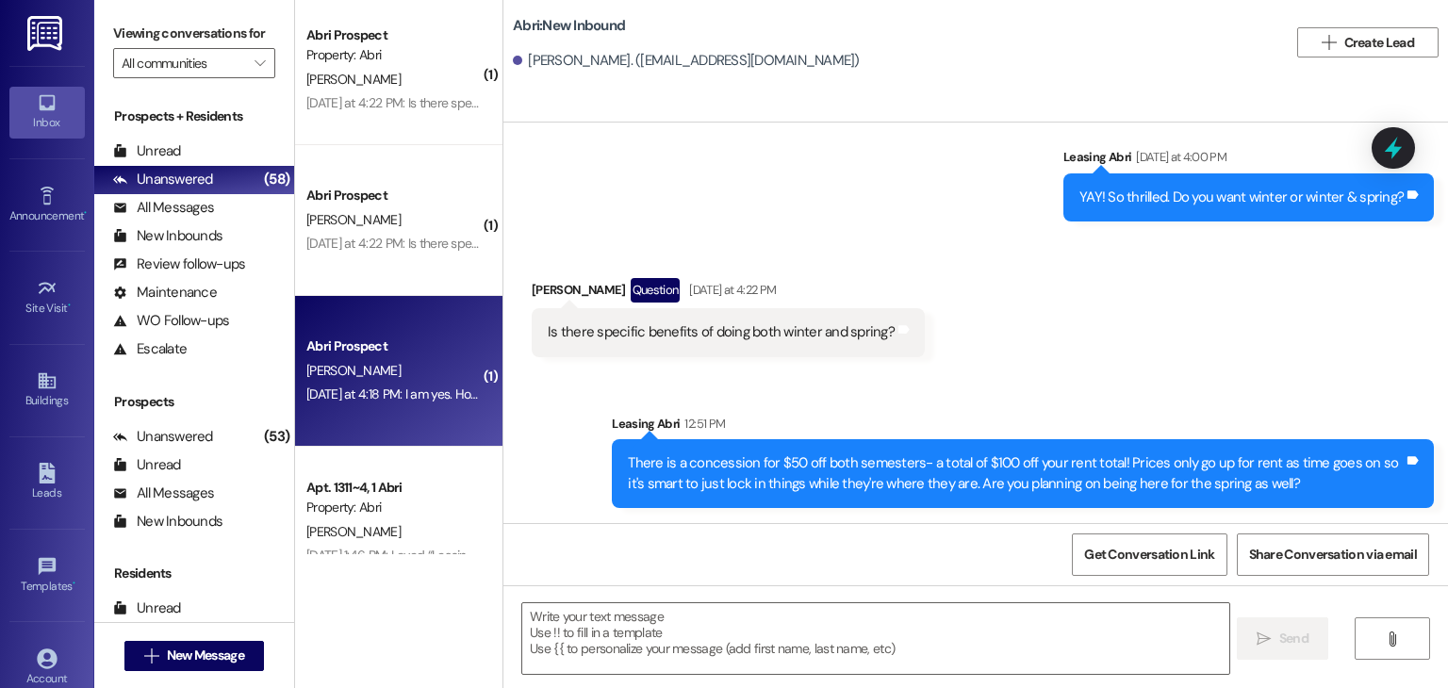
scroll to position [122, 0]
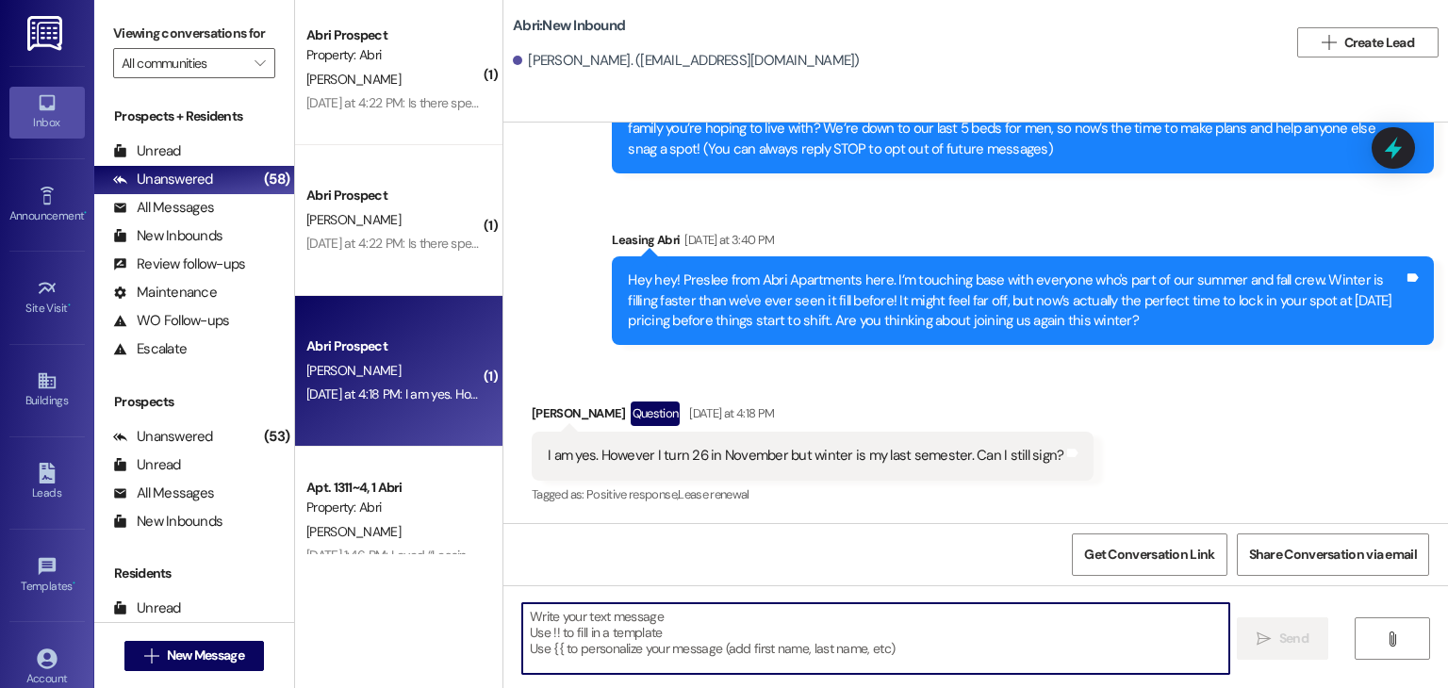
click at [601, 636] on textarea at bounding box center [875, 638] width 706 height 71
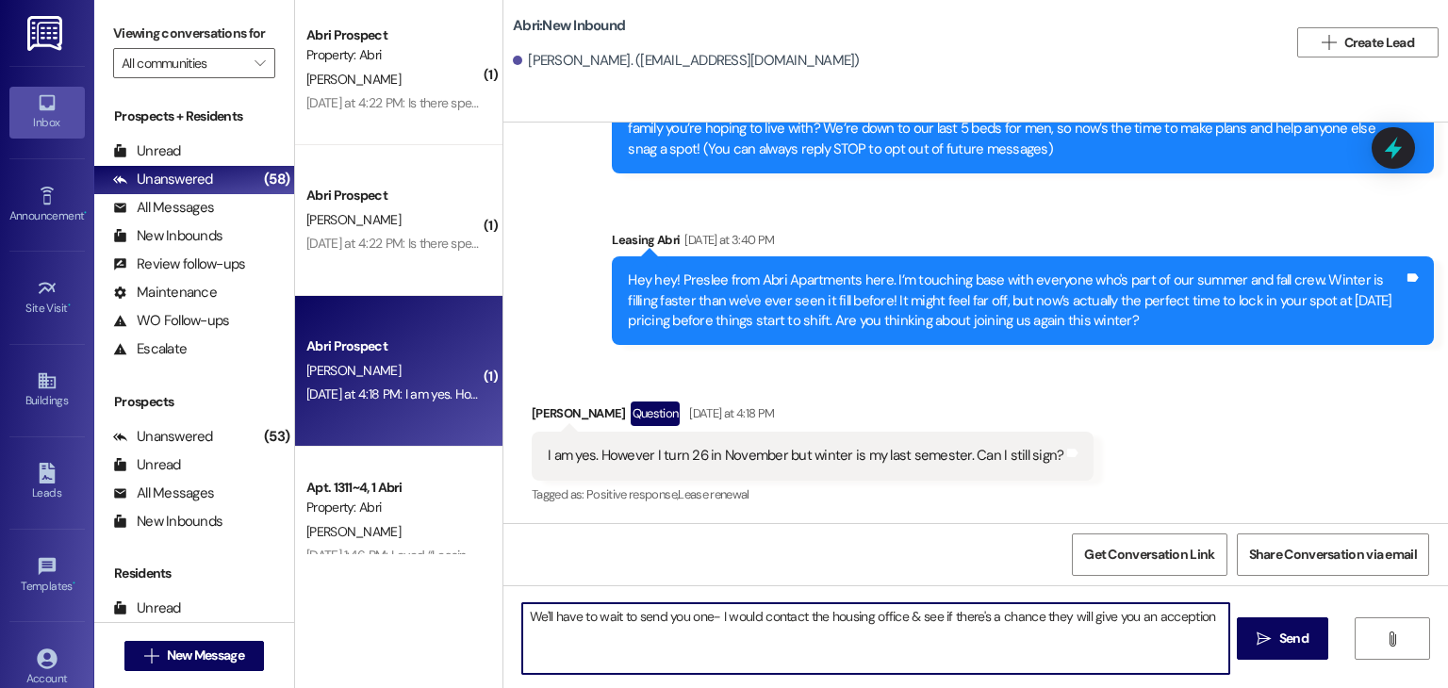
drag, startPoint x: 1187, startPoint y: 618, endPoint x: 1171, endPoint y: 618, distance: 16.0
click at [1171, 618] on textarea "We'll have to wait to send you one- I would contact the housing office & see if…" at bounding box center [875, 638] width 706 height 71
click at [1171, 612] on textarea "We'll have to wait to send you one- I would contact the housing office & see if…" at bounding box center [875, 638] width 706 height 71
type textarea "We'll have to wait to send you one- I would contact the housing office & see if…"
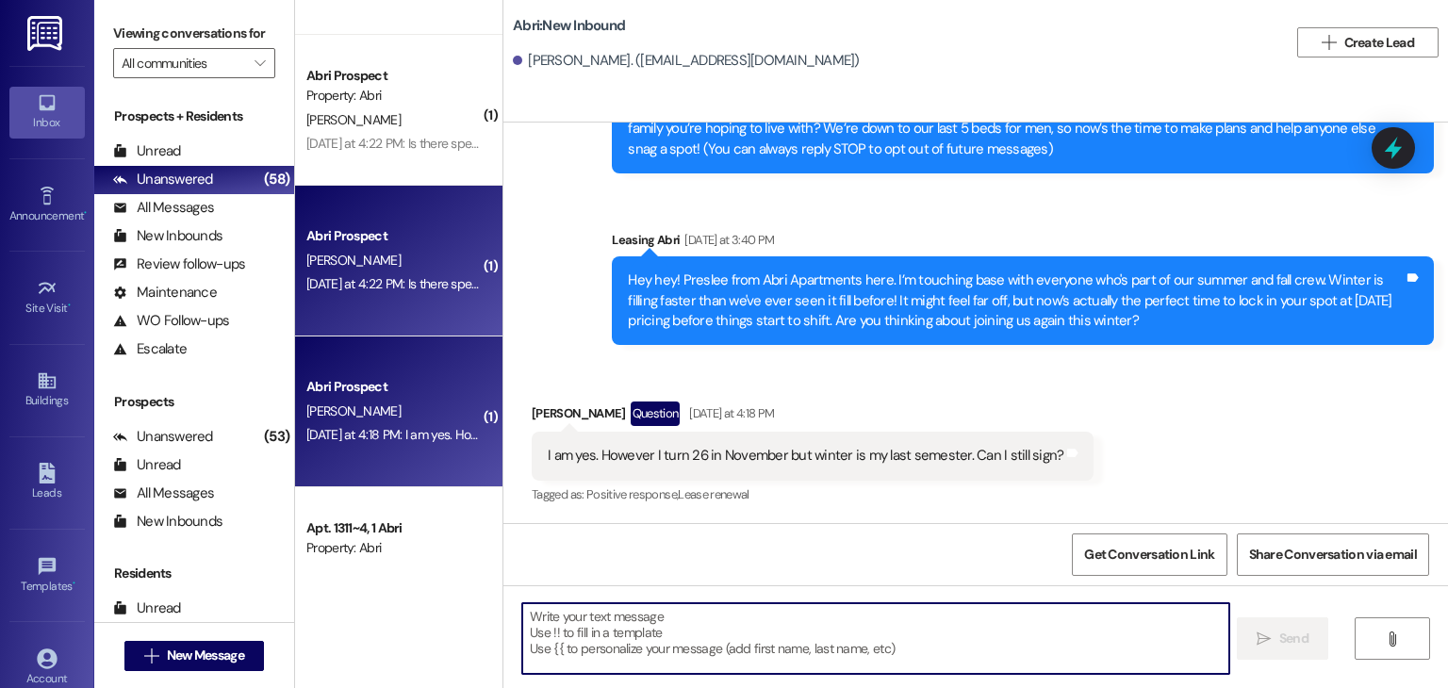
scroll to position [4188, 0]
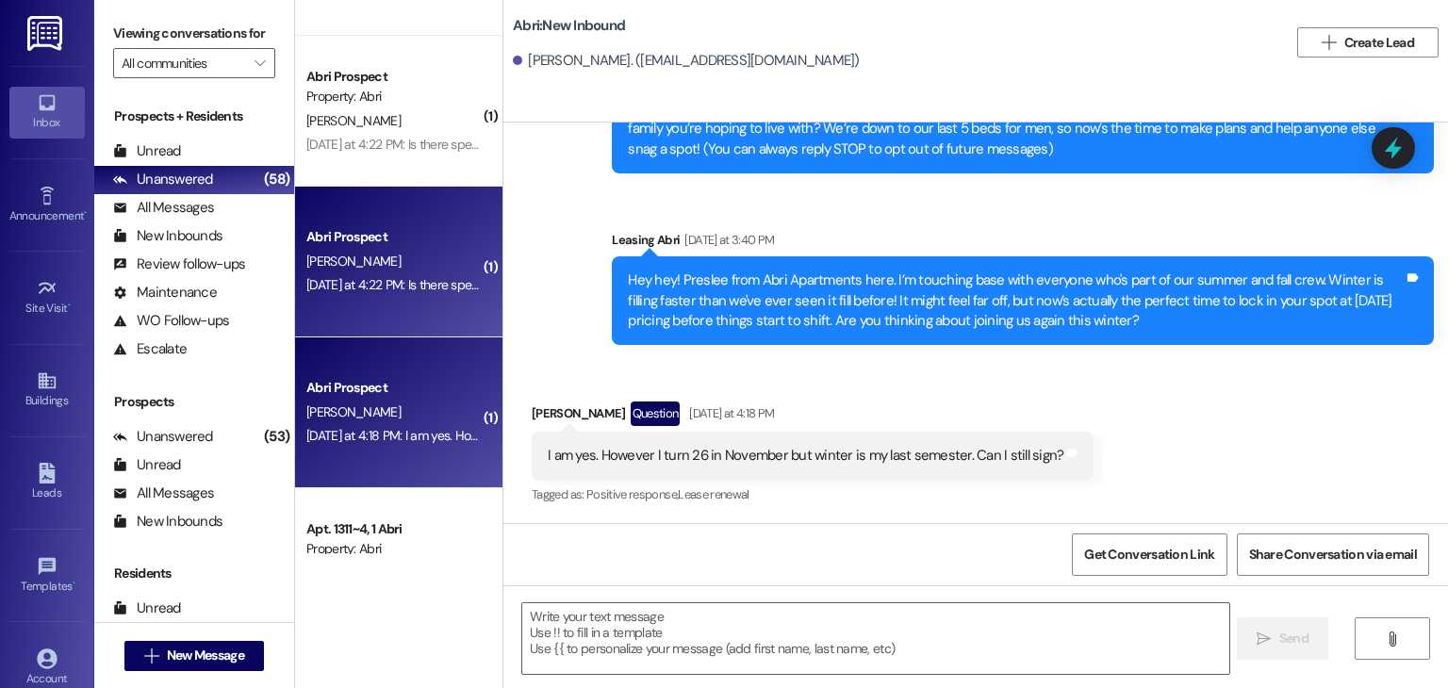
click at [407, 248] on div "Abri Prospect" at bounding box center [394, 237] width 178 height 24
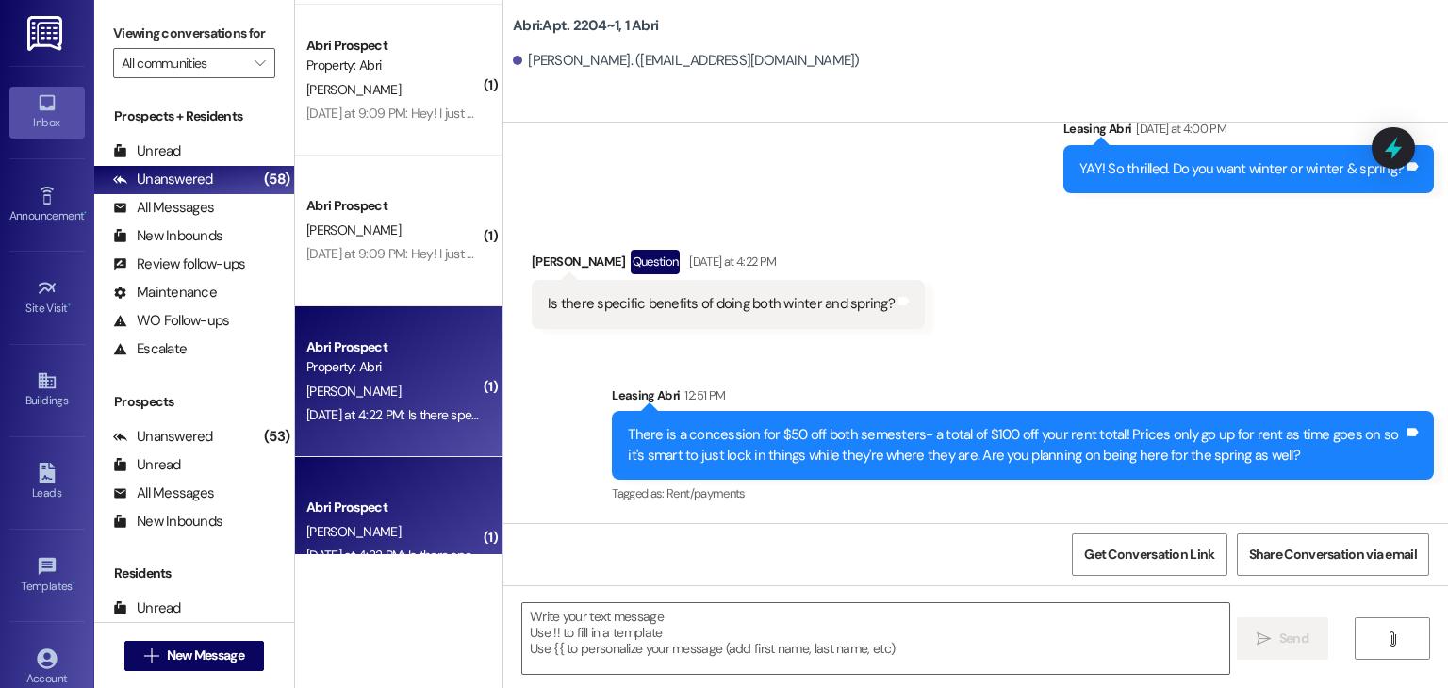
scroll to position [3917, 0]
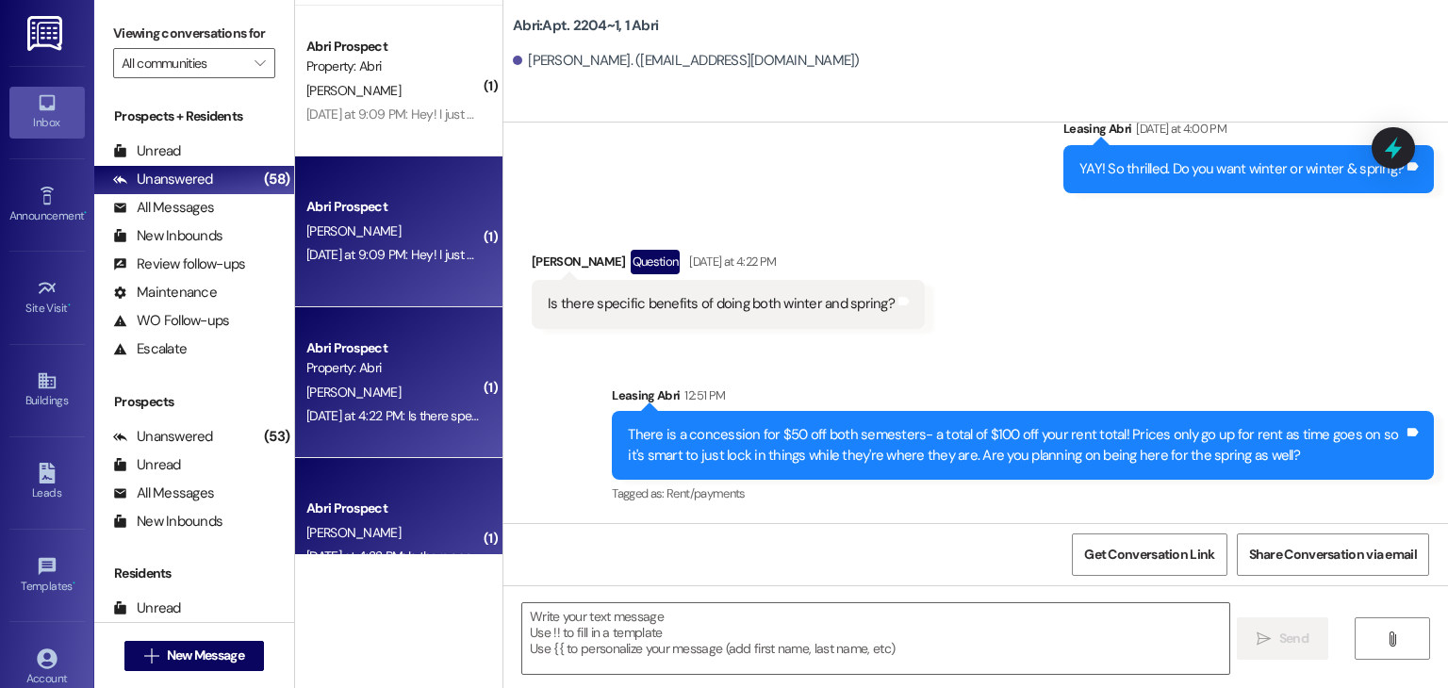
click at [381, 274] on div "Abri Prospect [PERSON_NAME] [DATE] at 9:09 PM: Hey! I just got back for the sum…" at bounding box center [398, 232] width 207 height 151
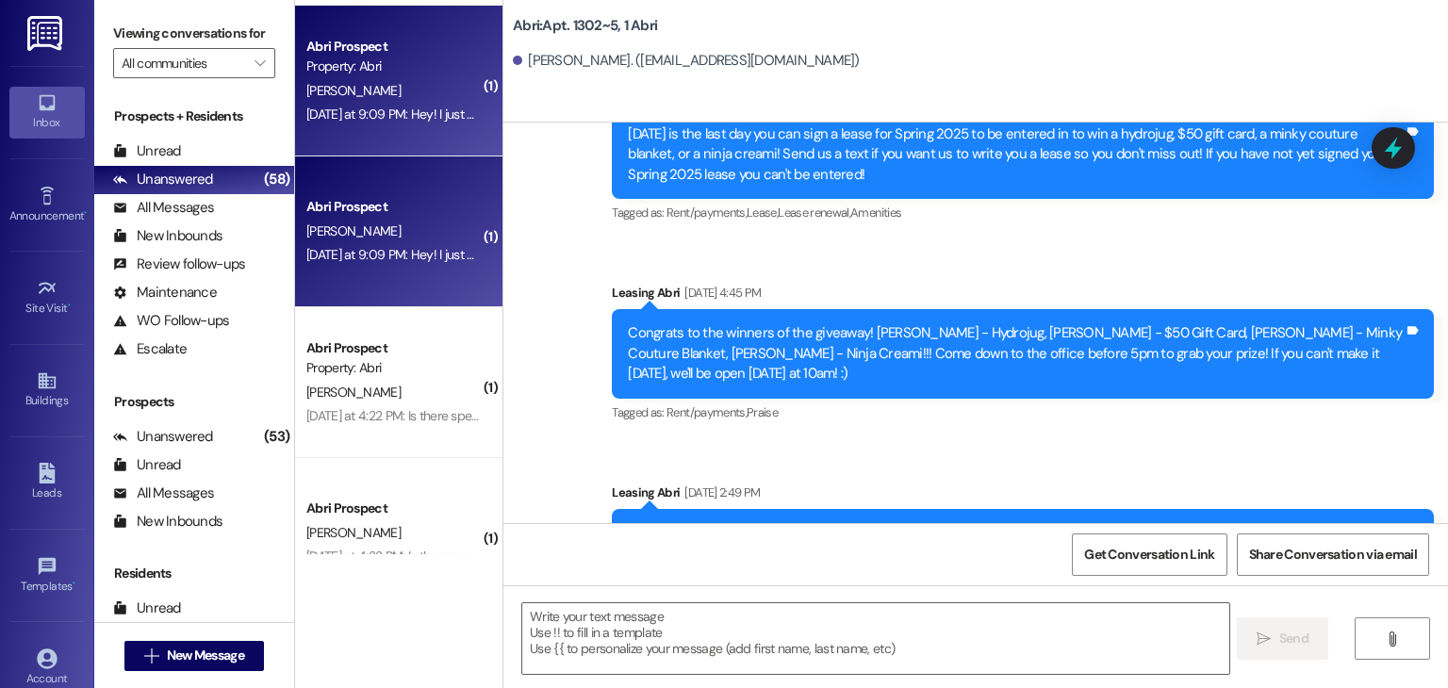
scroll to position [27243, 0]
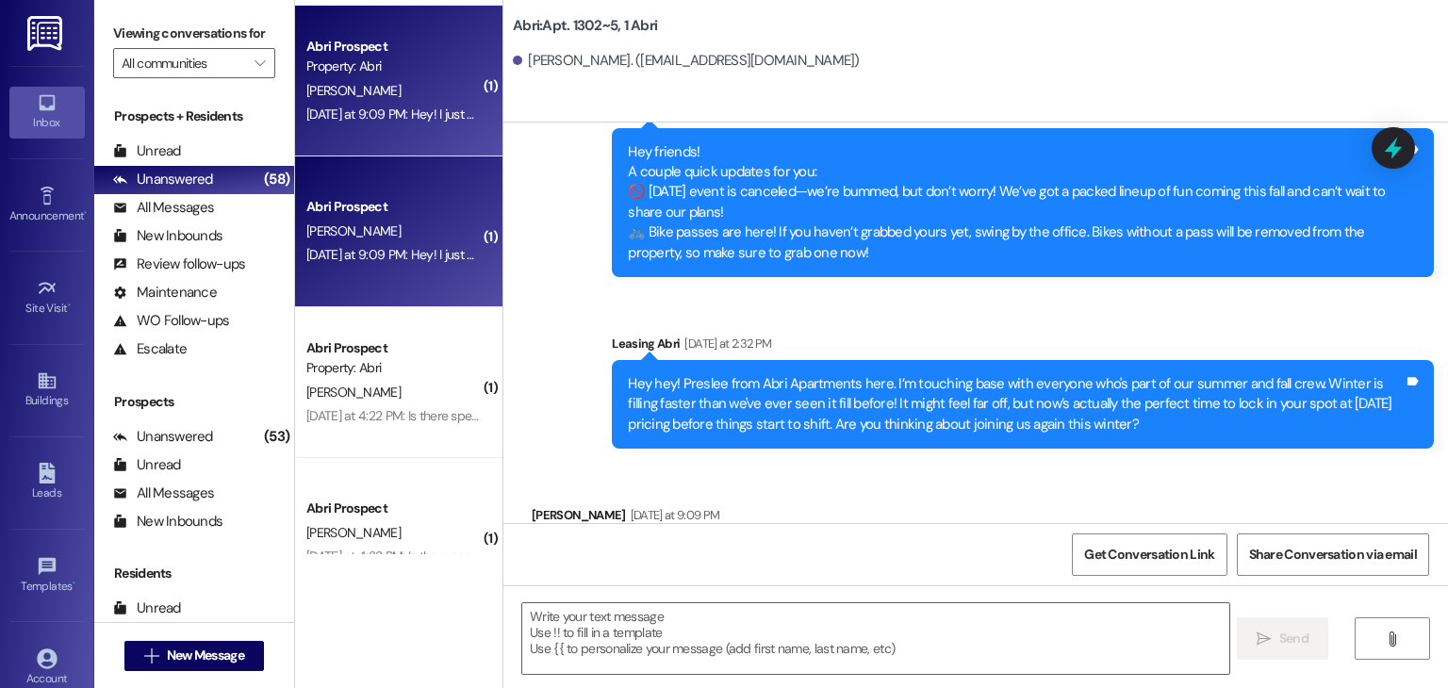
click at [721, 350] on div "Sent via SMS Leasing Abri [DATE] at 2:32 PM Hey hey! Preslee from Abri Apartmen…" at bounding box center [1023, 391] width 851 height 143
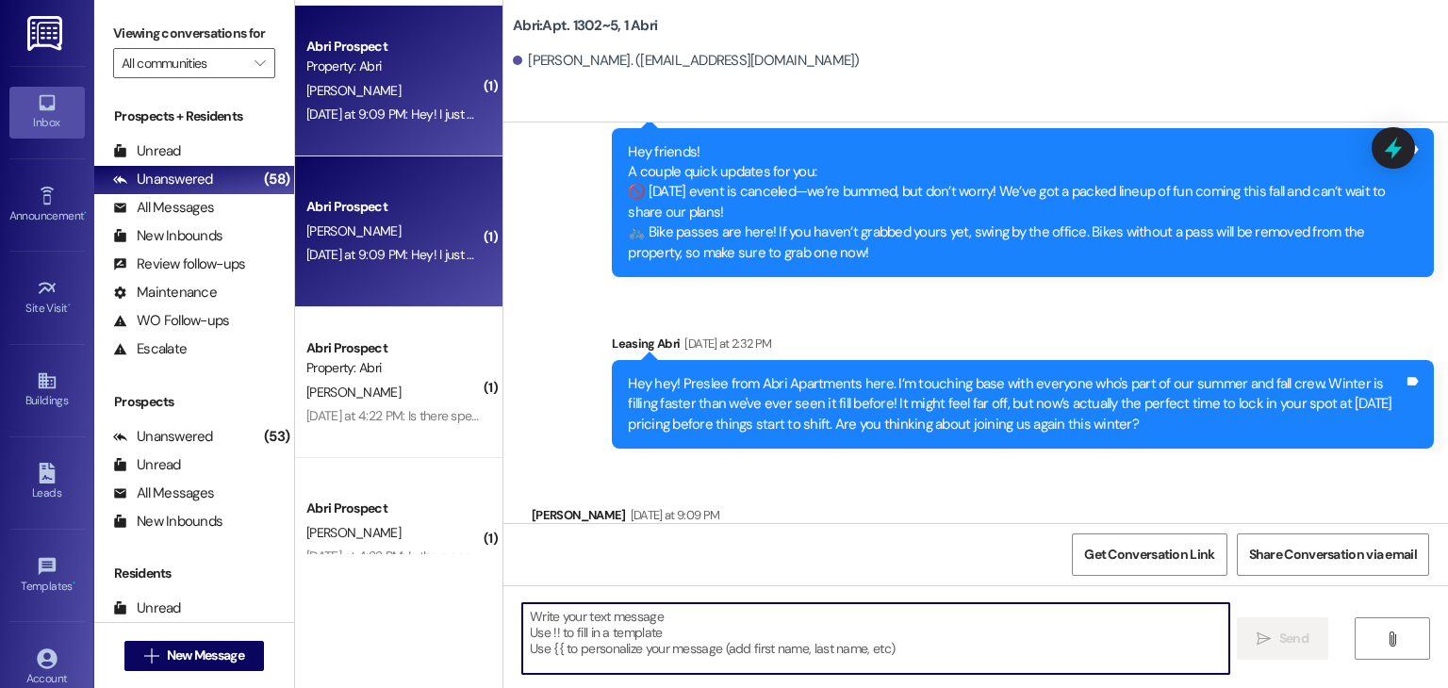
click at [632, 623] on textarea at bounding box center [875, 638] width 706 height 71
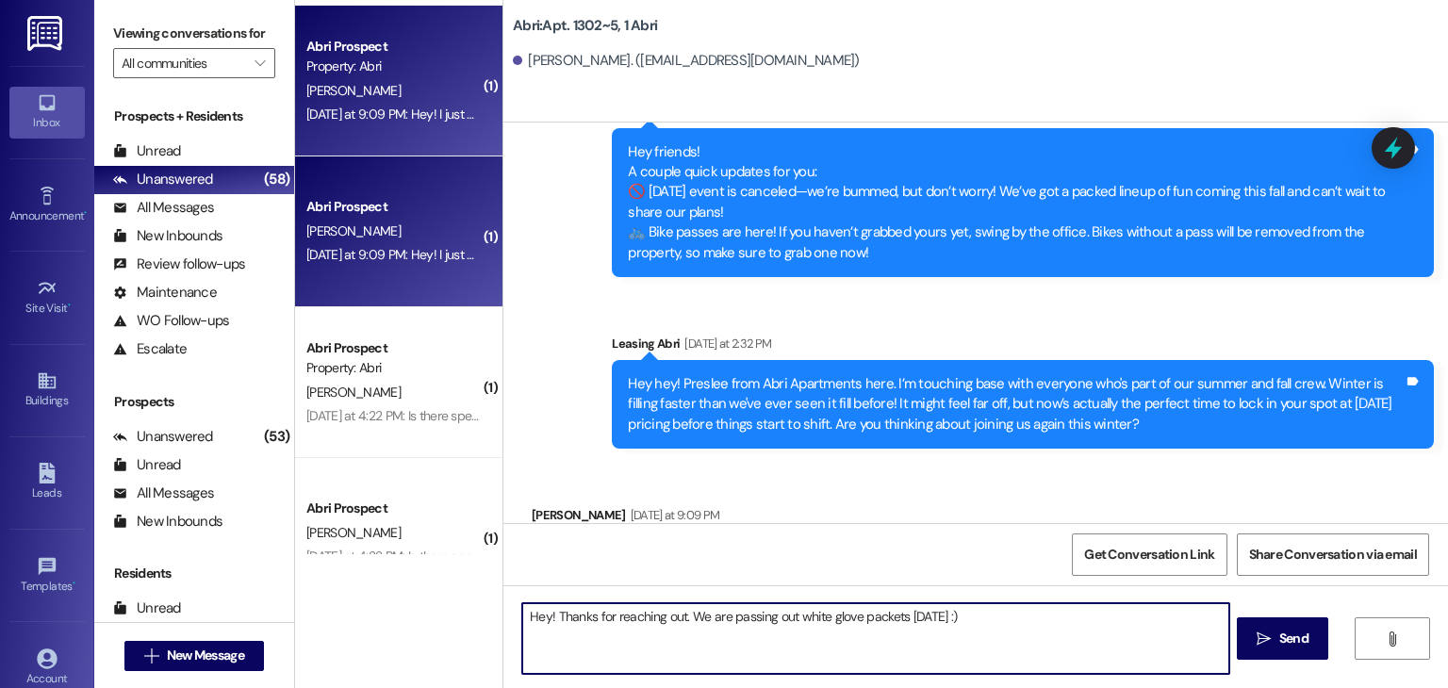
type textarea "Hey! Thanks for reaching out. We are passing out white glove packets [DATE] :)"
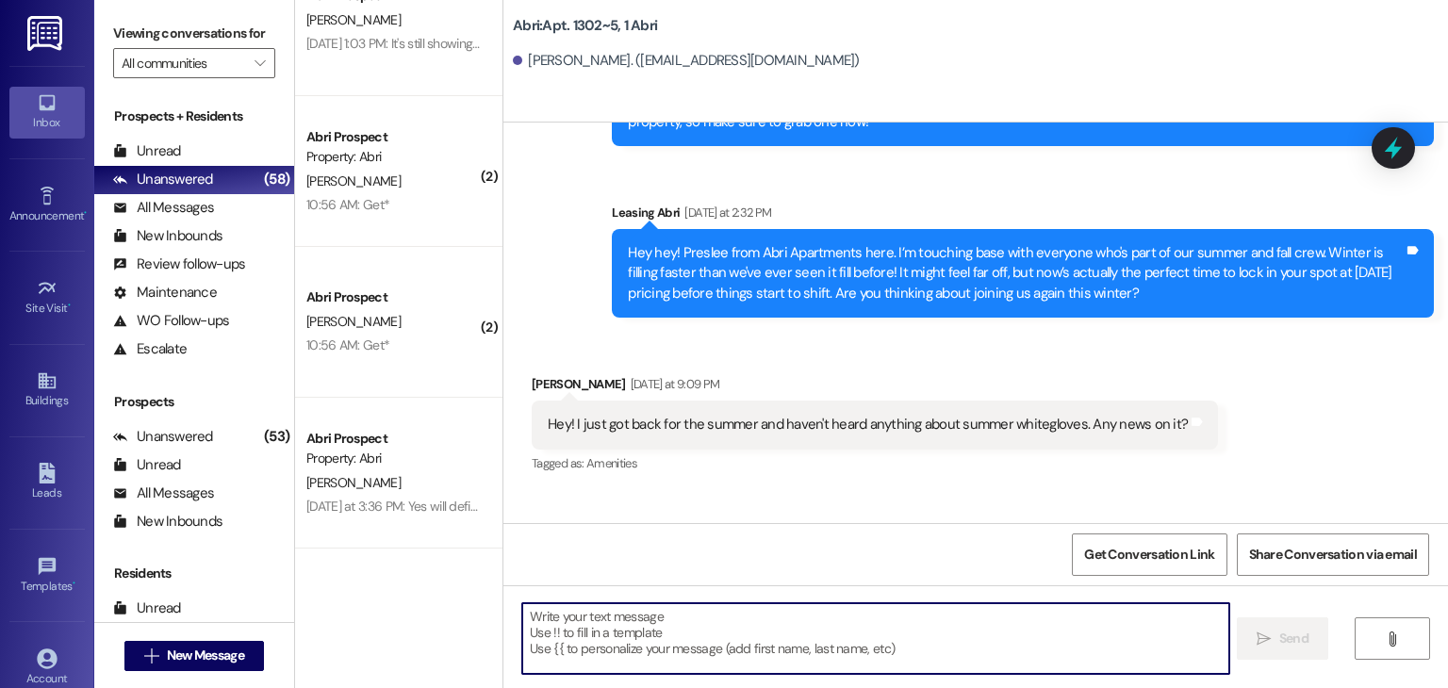
scroll to position [807, 0]
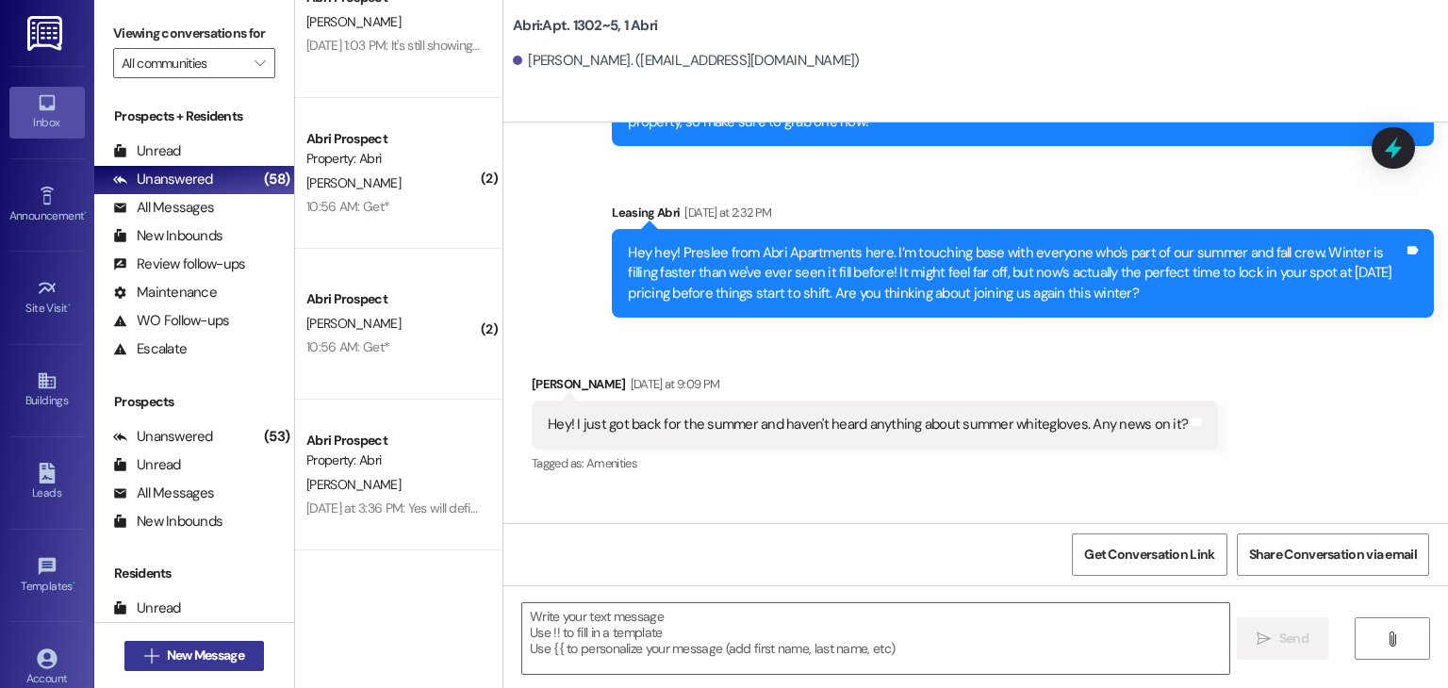
click at [215, 653] on span "New Message" at bounding box center [205, 656] width 77 height 20
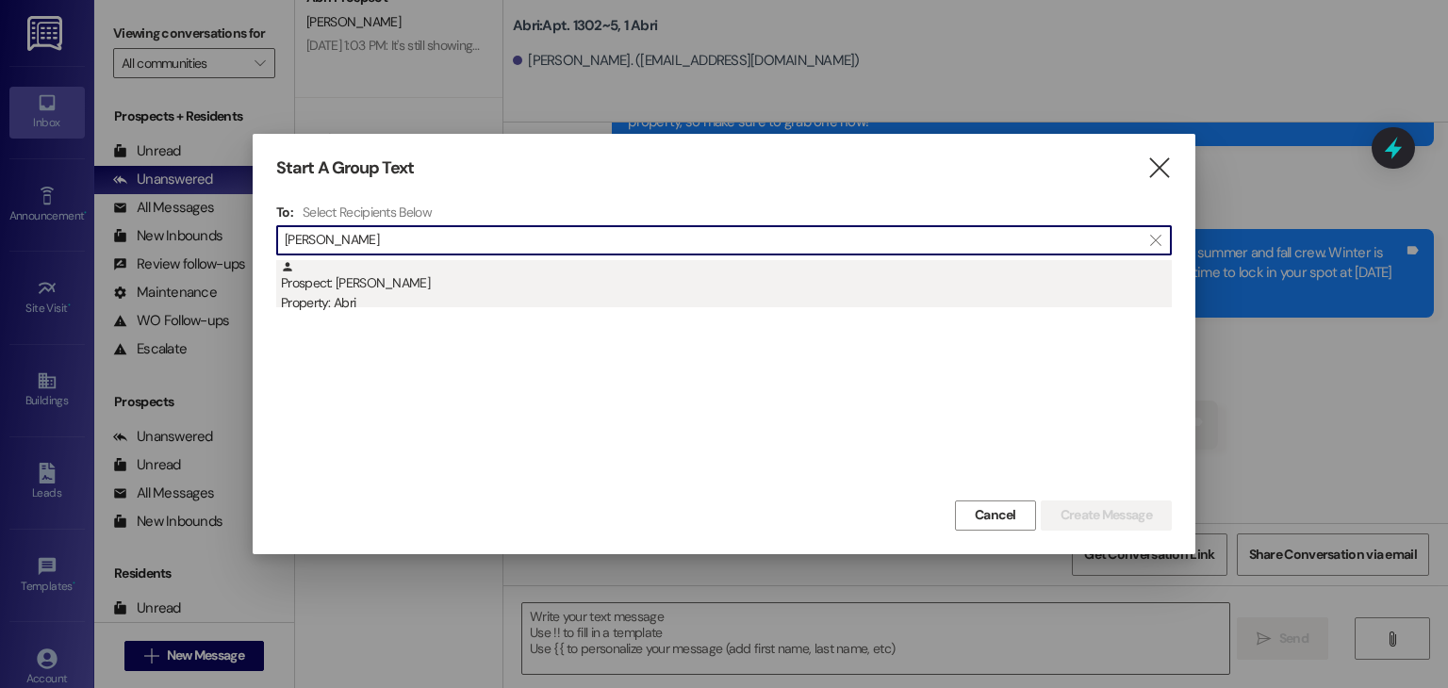
type input "[PERSON_NAME]"
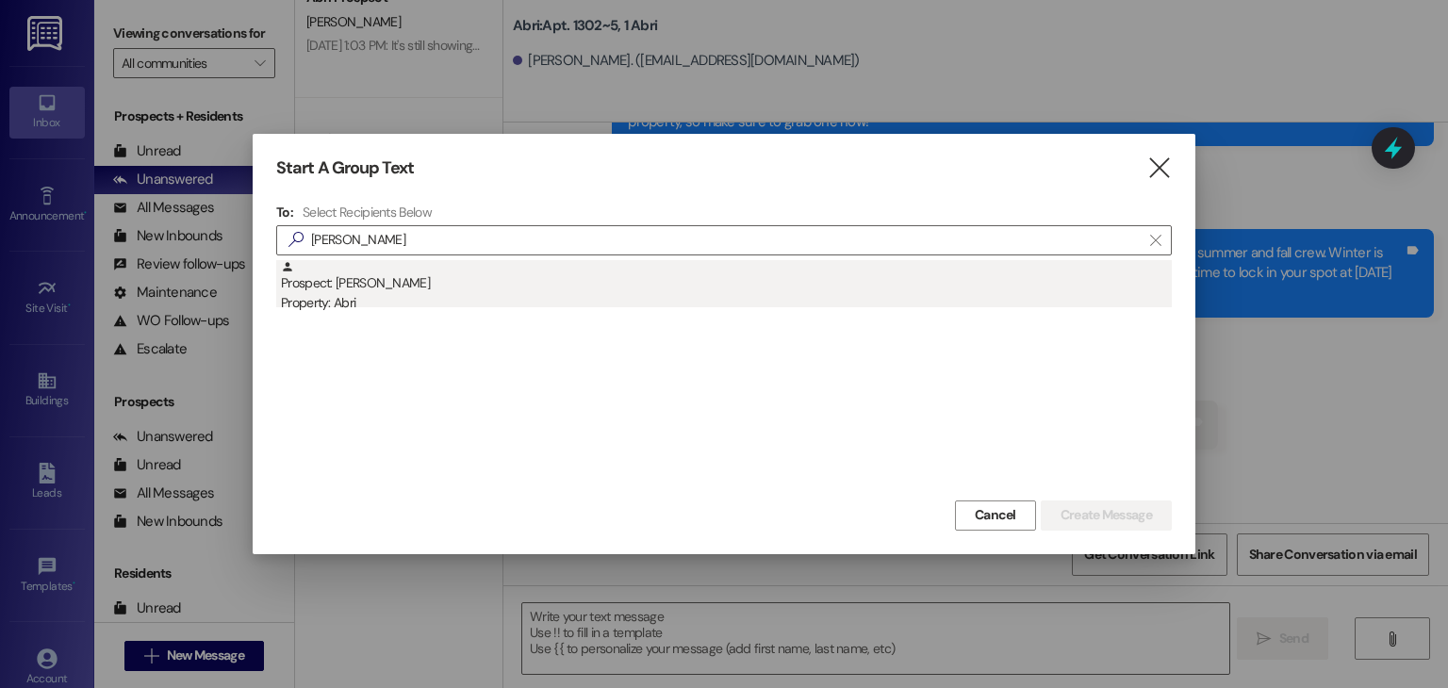
click at [416, 300] on div "Property: Abri" at bounding box center [726, 303] width 891 height 20
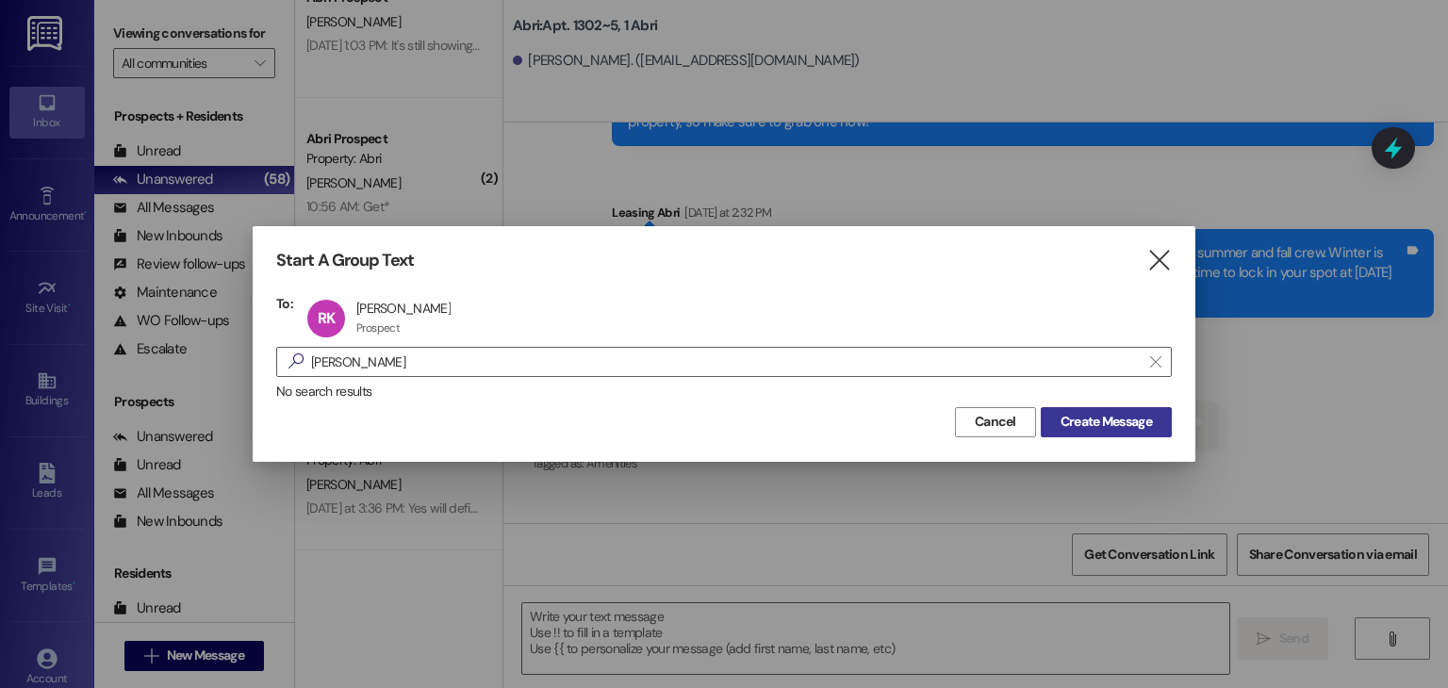
click at [1082, 417] on span "Create Message" at bounding box center [1106, 422] width 91 height 20
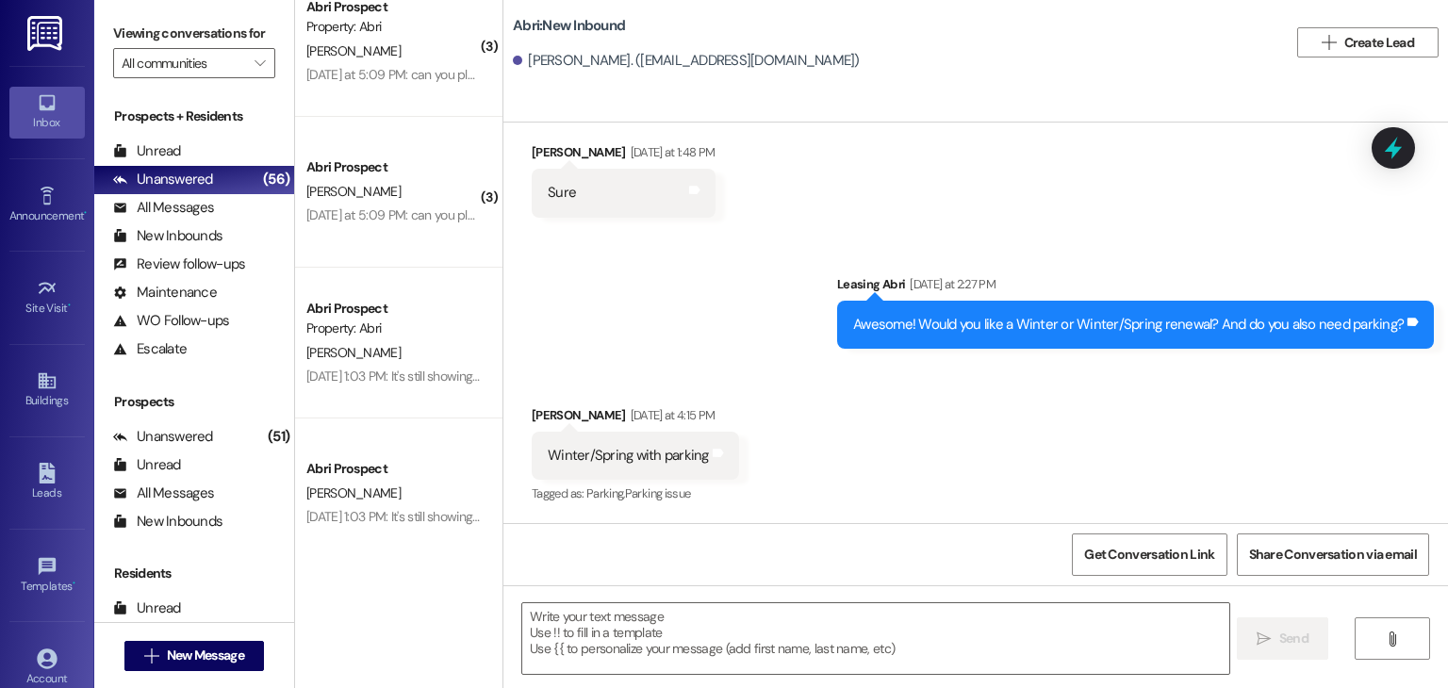
scroll to position [336, 0]
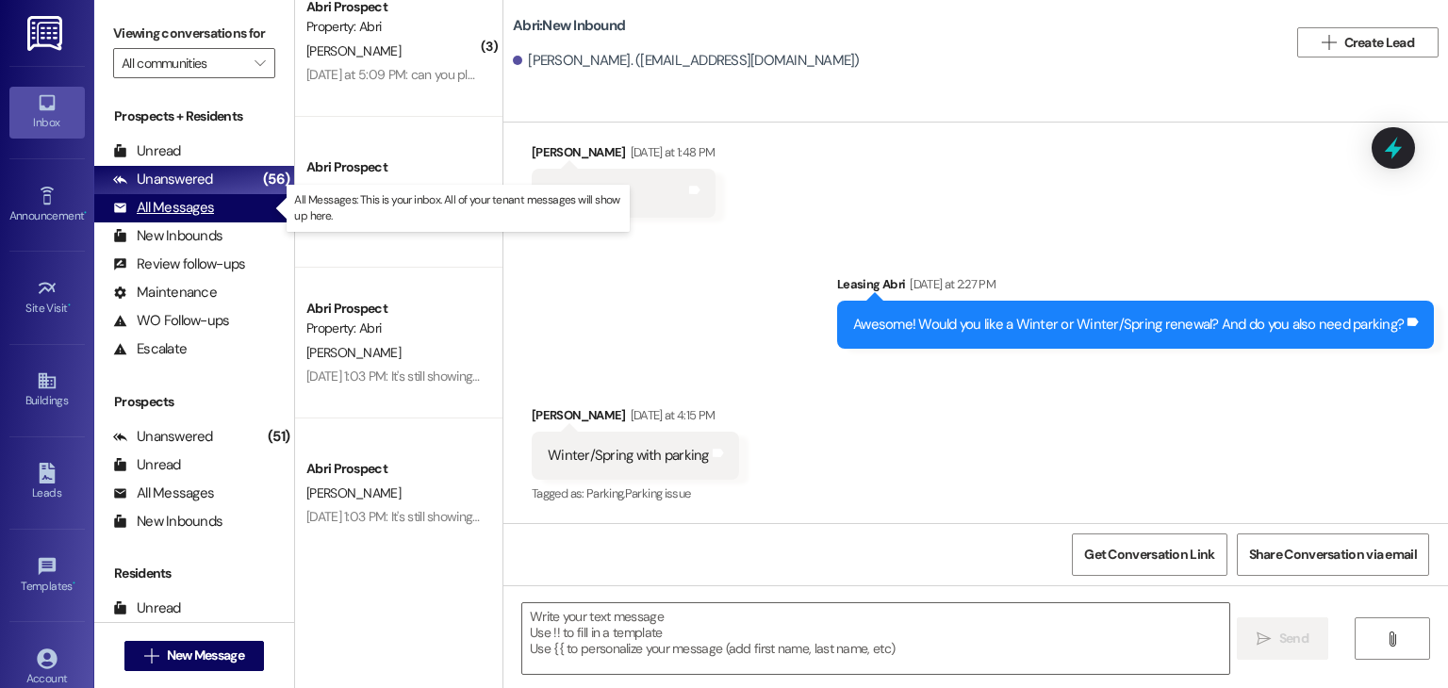
click at [218, 205] on div "All Messages (undefined)" at bounding box center [194, 208] width 200 height 28
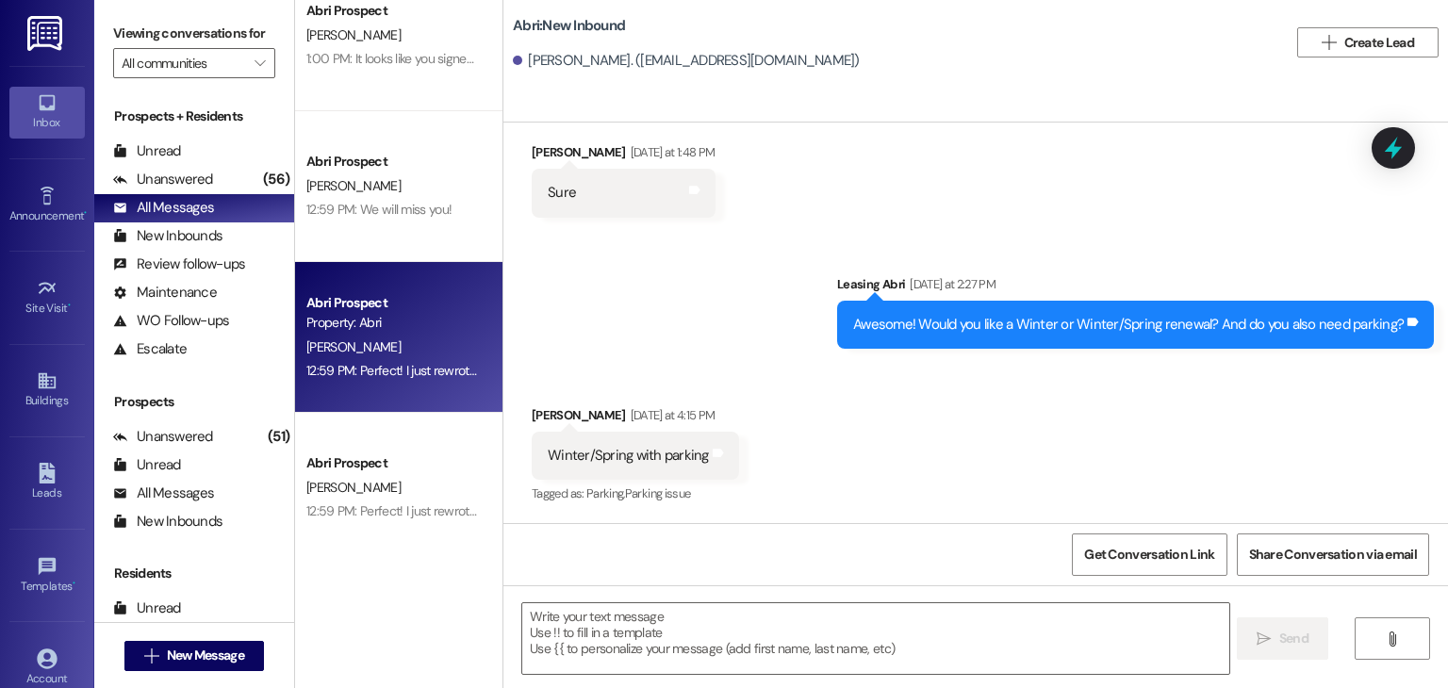
scroll to position [0, 0]
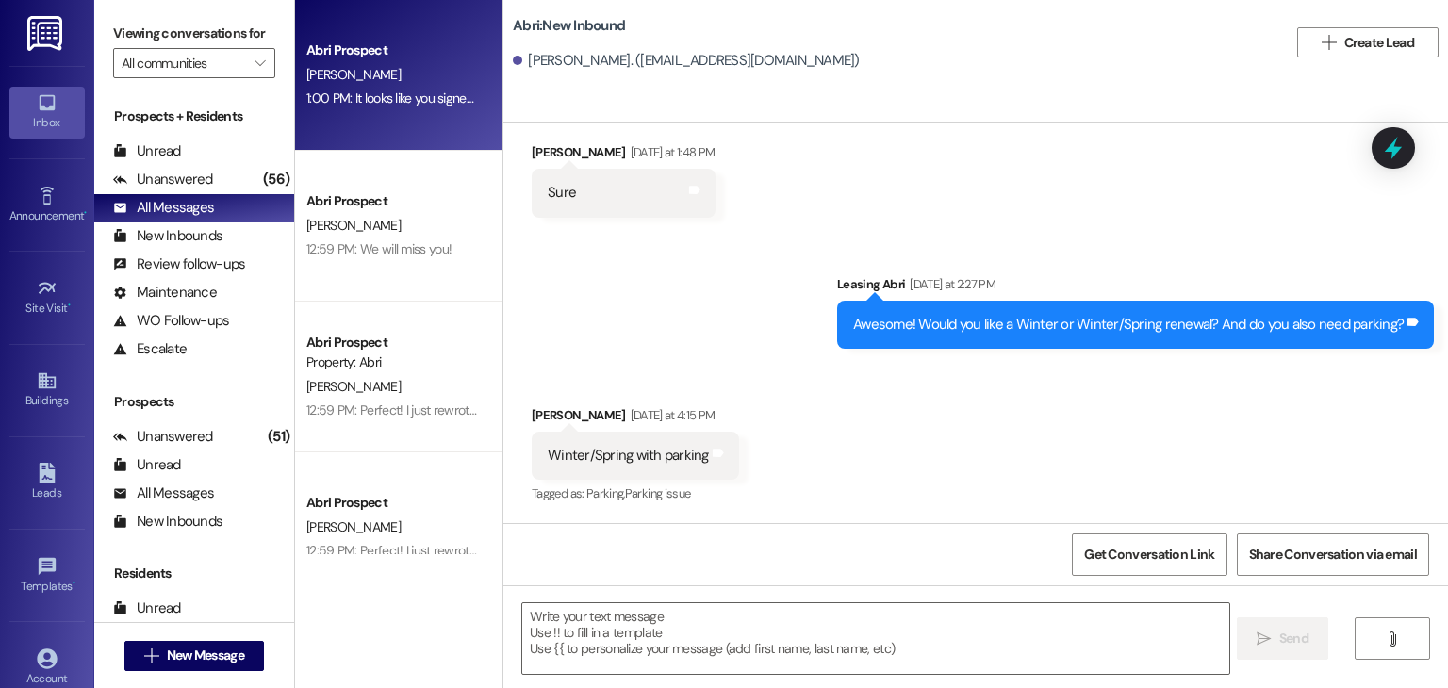
click at [423, 110] on div "Abri Prospect [PERSON_NAME] 1:00 PM: It looks like you signed just for Fall - D…" at bounding box center [398, 75] width 207 height 151
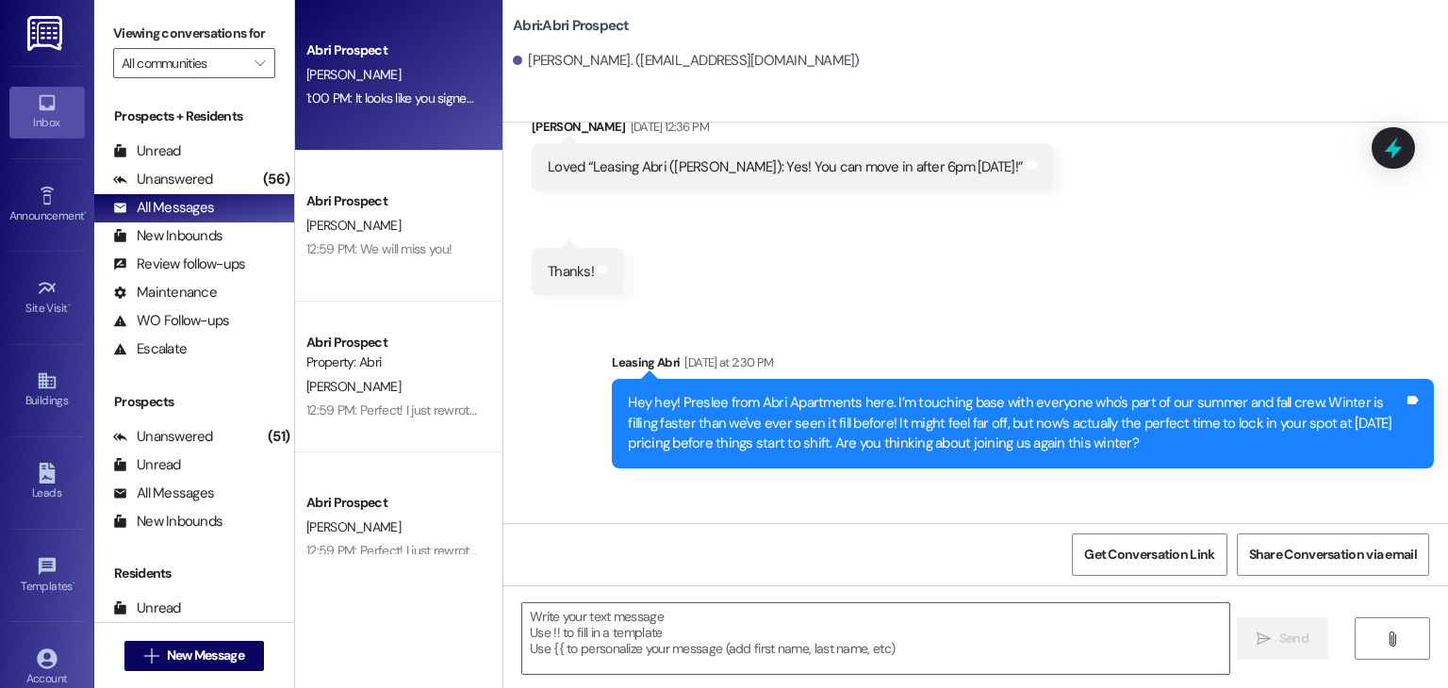
scroll to position [8332, 0]
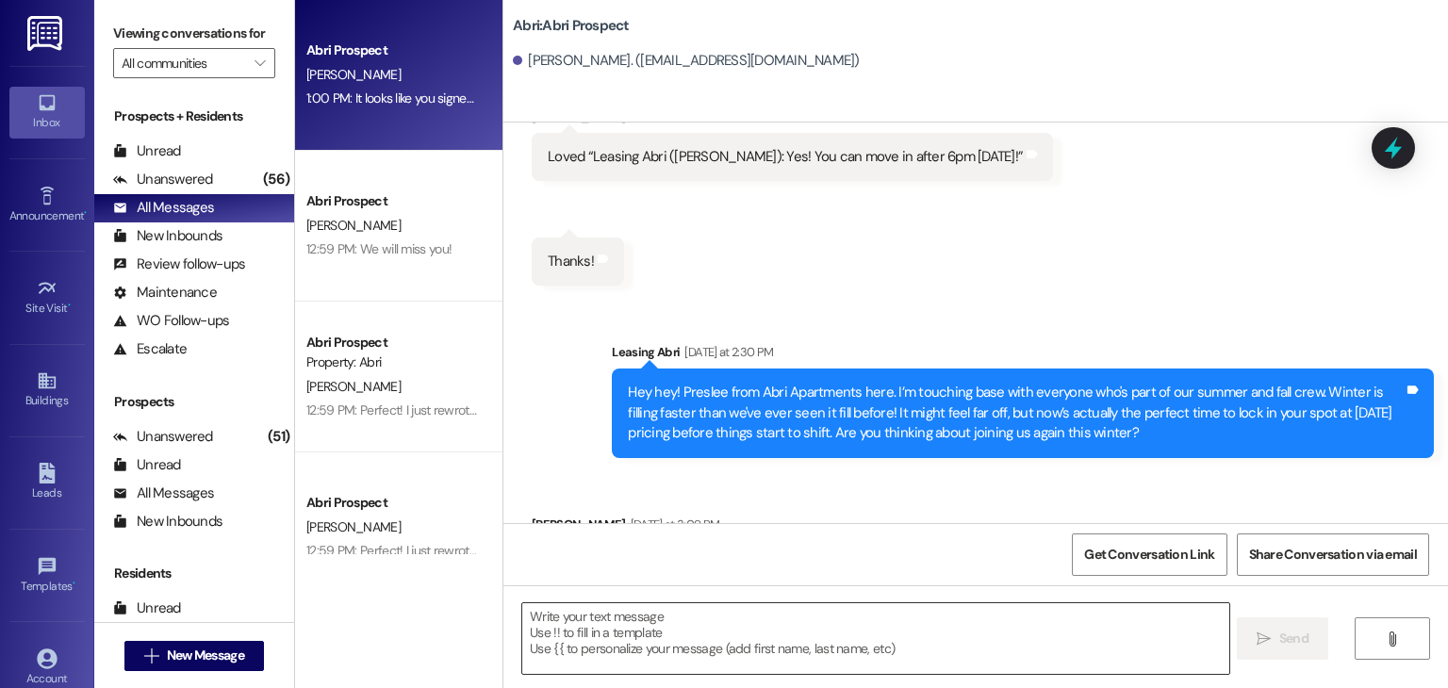
click at [672, 620] on textarea at bounding box center [875, 638] width 706 height 71
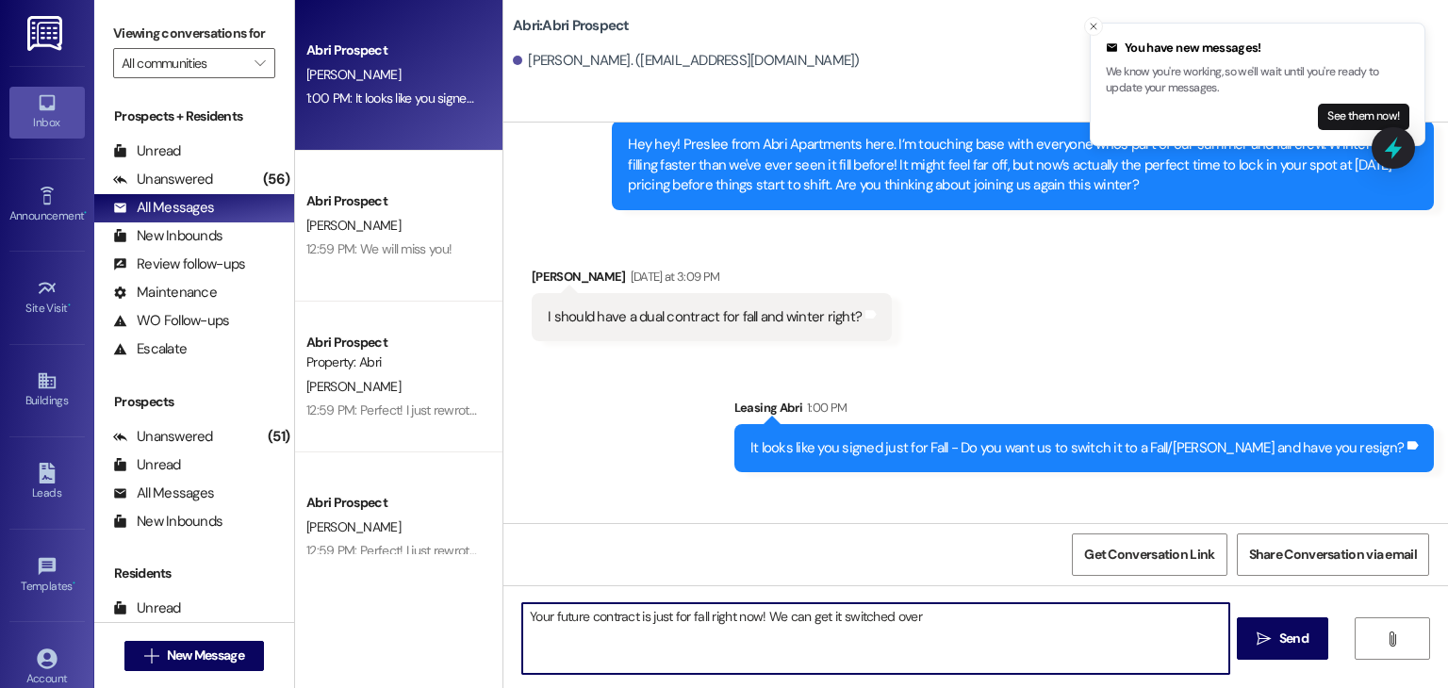
scroll to position [8595, 0]
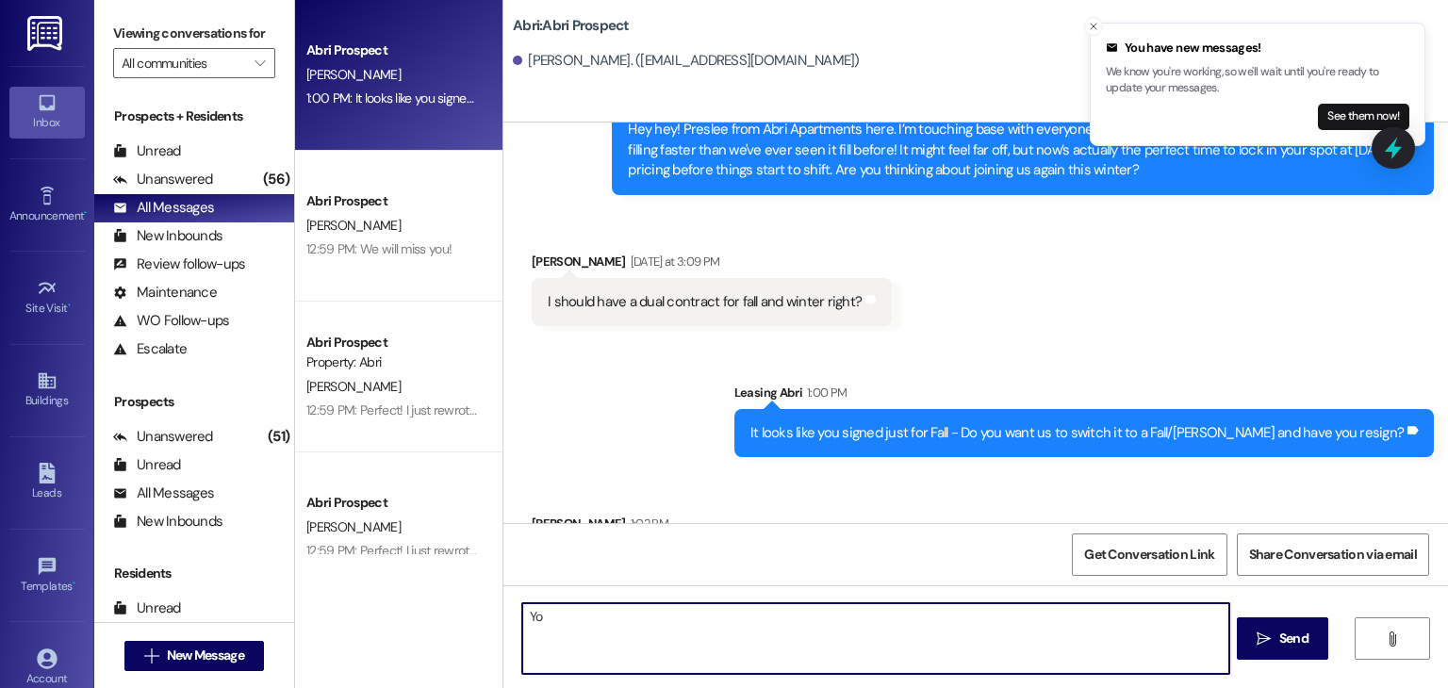
type textarea "Y"
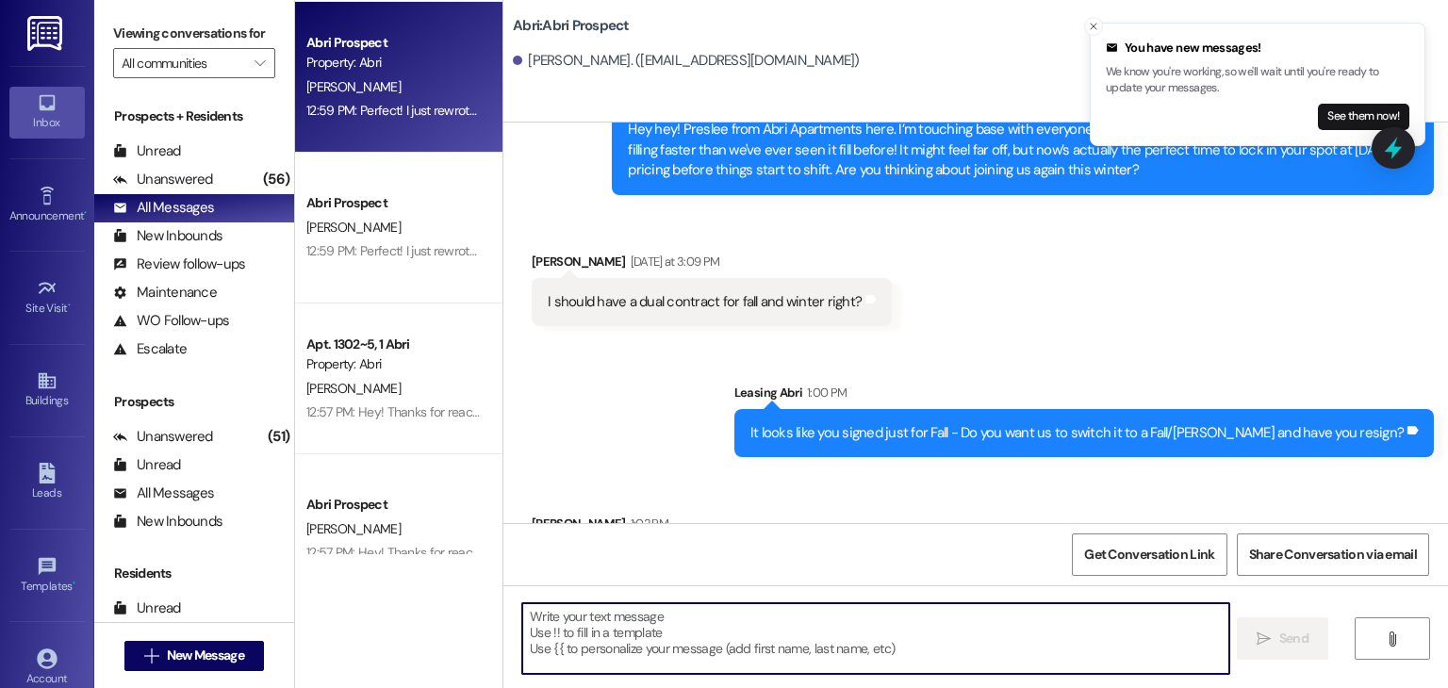
scroll to position [308, 0]
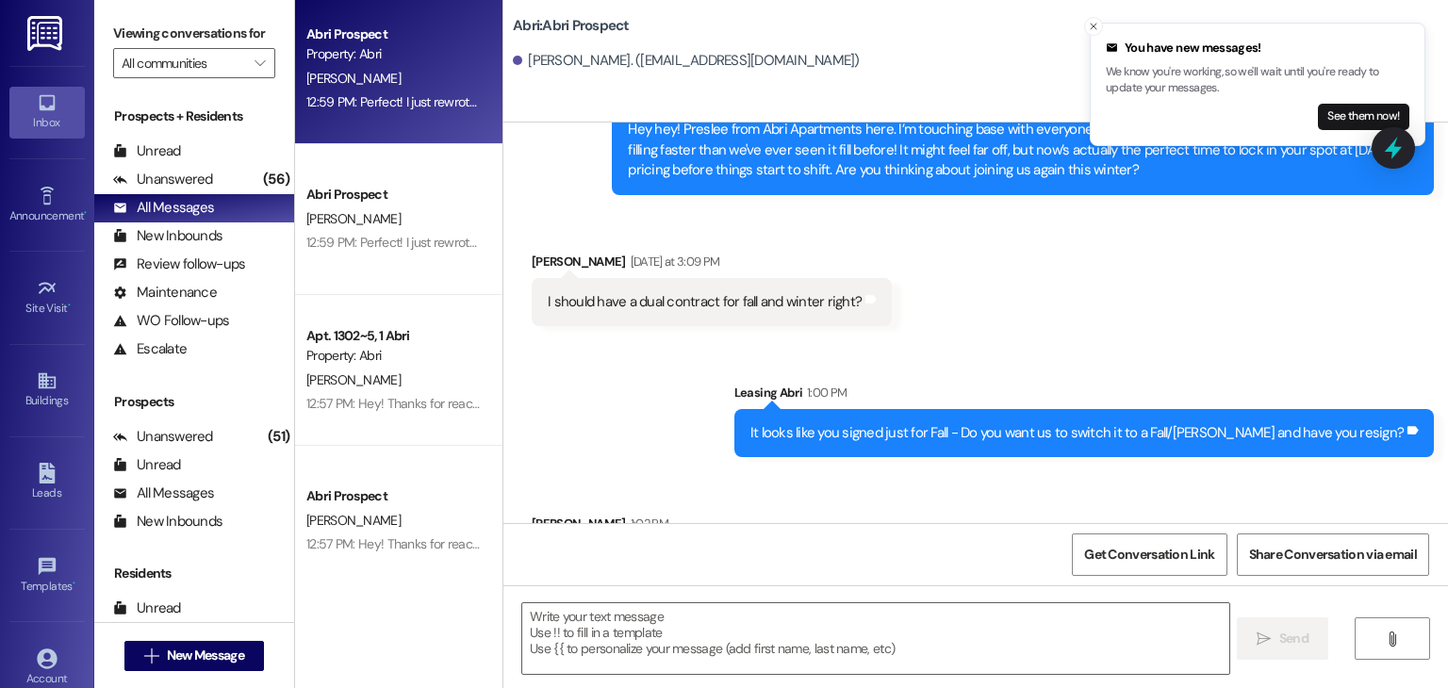
click at [430, 380] on div "[PERSON_NAME]" at bounding box center [394, 381] width 178 height 24
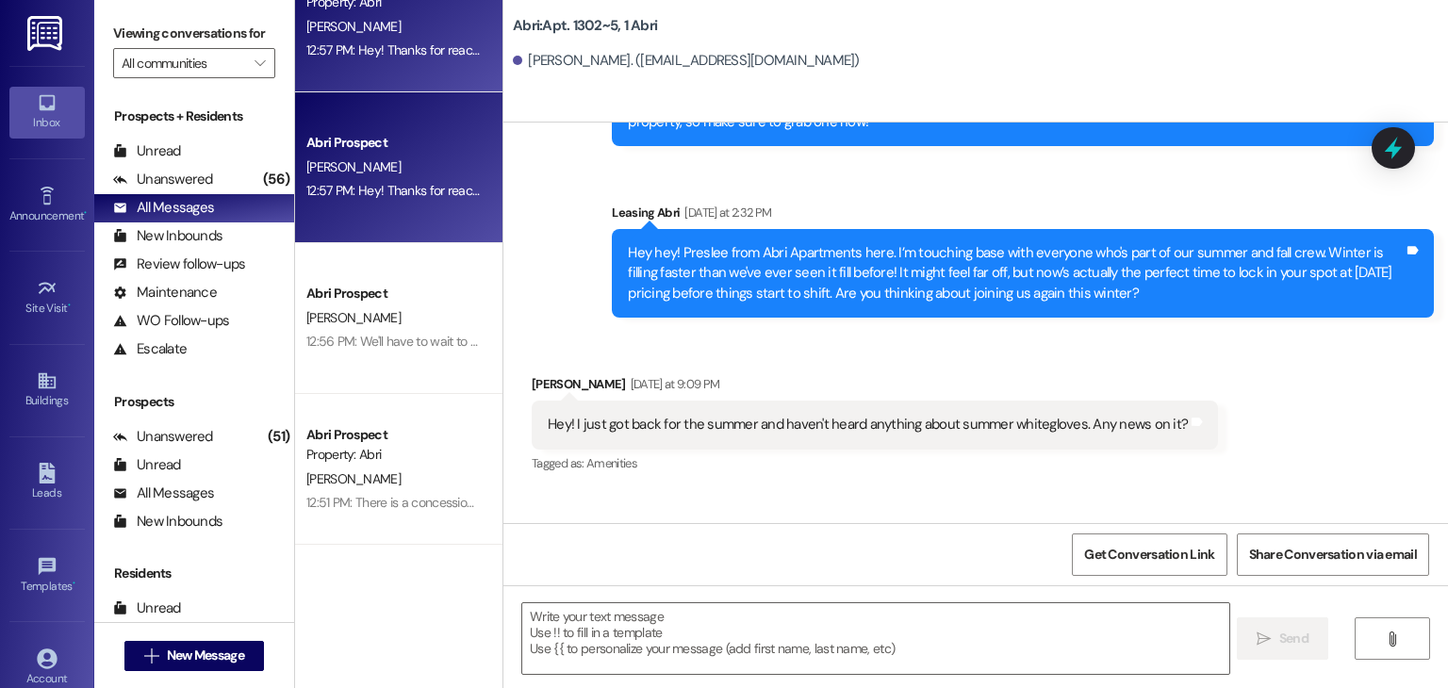
scroll to position [664, 0]
click at [431, 360] on div "Abri Prospect [PERSON_NAME] 12:56 PM: We'll have to wait to send you one- I wou…" at bounding box center [398, 316] width 207 height 151
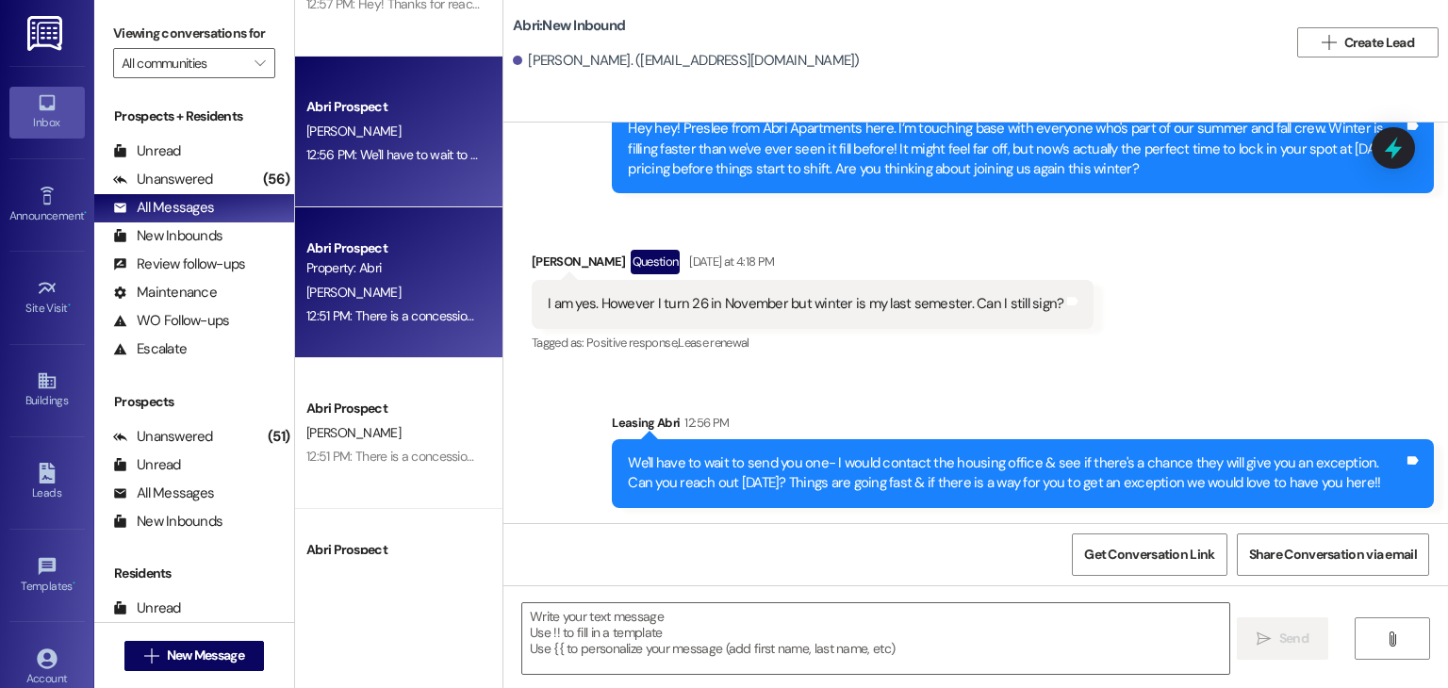
scroll to position [849, 0]
click at [425, 457] on div "12:51 PM: There is a concession for $50 off both semesters- a total of $100 off…" at bounding box center [989, 456] width 1367 height 17
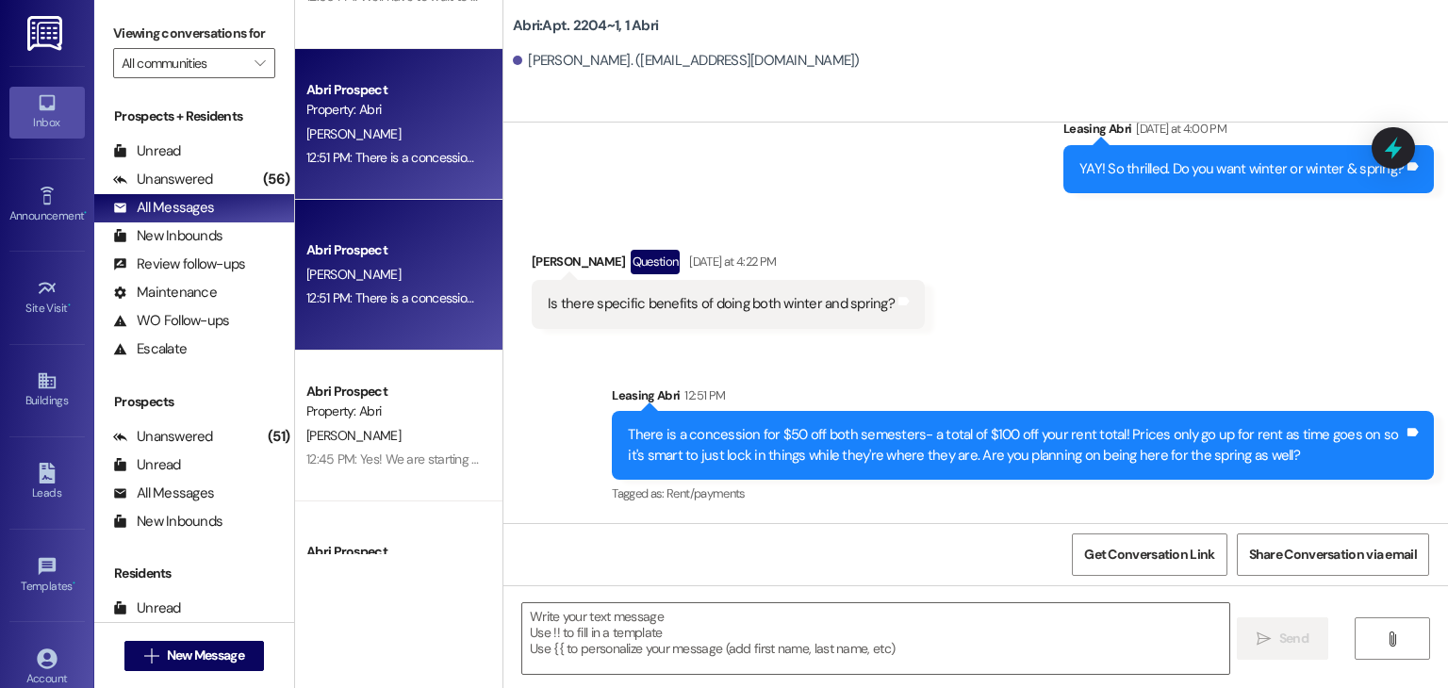
scroll to position [1009, 0]
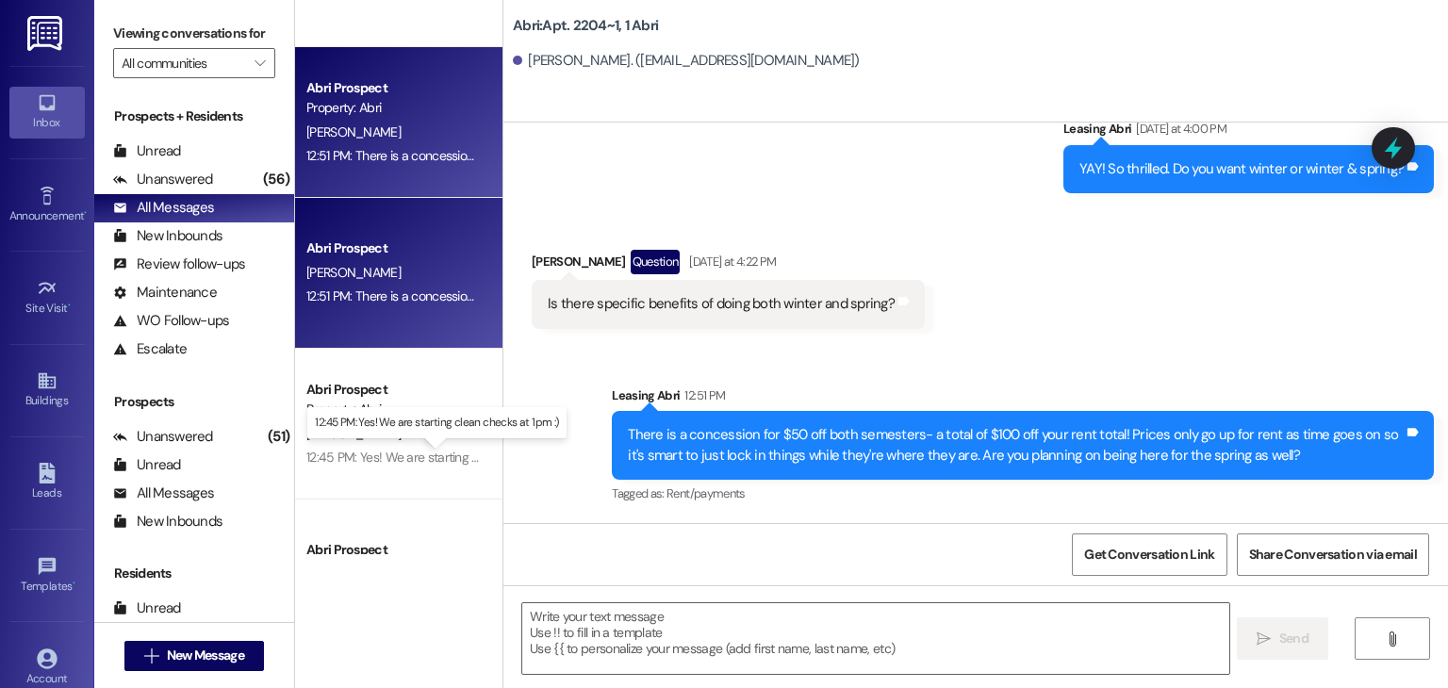
click at [425, 457] on div "12:45 PM: Yes! We are starting clean checks at 1pm :) 12:45 PM: Yes! We are sta…" at bounding box center [449, 457] width 286 height 17
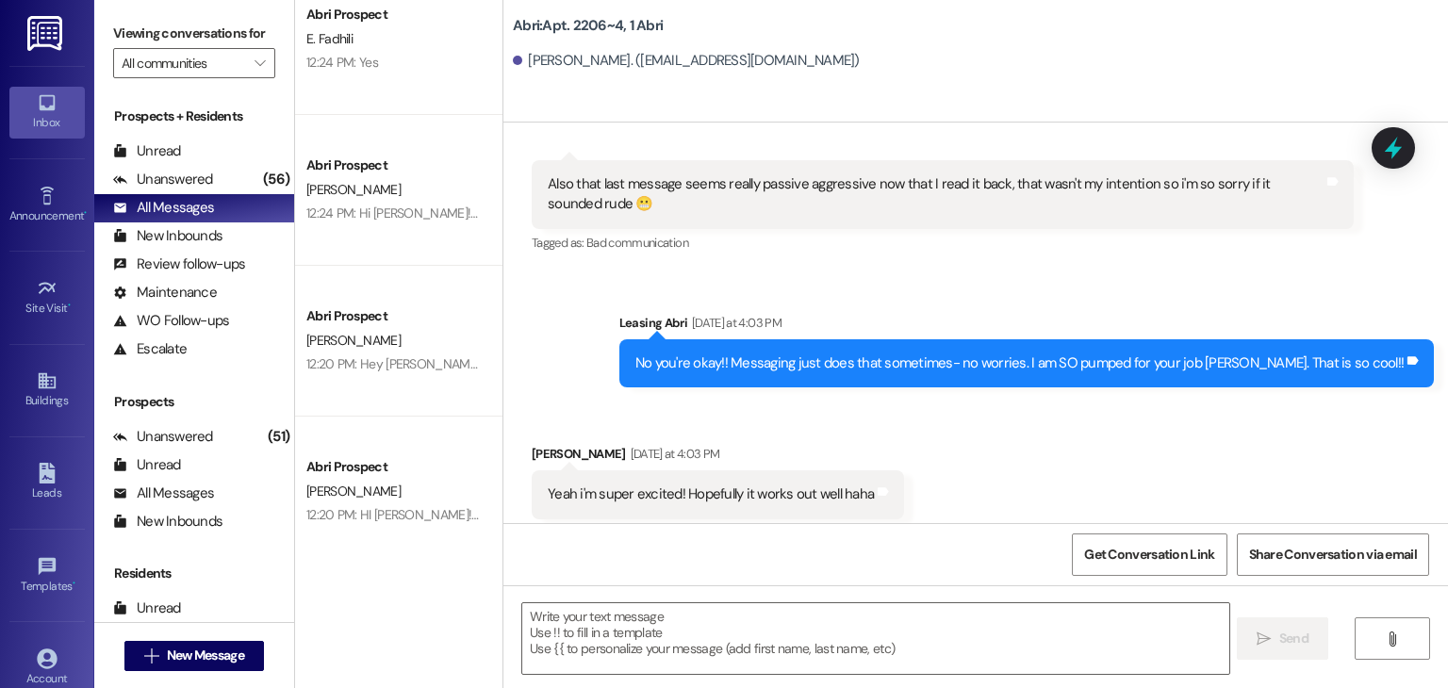
scroll to position [1847, 0]
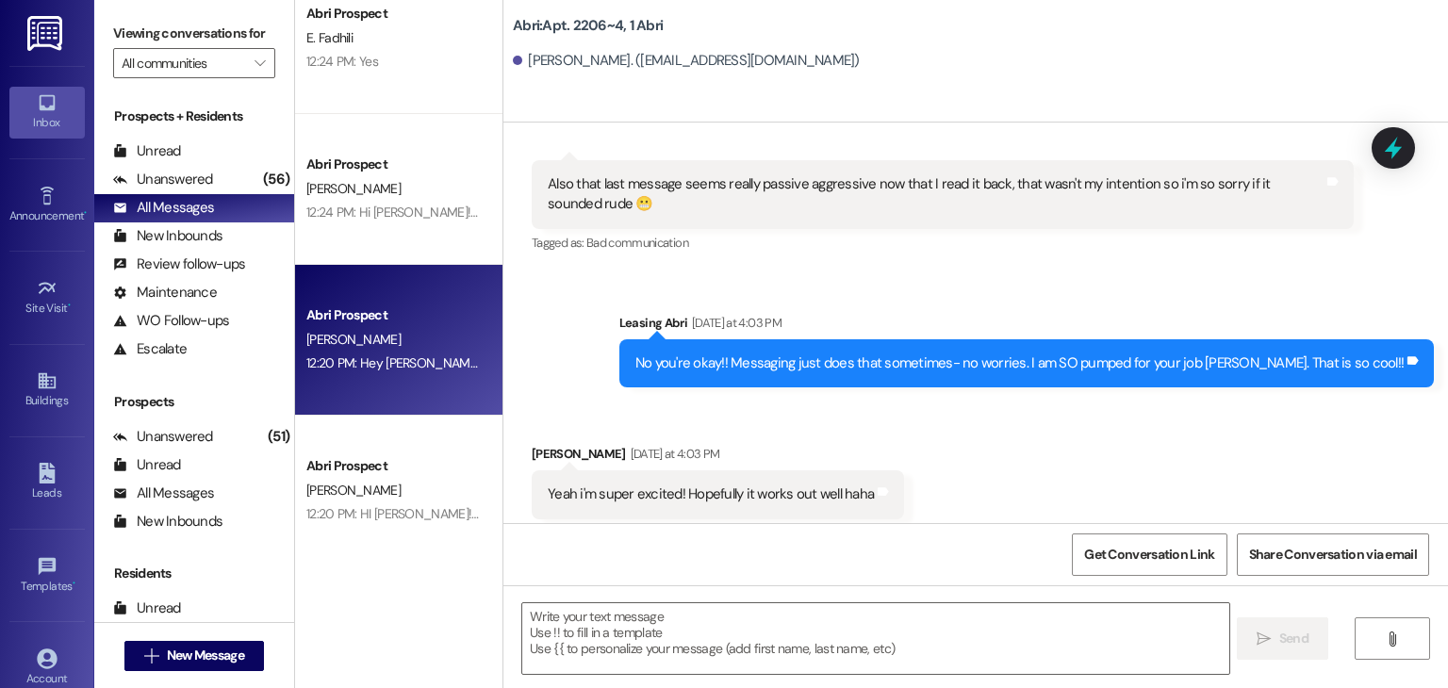
click at [419, 400] on div "Abri Prospect [PERSON_NAME] 12:20 PM: Hey [PERSON_NAME]!! Preslee here with the…" at bounding box center [398, 340] width 207 height 151
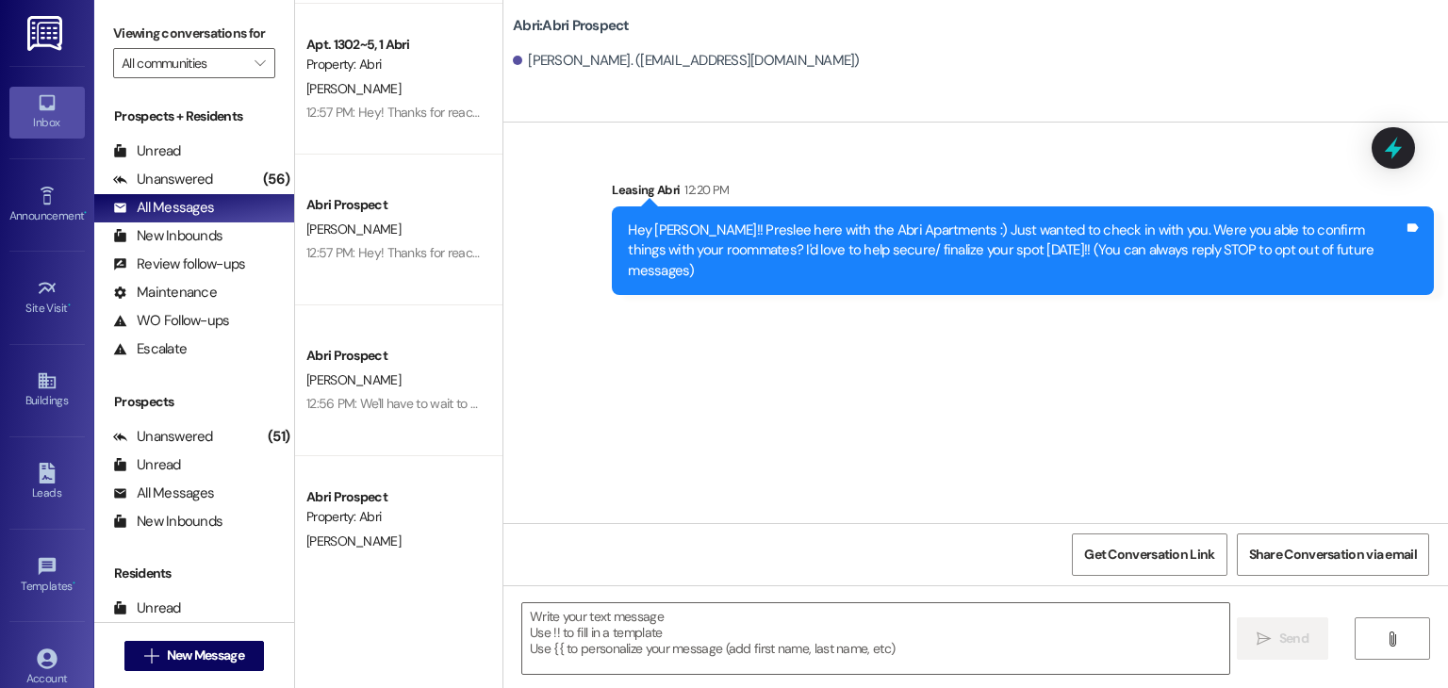
scroll to position [554, 0]
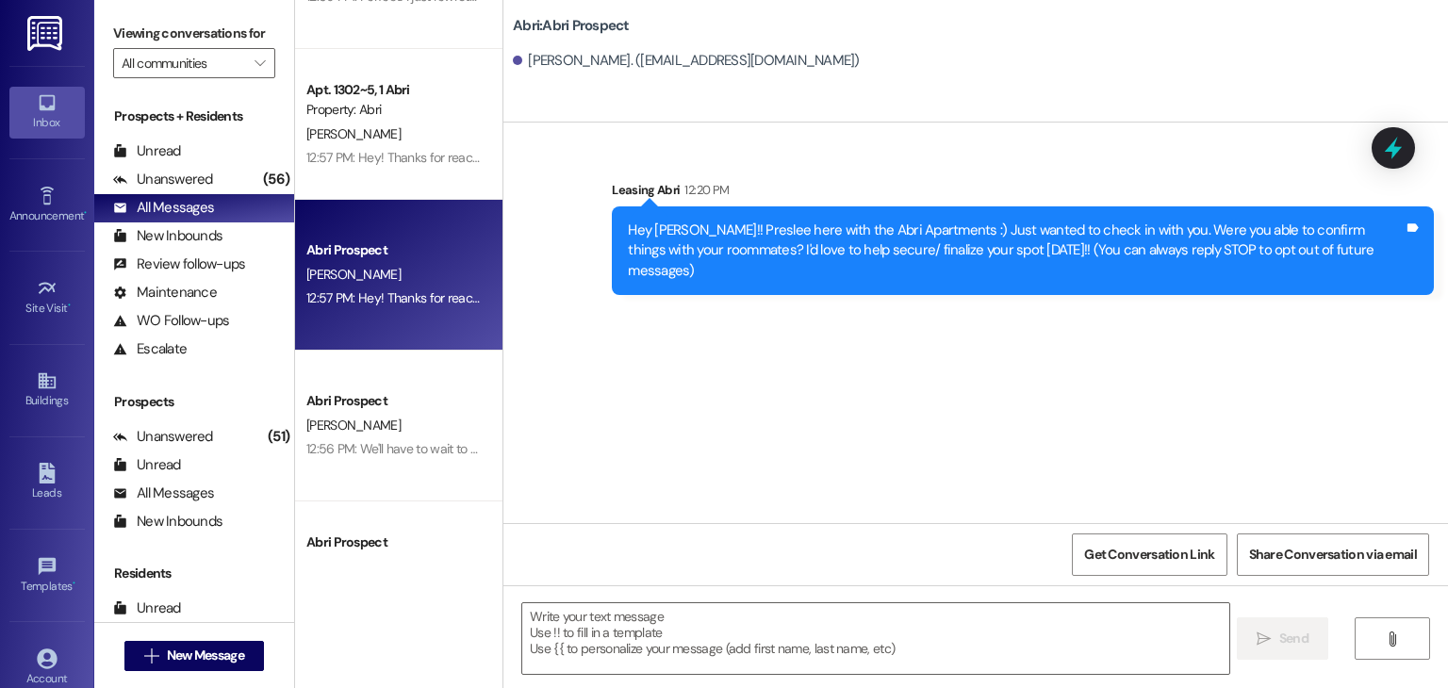
click at [426, 320] on div "Abri Prospect [PERSON_NAME] 12:57 PM: Hey! Thanks for reaching out. We are pass…" at bounding box center [398, 275] width 207 height 151
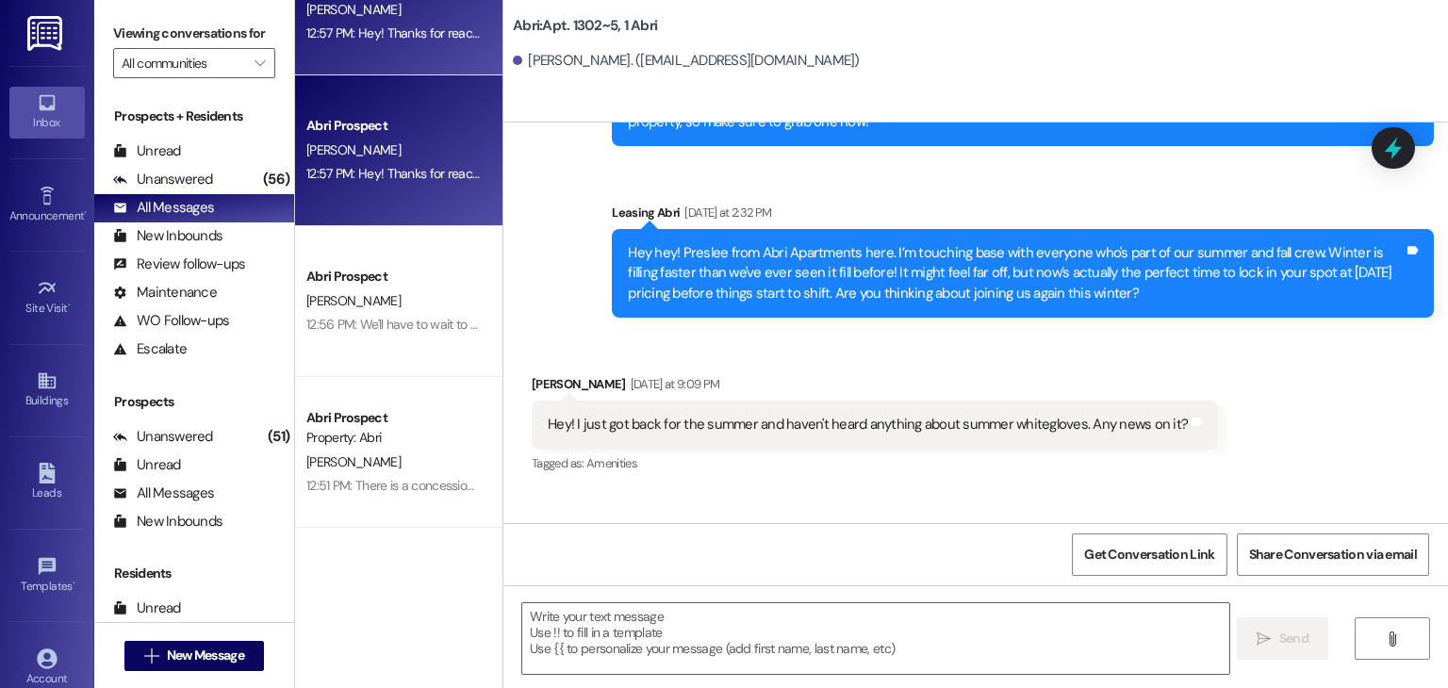
scroll to position [679, 0]
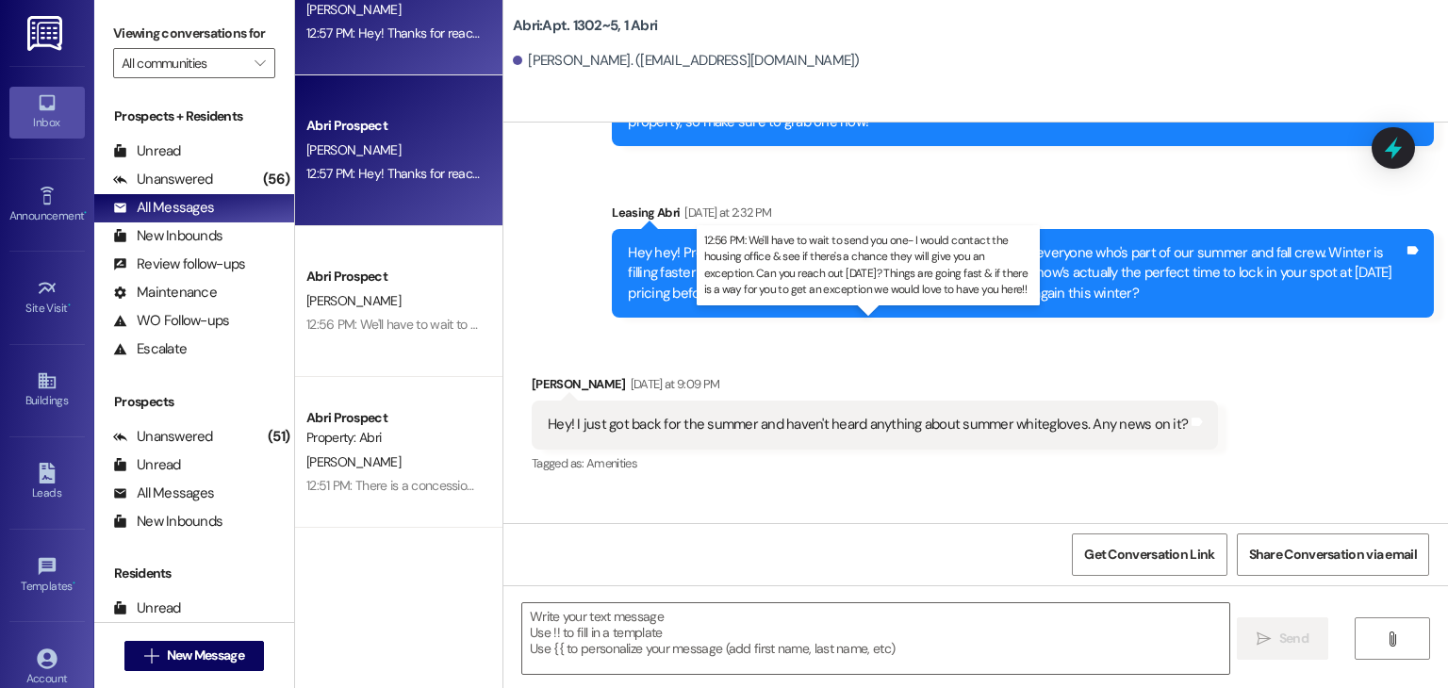
click at [426, 320] on div "12:56 PM: We'll have to wait to send you one- I would contact the housing offic…" at bounding box center [1025, 324] width 1438 height 17
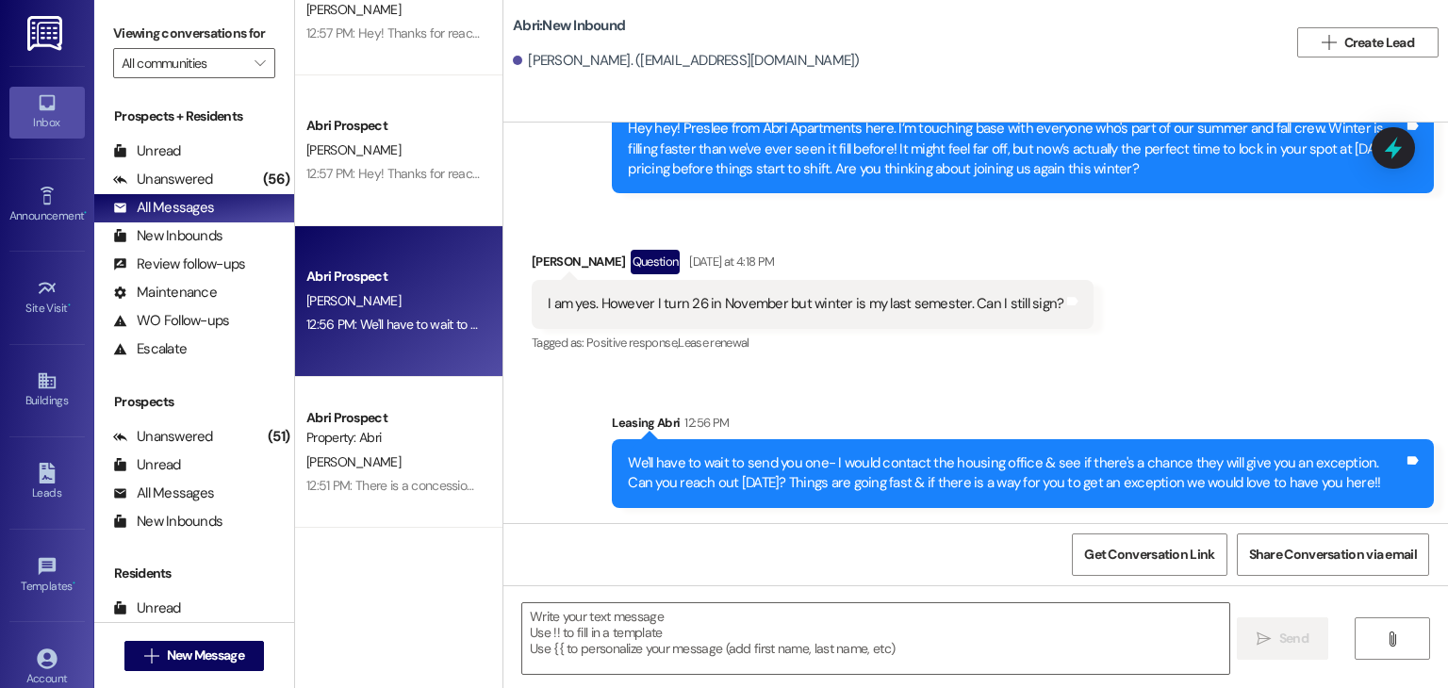
scroll to position [273, 0]
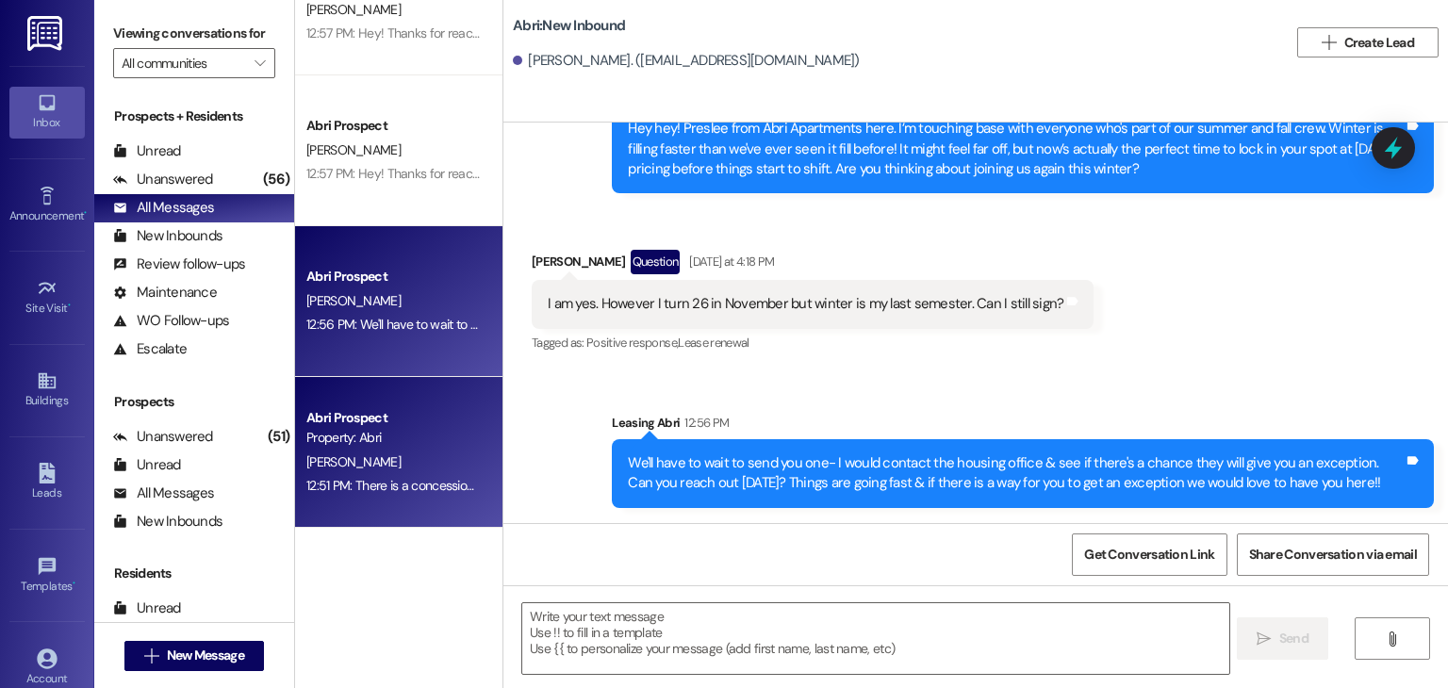
click at [421, 431] on div "Property: Abri" at bounding box center [393, 438] width 174 height 20
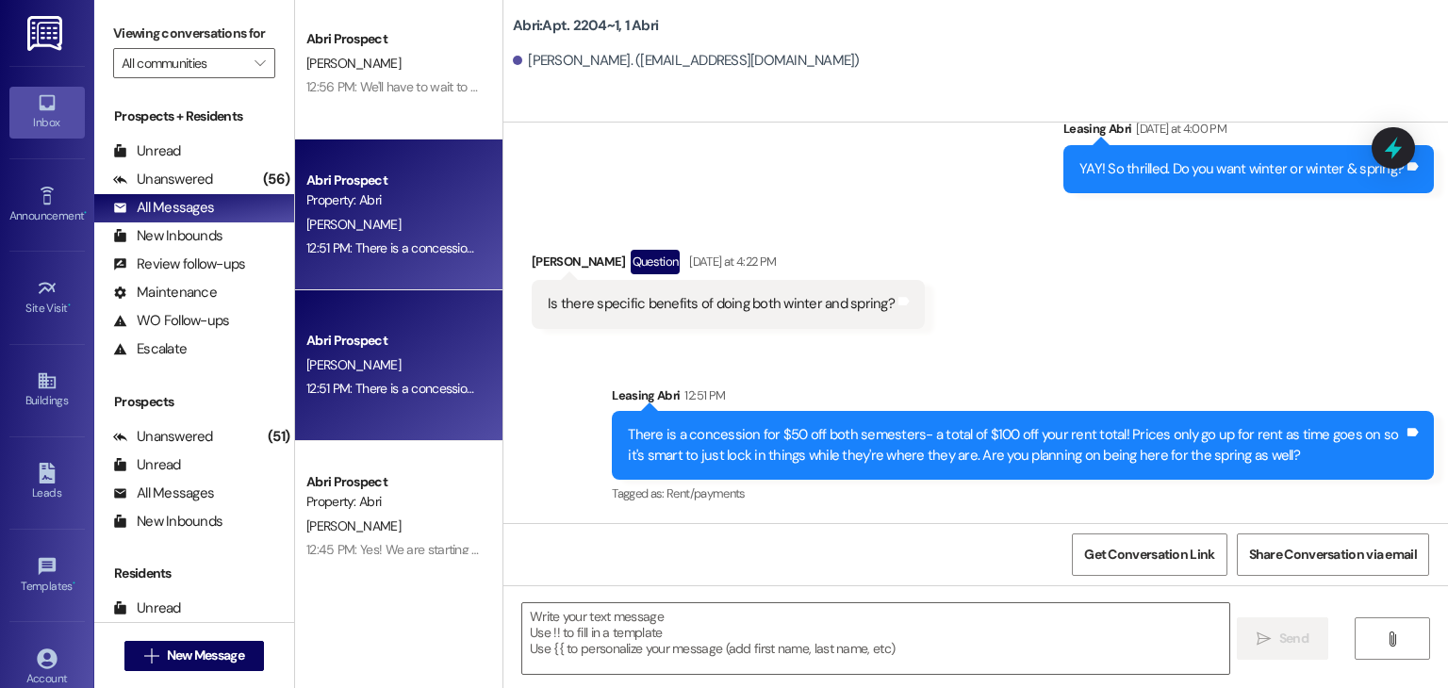
scroll to position [979, 0]
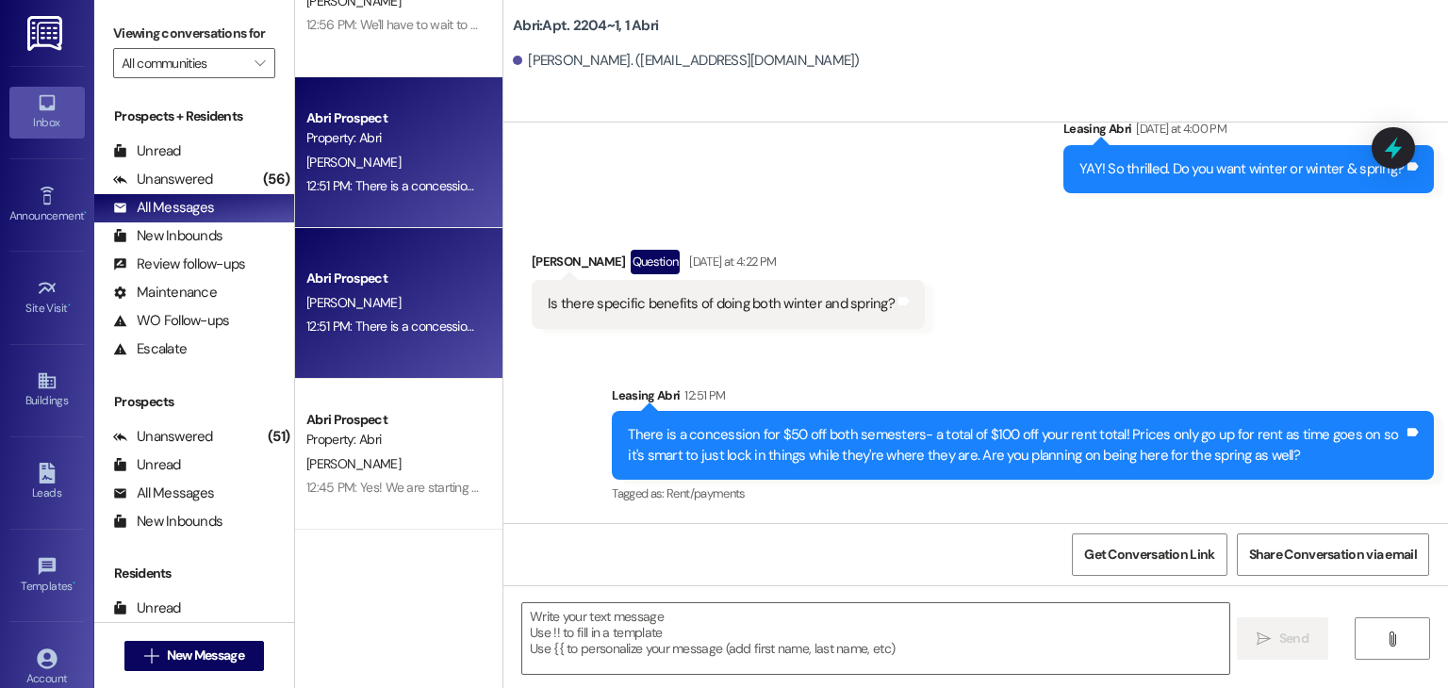
click at [421, 431] on div "Property: Abri" at bounding box center [393, 440] width 174 height 20
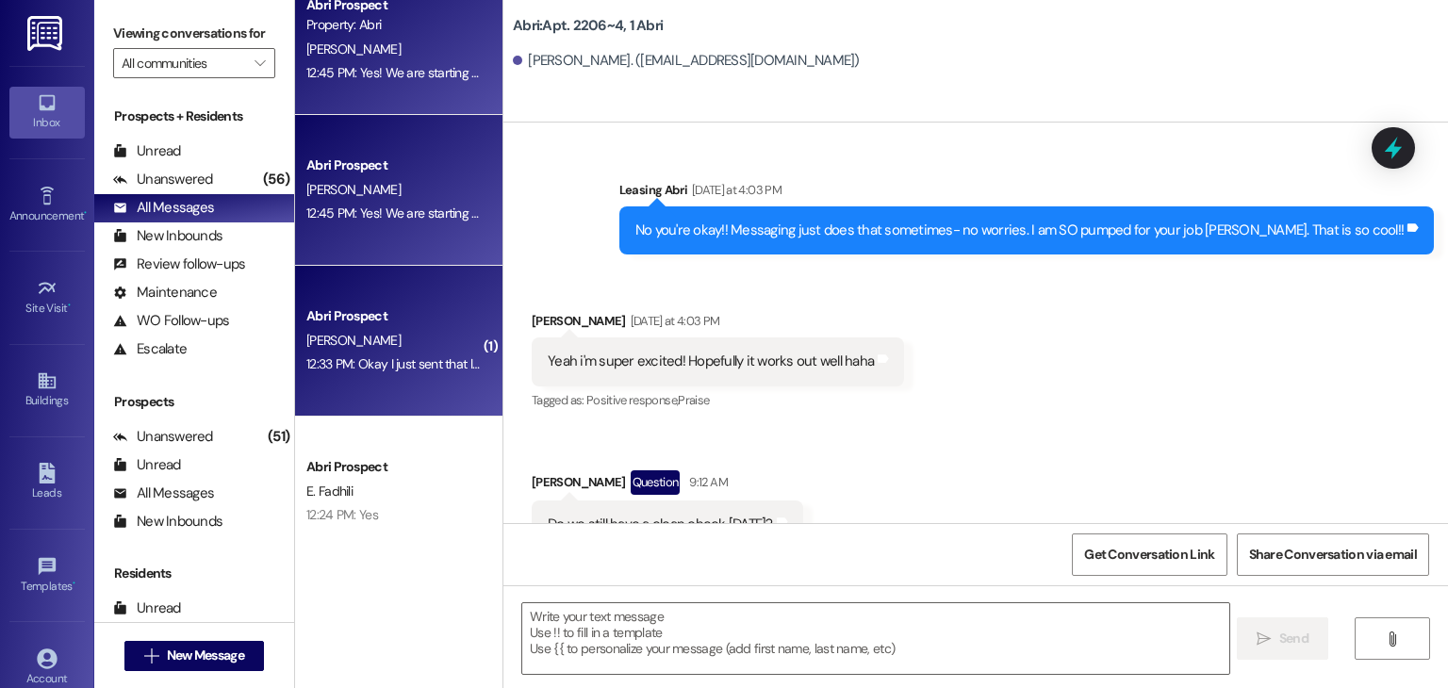
scroll to position [1426, 0]
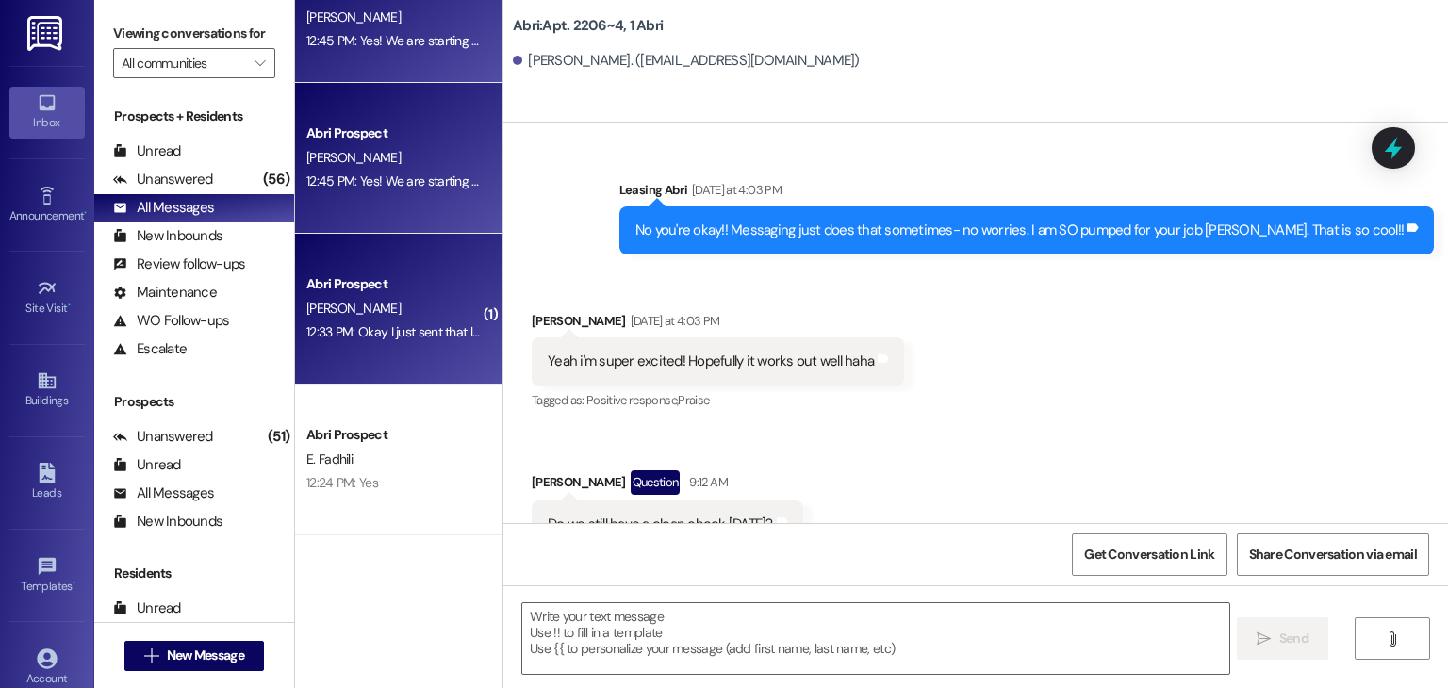
click at [422, 459] on div "E. Fadhili" at bounding box center [394, 460] width 178 height 24
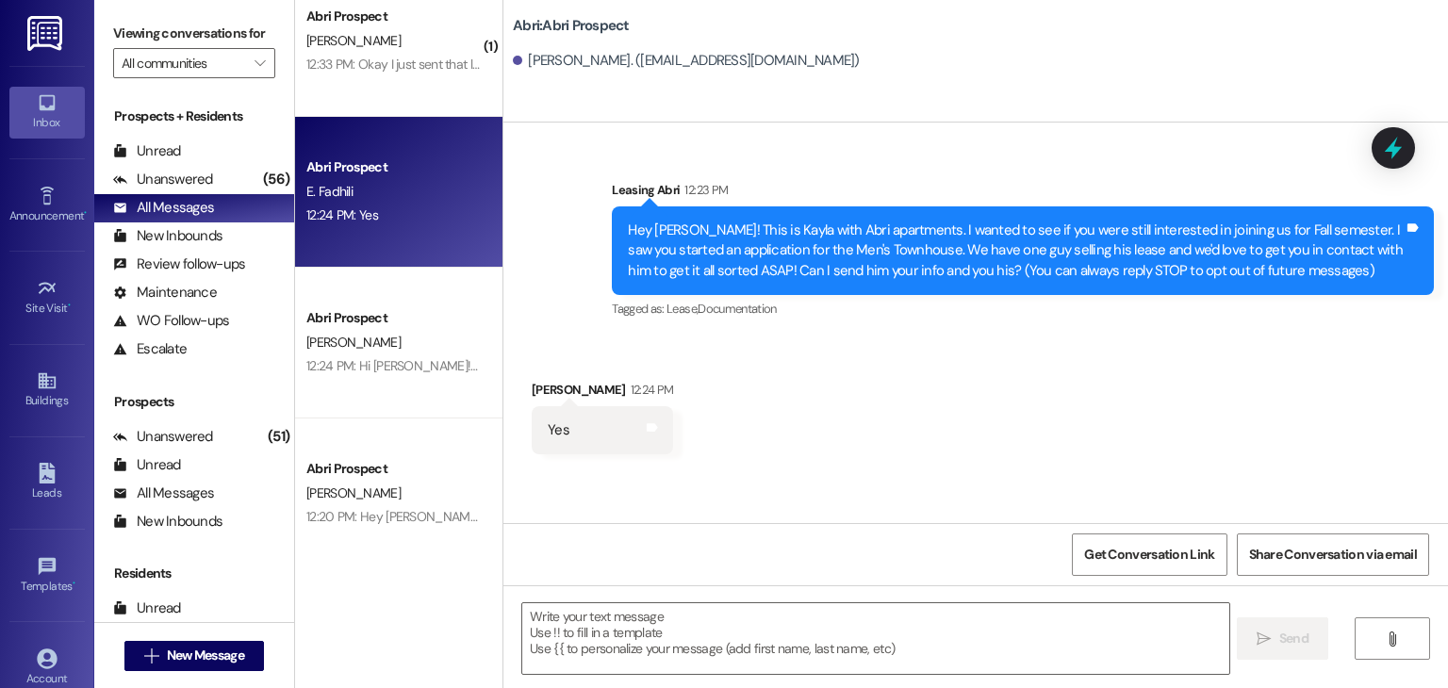
scroll to position [1756, 0]
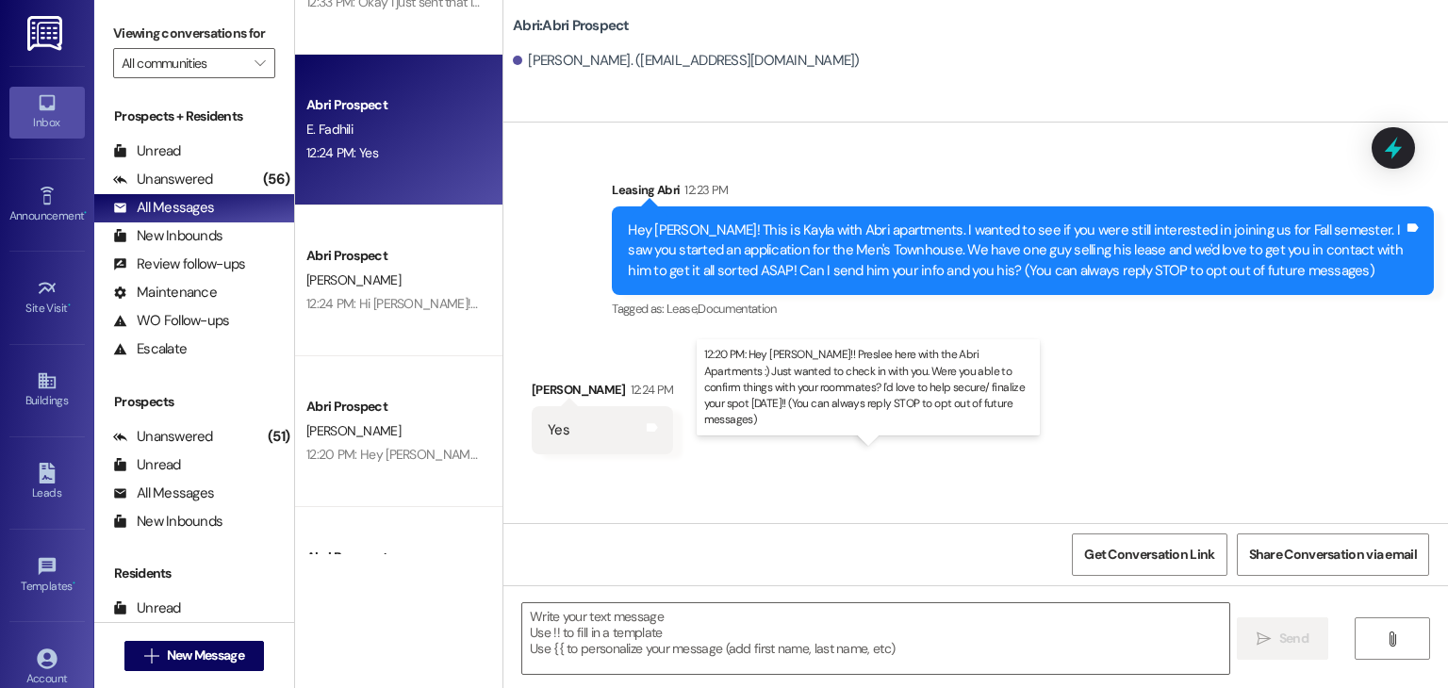
click at [422, 459] on div "12:20 PM: Hey [PERSON_NAME]!! Preslee here with the Abri Apartments :) Just wan…" at bounding box center [1043, 454] width 1474 height 17
